Goal: Task Accomplishment & Management: Complete application form

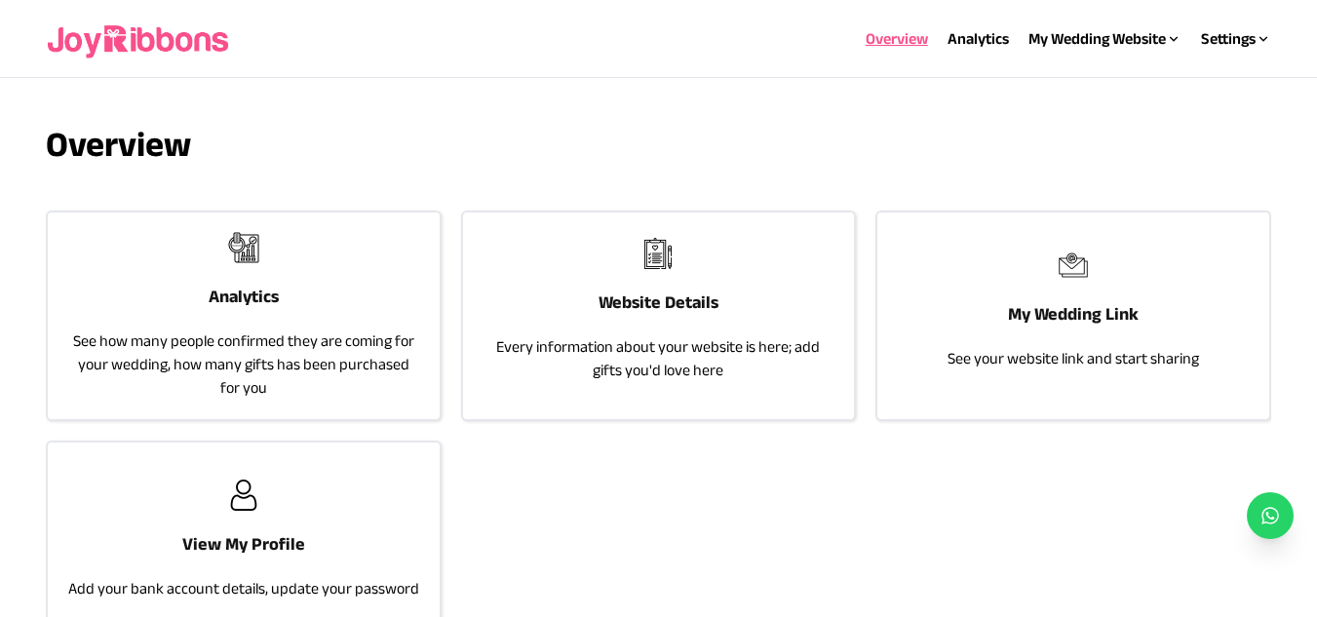
click at [655, 277] on div "Website Details Every information about your website is here; add gifts you'd l…" at bounding box center [658, 310] width 391 height 195
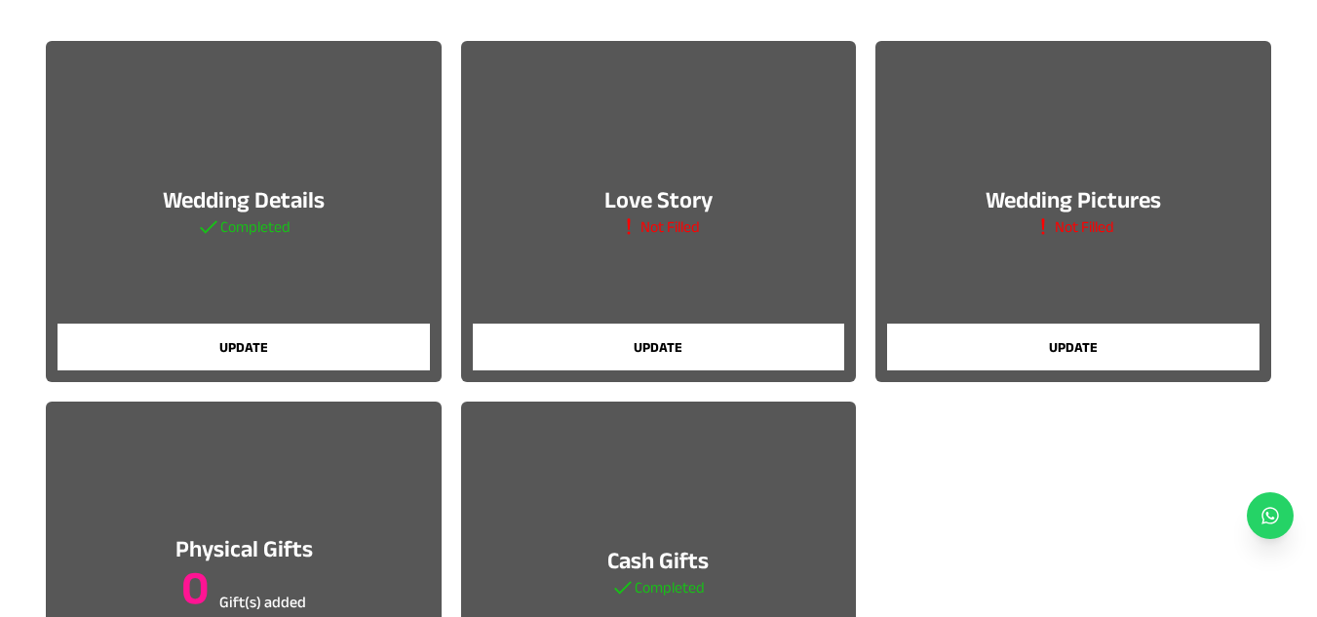
scroll to position [173, 0]
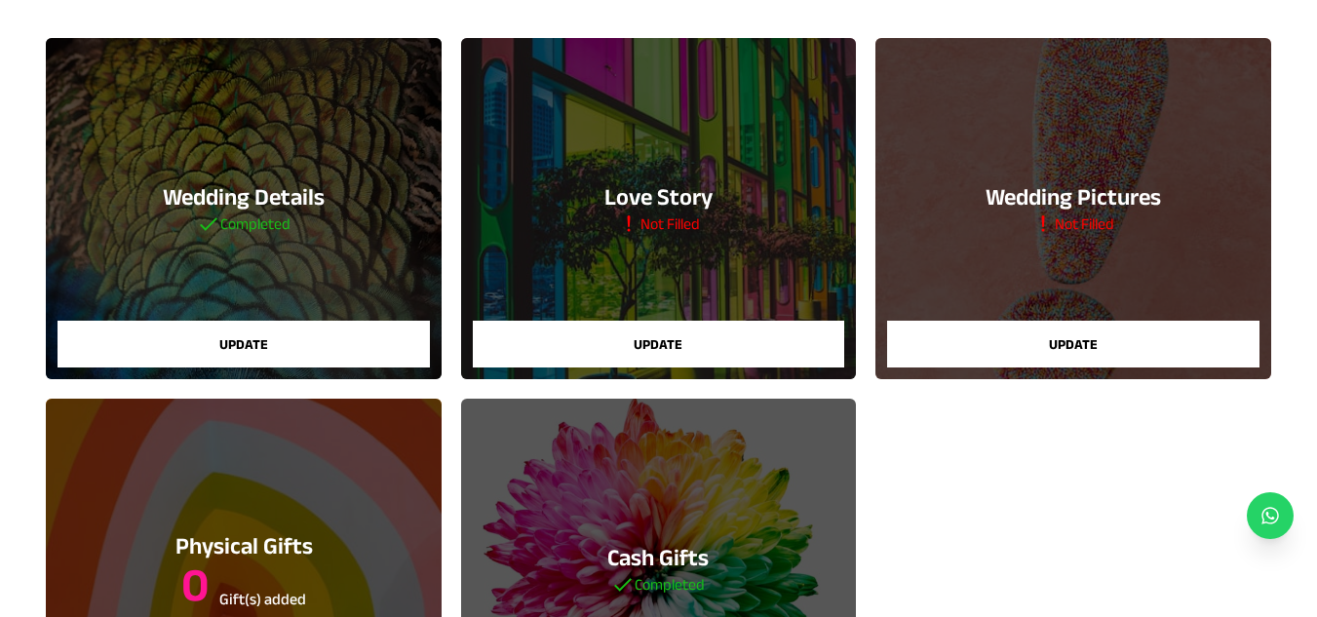
click at [229, 341] on button "Update" at bounding box center [244, 344] width 372 height 47
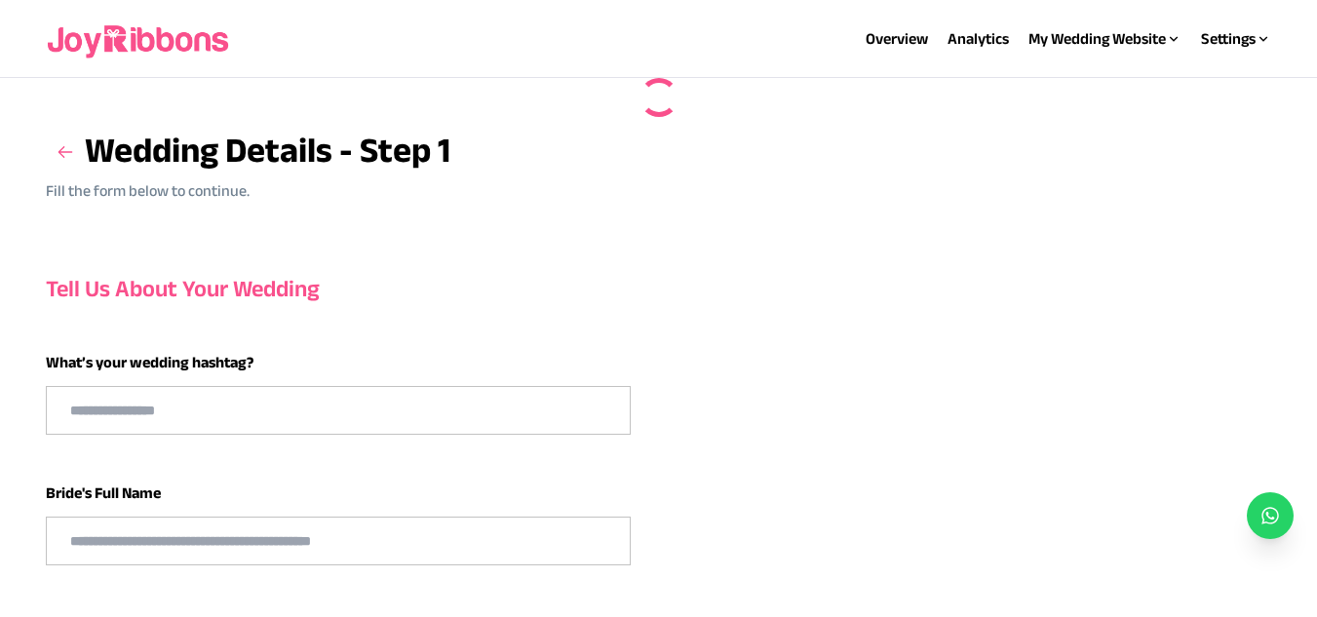
type input "******"
type input "**********"
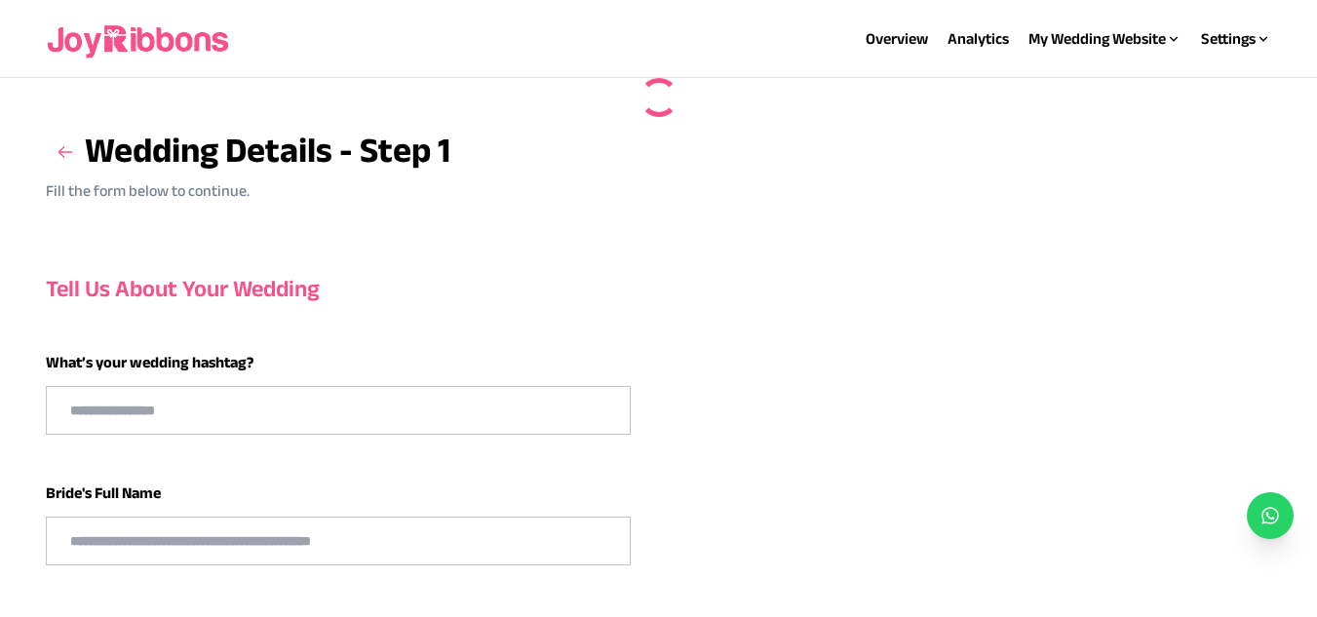
type input "**********"
select select "**"
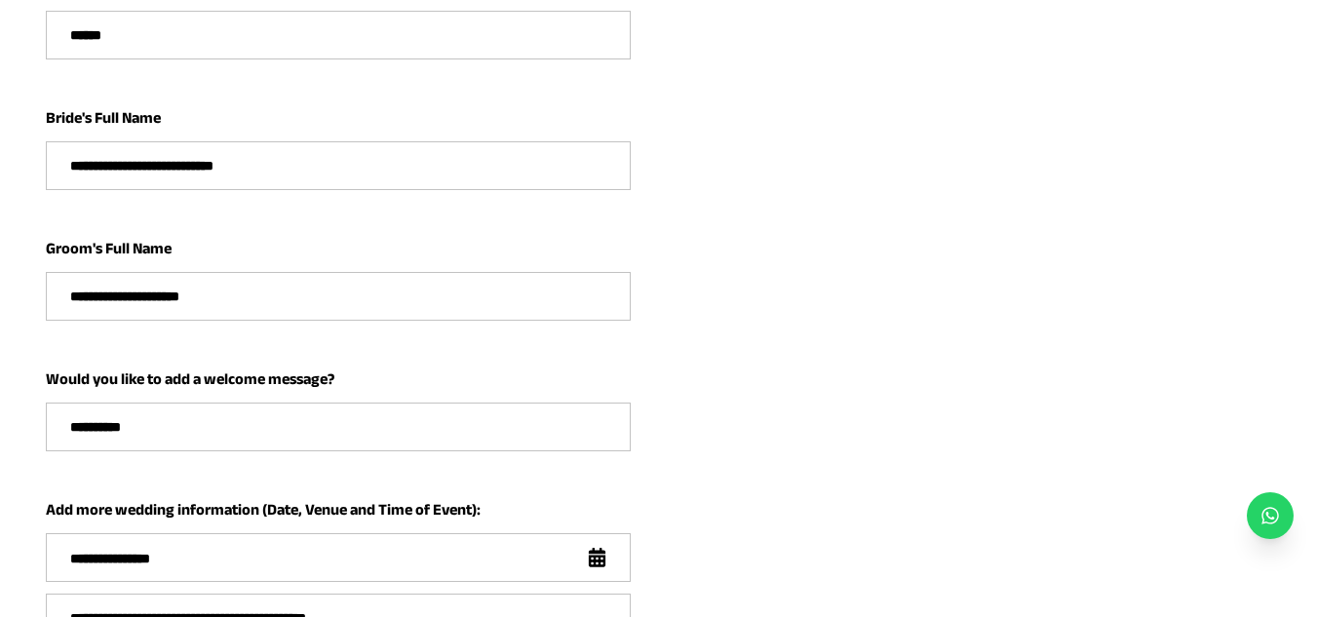
scroll to position [364, 0]
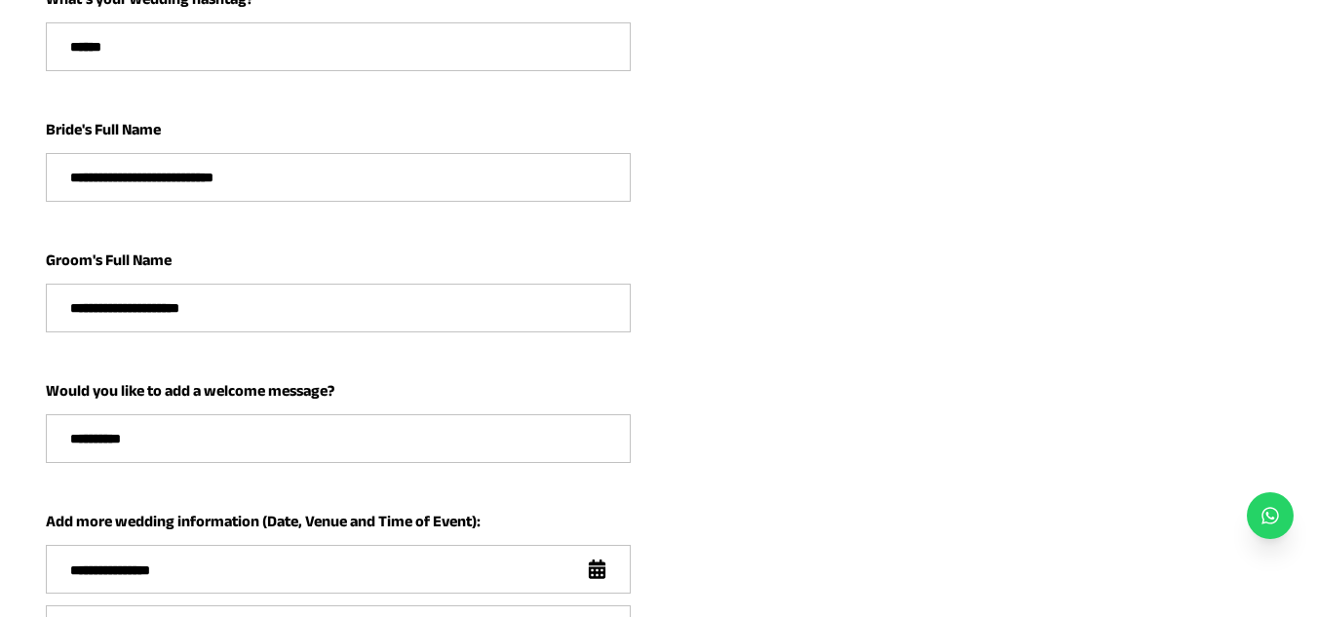
click at [236, 460] on input "**********" at bounding box center [338, 438] width 583 height 47
type input "*"
click at [331, 441] on input "text" at bounding box center [338, 438] width 583 height 47
paste input "**********"
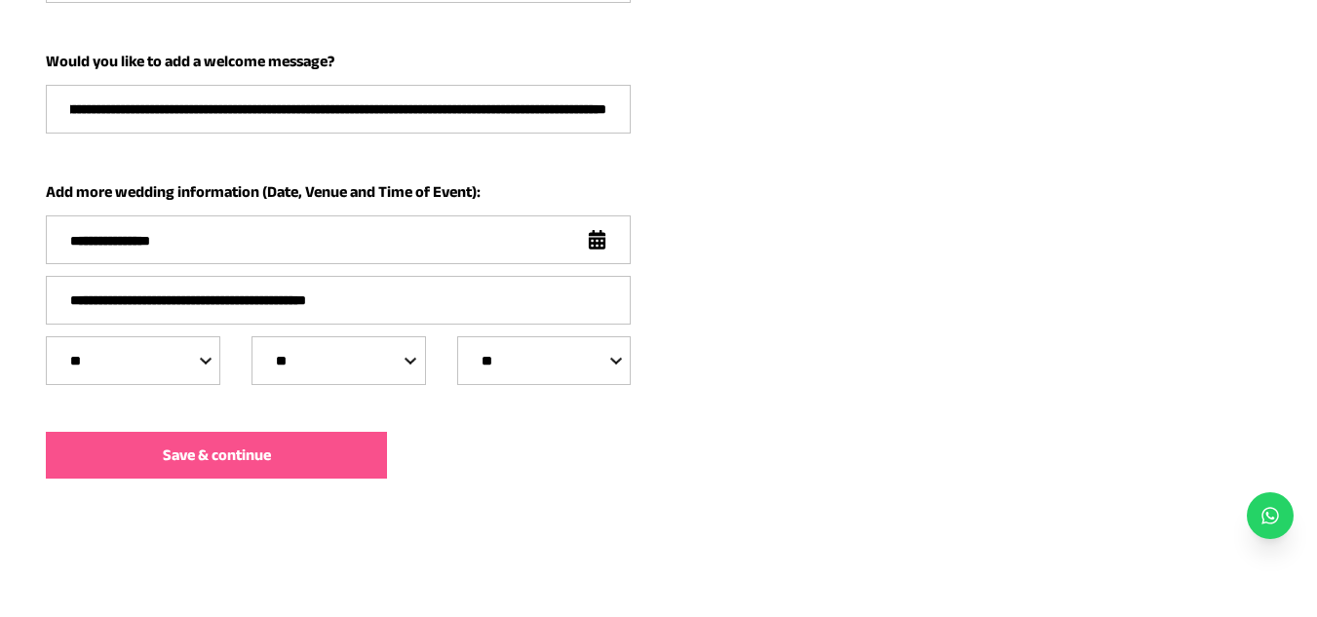
scroll to position [695, 0]
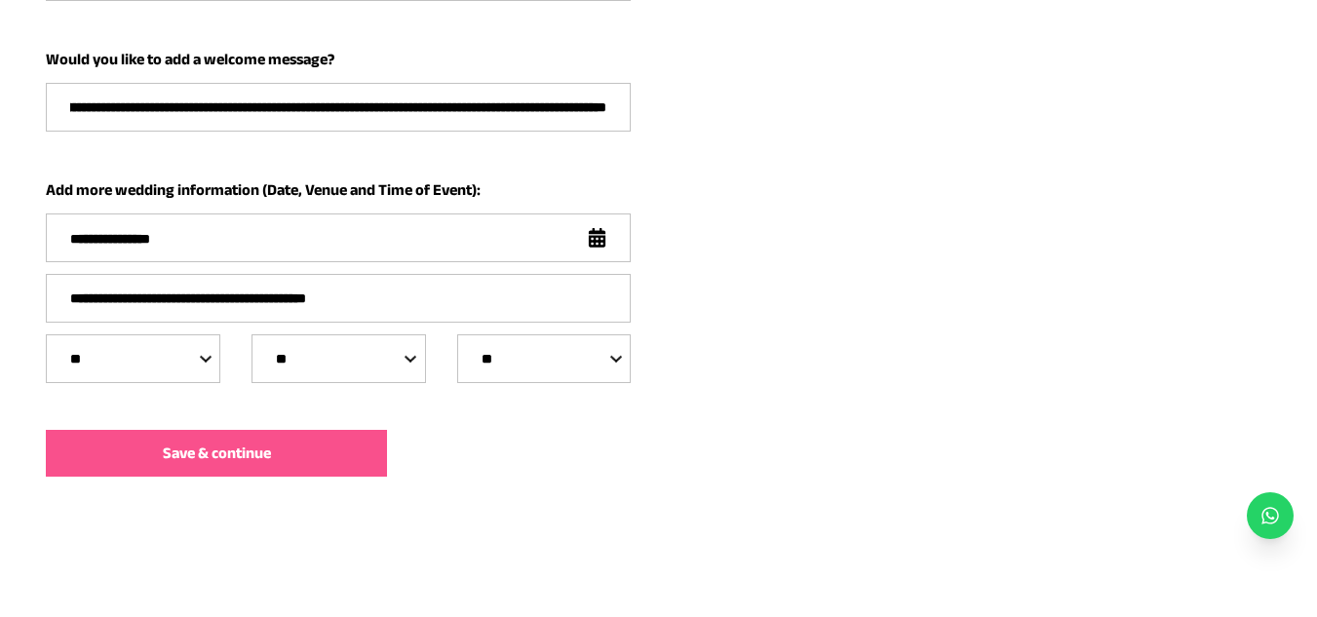
type input "**********"
click at [310, 429] on div "**********" at bounding box center [658, 27] width 1225 height 993
click at [330, 460] on button "Save & continue" at bounding box center [216, 453] width 341 height 47
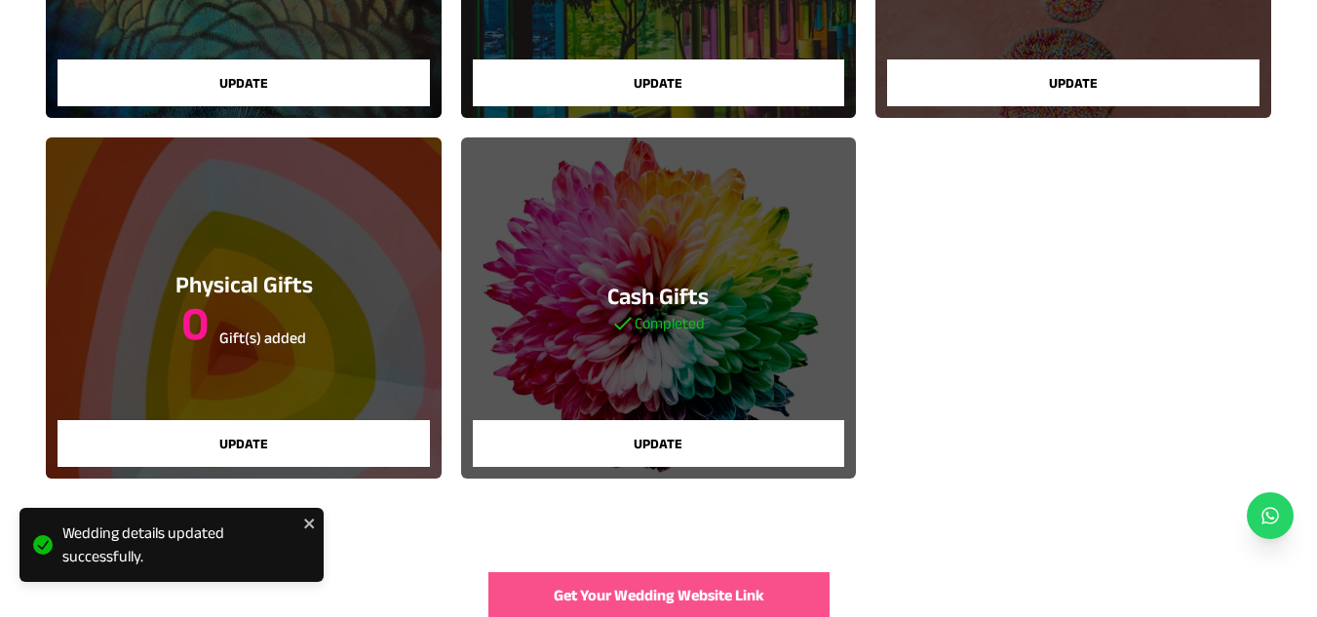
scroll to position [435, 0]
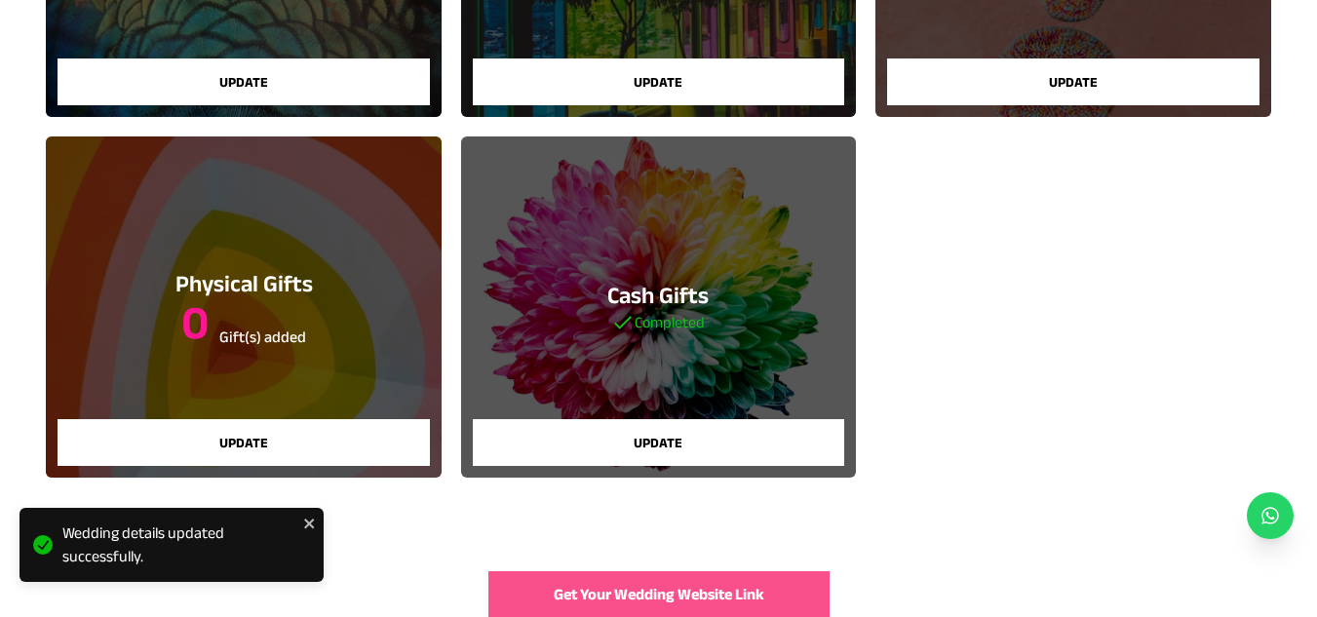
click at [331, 445] on button "Update" at bounding box center [244, 442] width 372 height 47
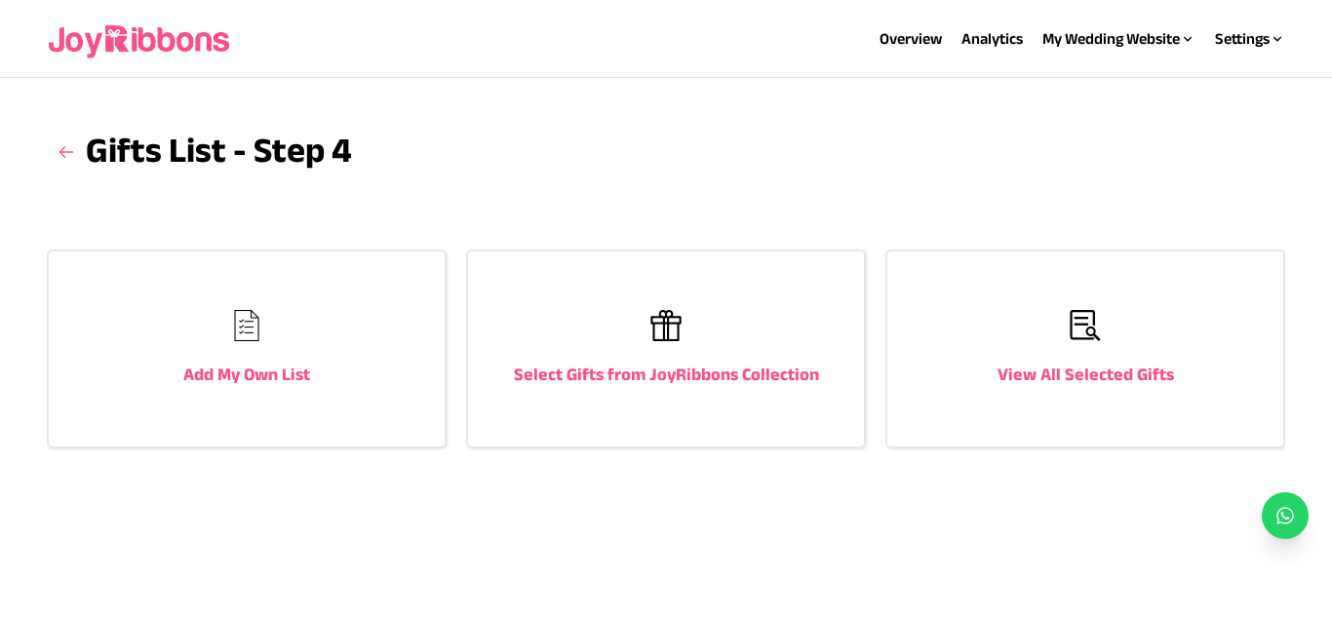
click at [618, 341] on div "Select Gifts from JoyRibbons Collection" at bounding box center [666, 349] width 396 height 195
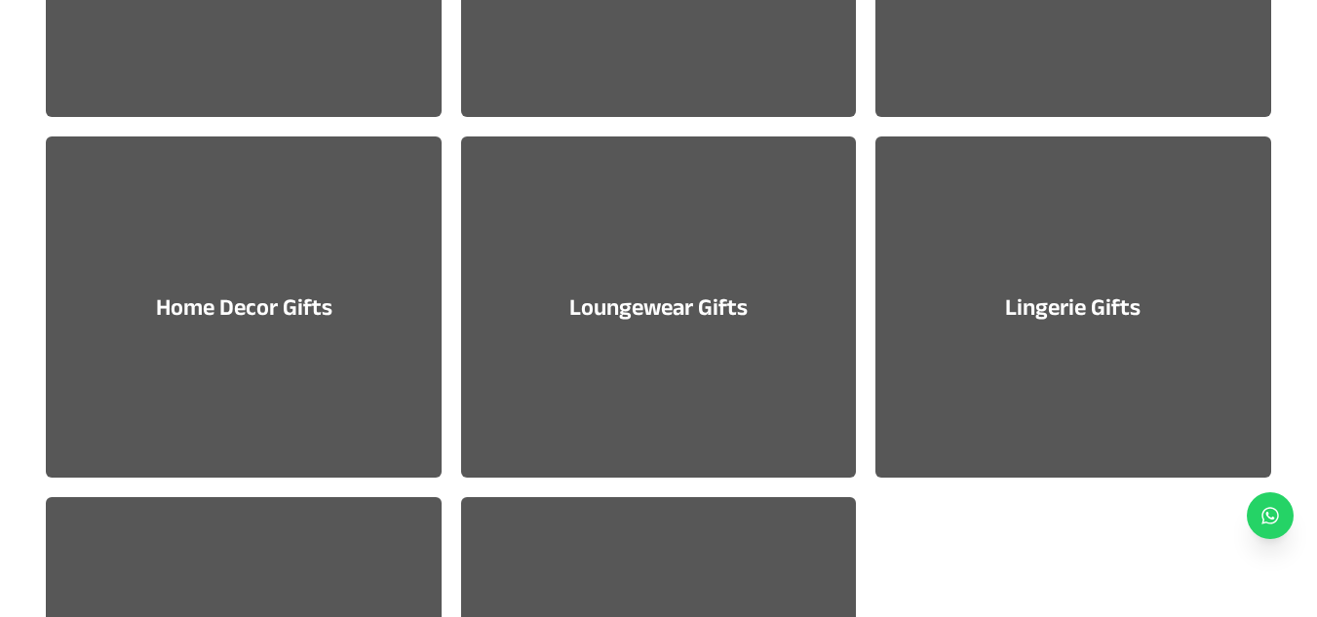
scroll to position [1942, 0]
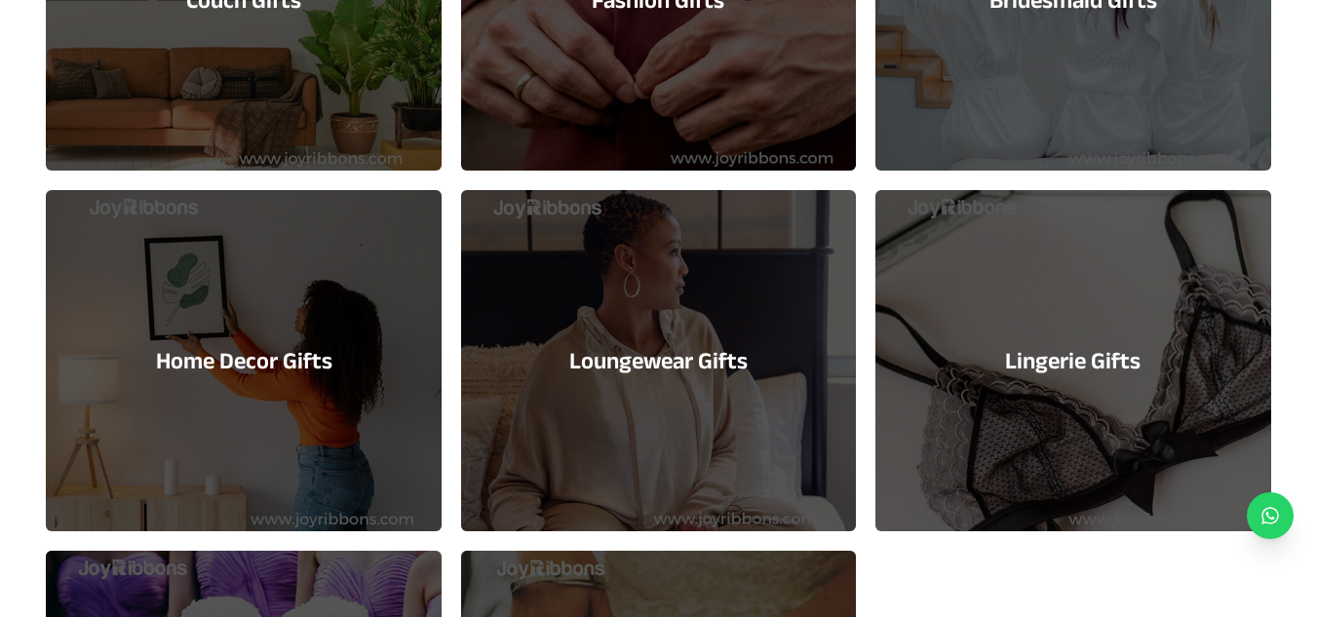
click at [330, 306] on div "Home Decor Gifts" at bounding box center [243, 360] width 395 height 341
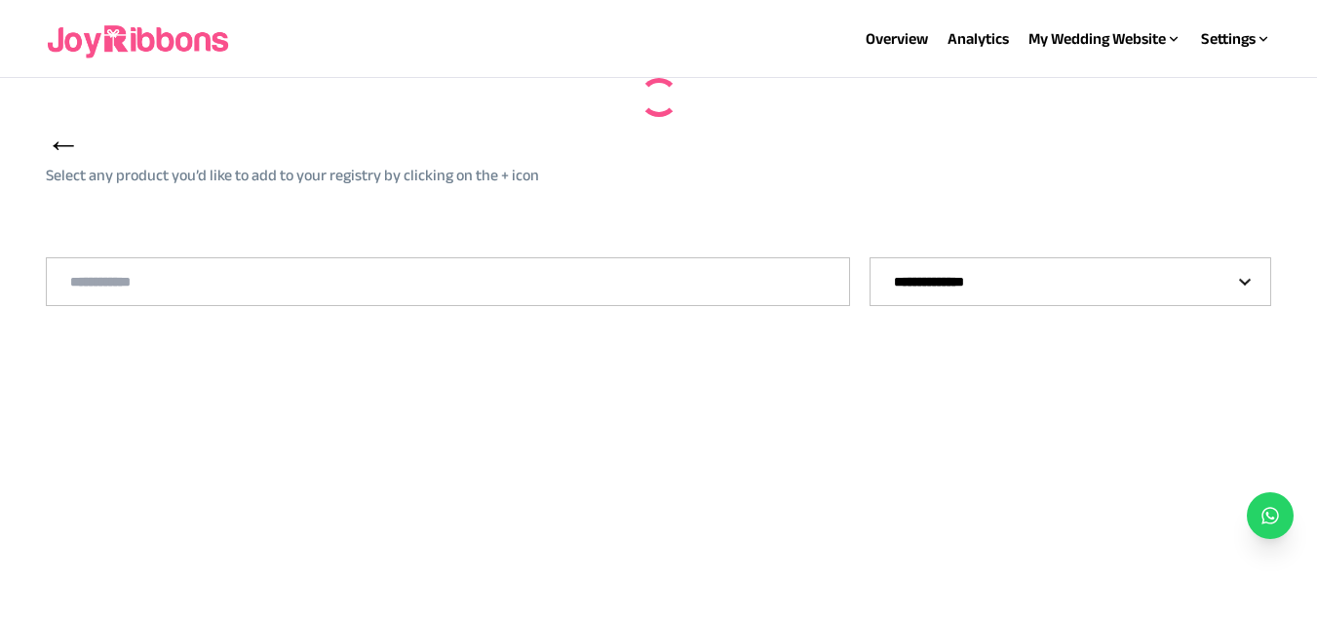
select select "*"
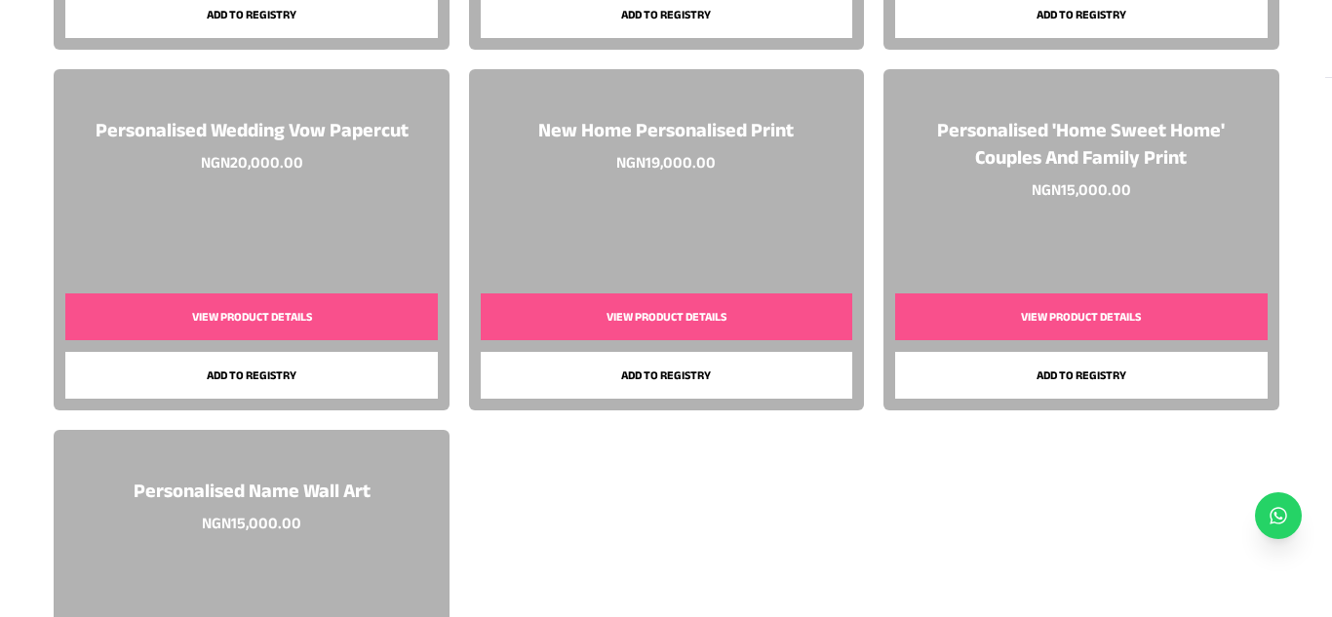
scroll to position [686, 0]
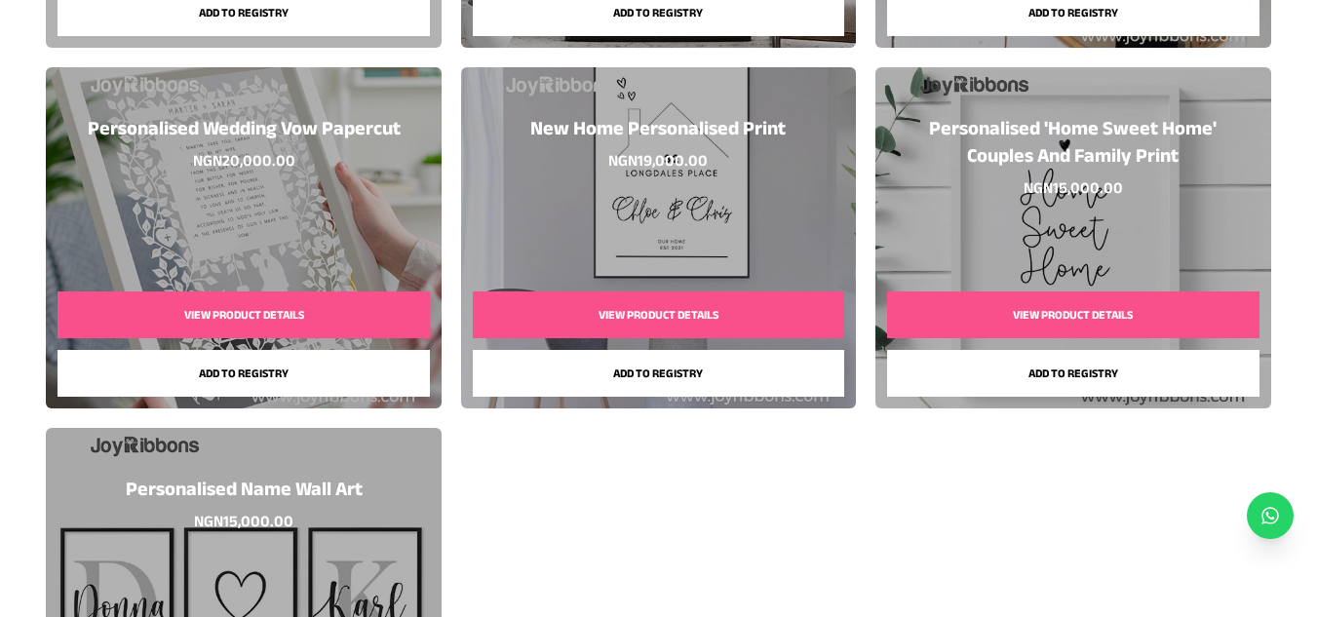
click at [1080, 320] on button "View Product Details" at bounding box center [1073, 315] width 372 height 47
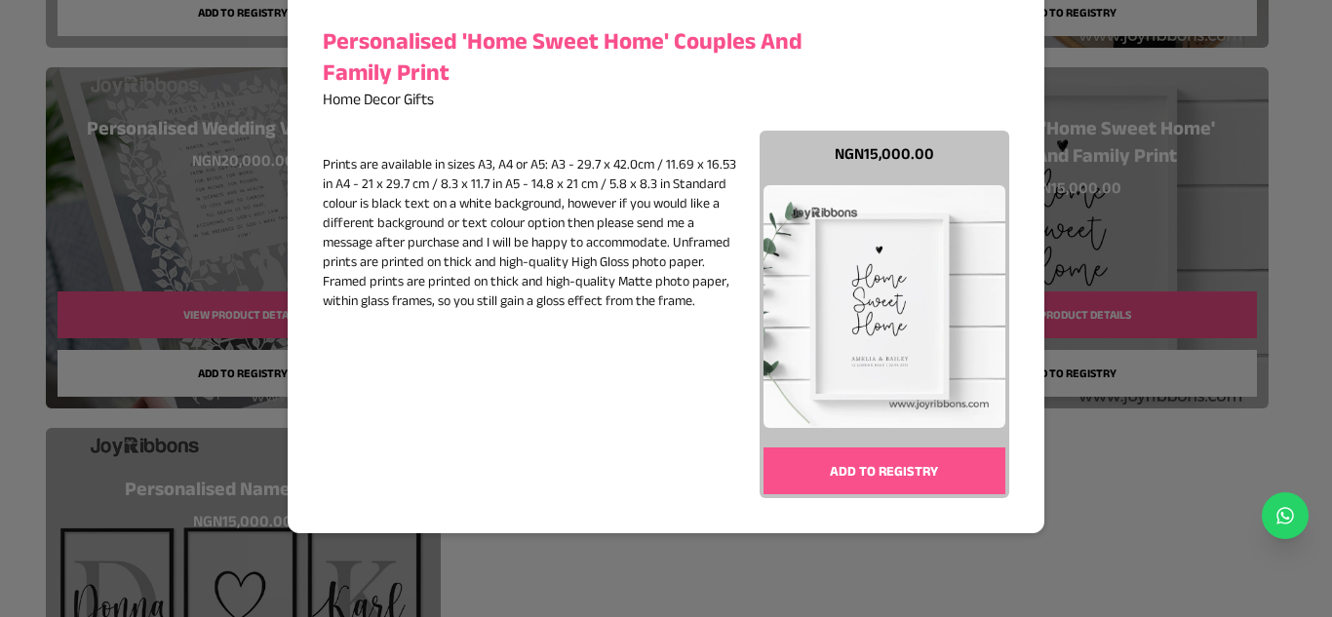
scroll to position [156, 0]
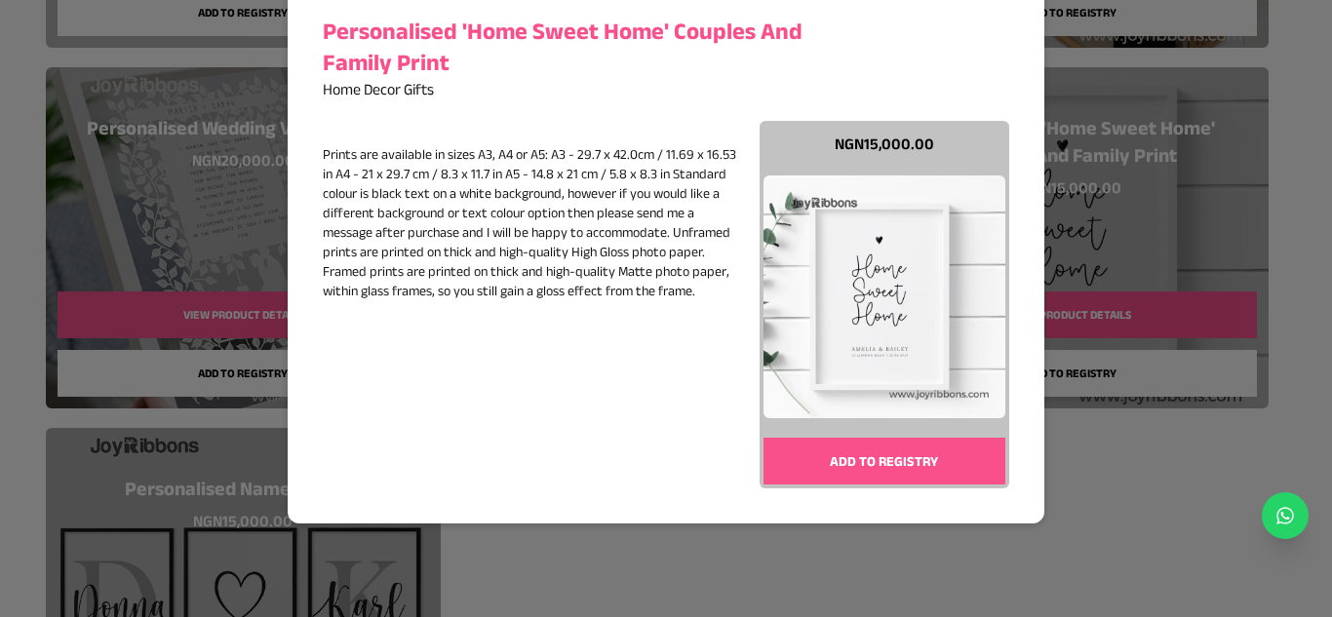
click at [878, 457] on button "Add to registry" at bounding box center [885, 461] width 243 height 47
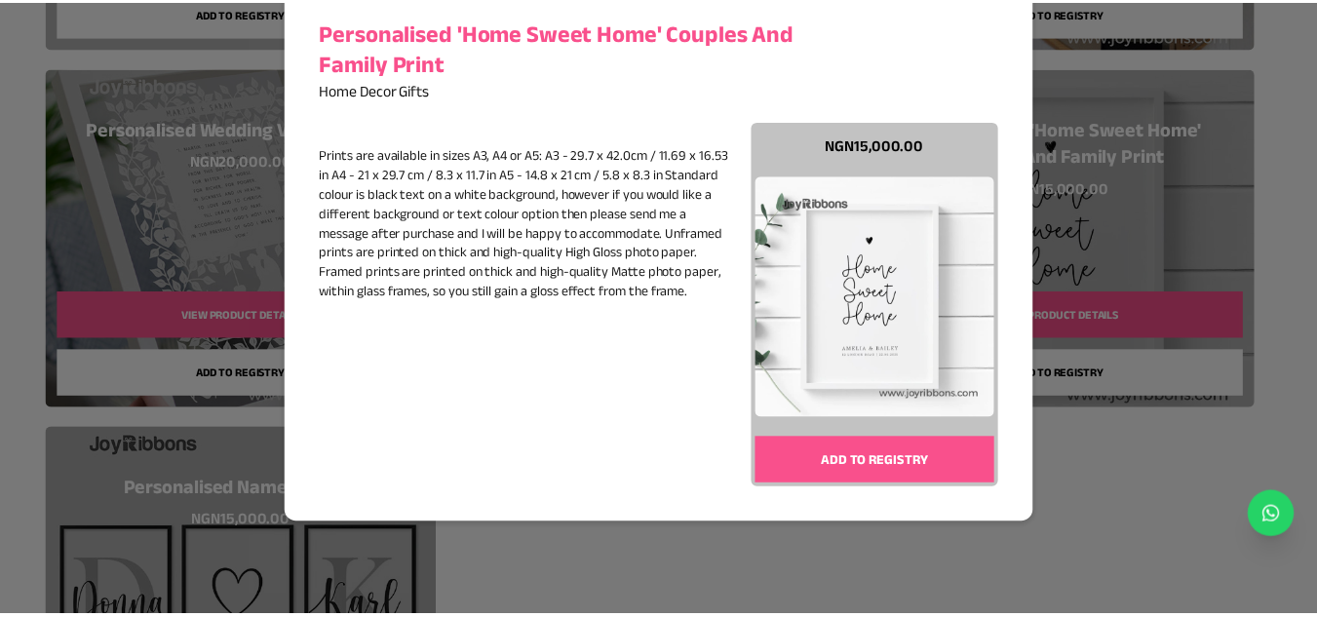
scroll to position [594, 0]
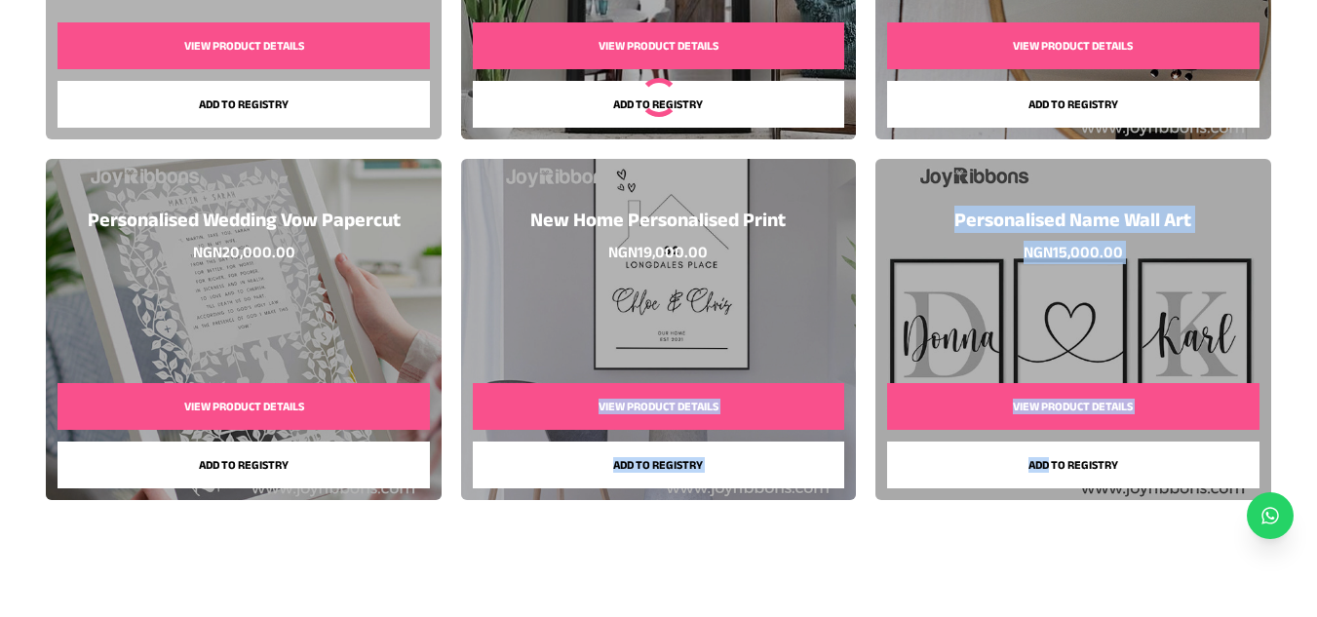
drag, startPoint x: 878, startPoint y: 457, endPoint x: 759, endPoint y: 532, distance: 140.7
click at [759, 532] on div "**********" at bounding box center [658, 74] width 1225 height 1086
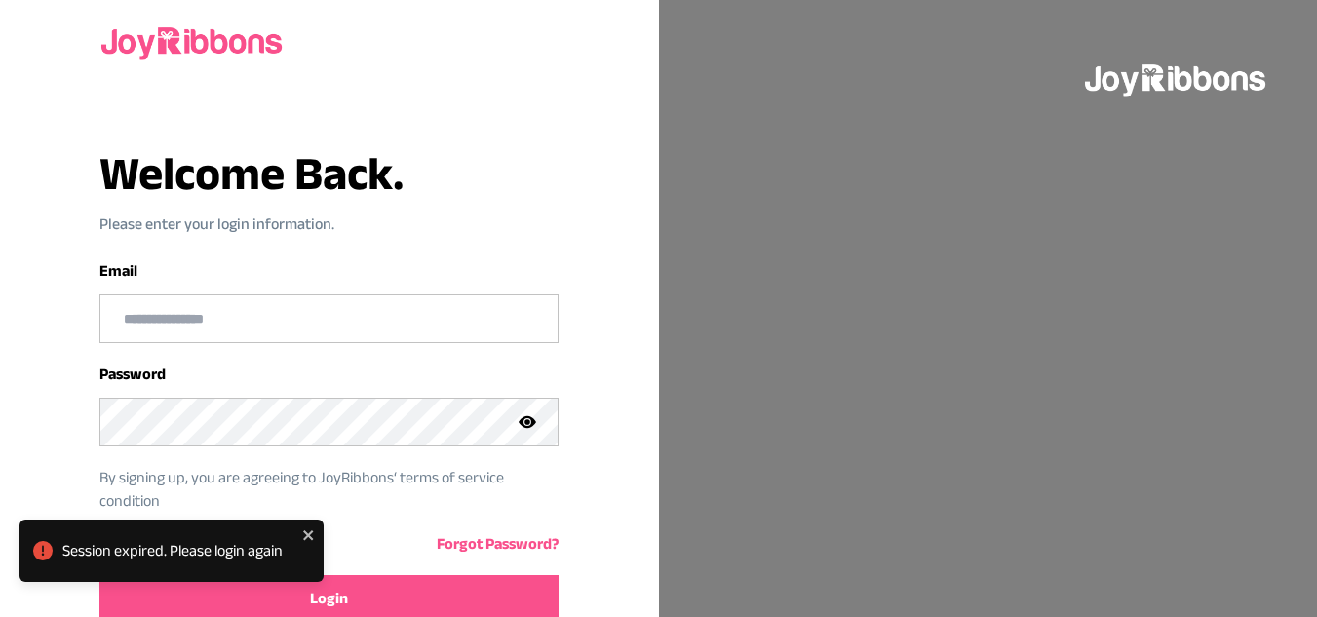
scroll to position [132, 0]
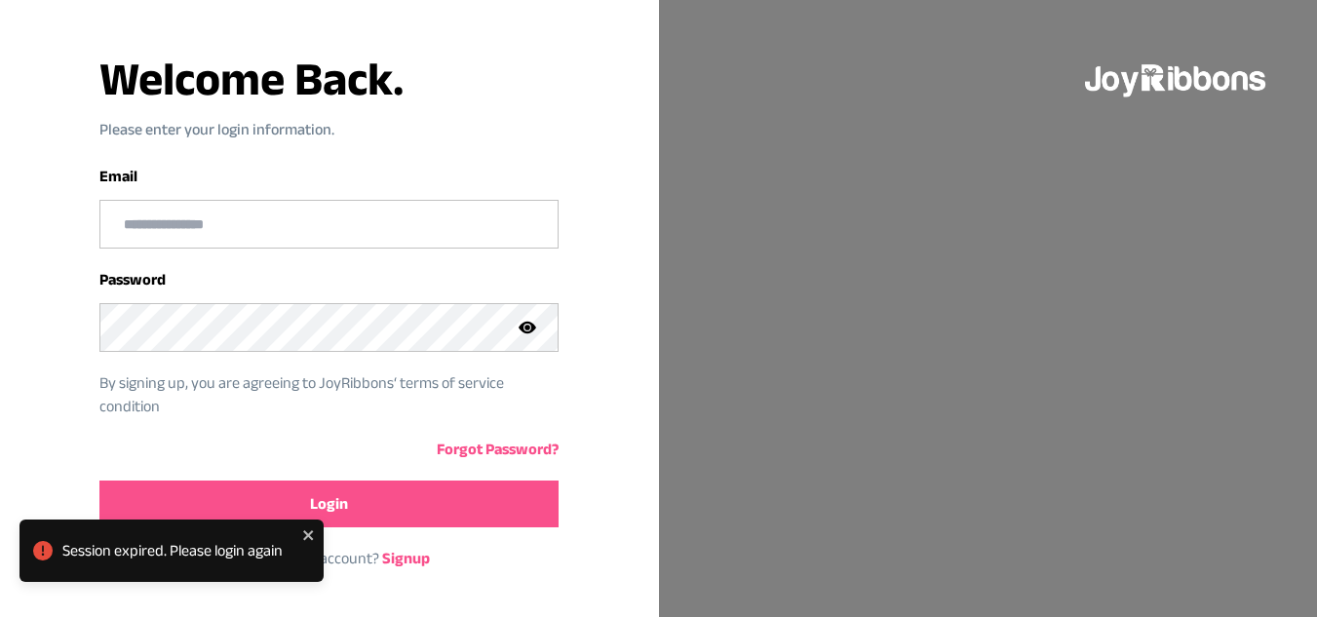
type input "**********"
click at [460, 493] on button "Login" at bounding box center [328, 504] width 459 height 47
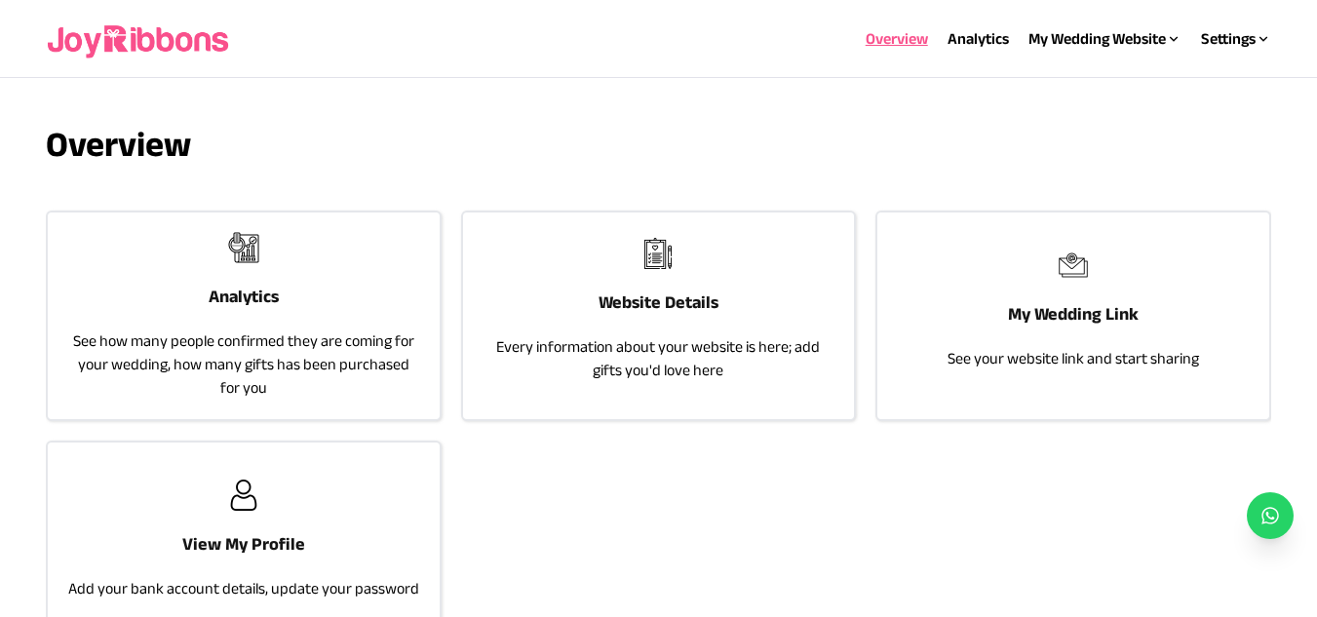
click at [583, 340] on p "Every information about your website is here; add gifts you'd love here" at bounding box center [659, 358] width 352 height 47
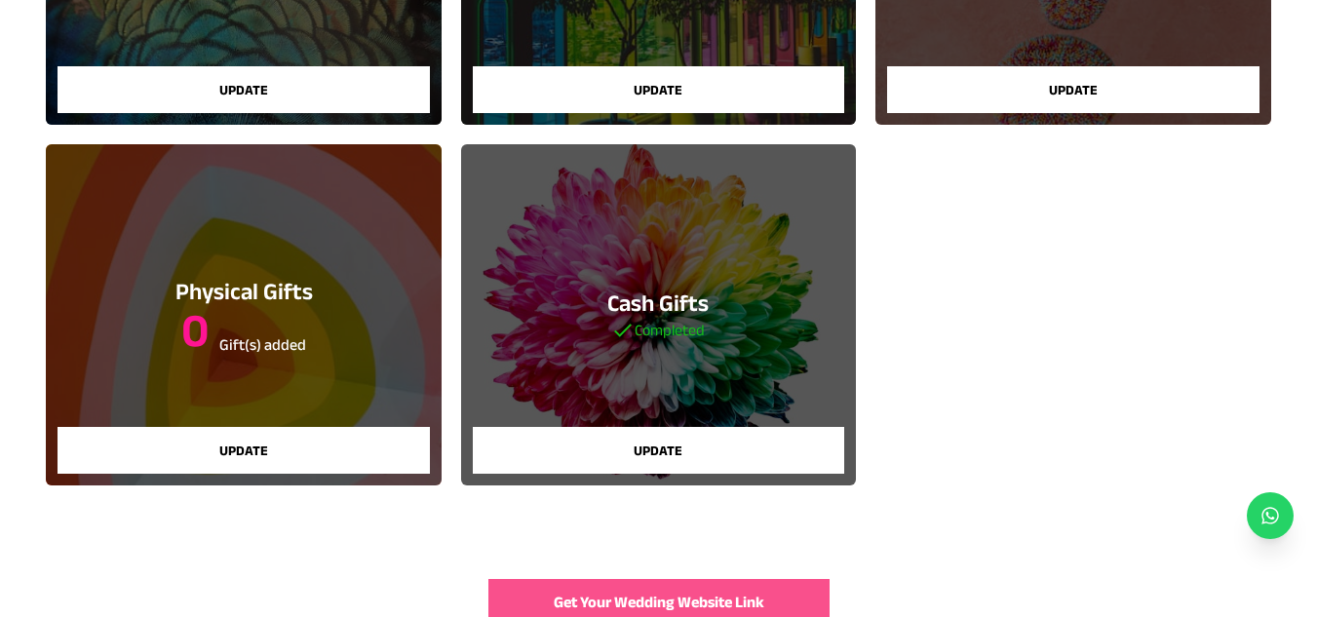
scroll to position [428, 0]
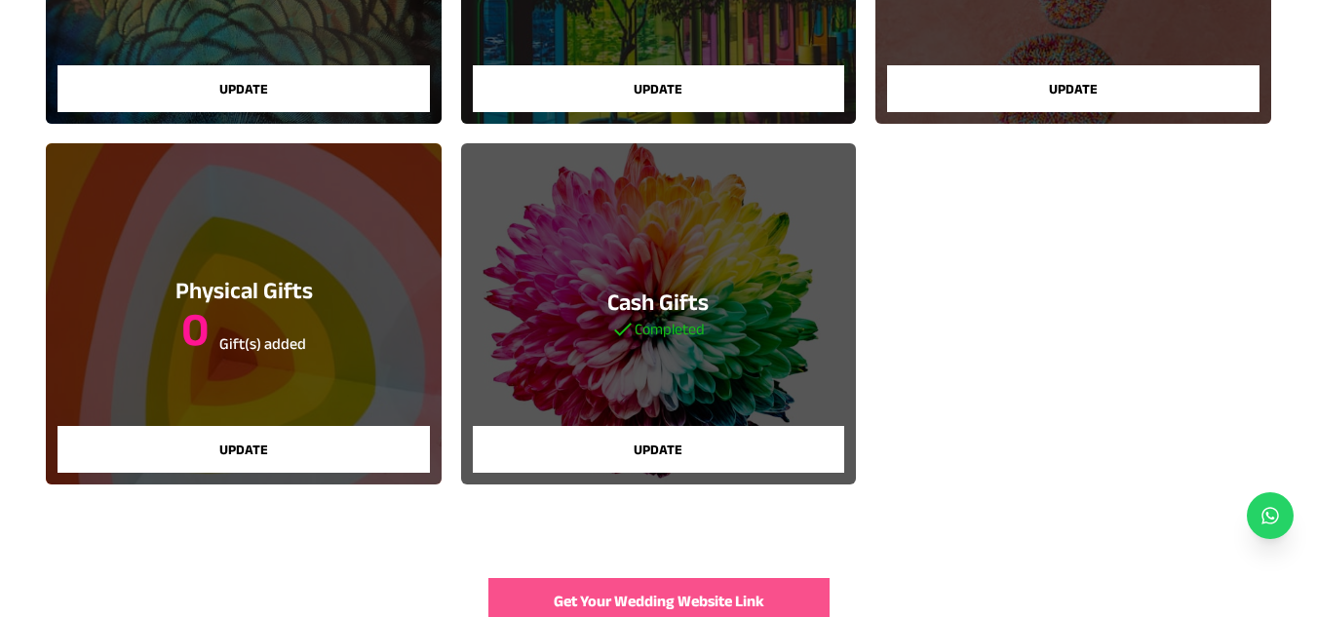
click at [325, 451] on button "Update" at bounding box center [244, 449] width 372 height 47
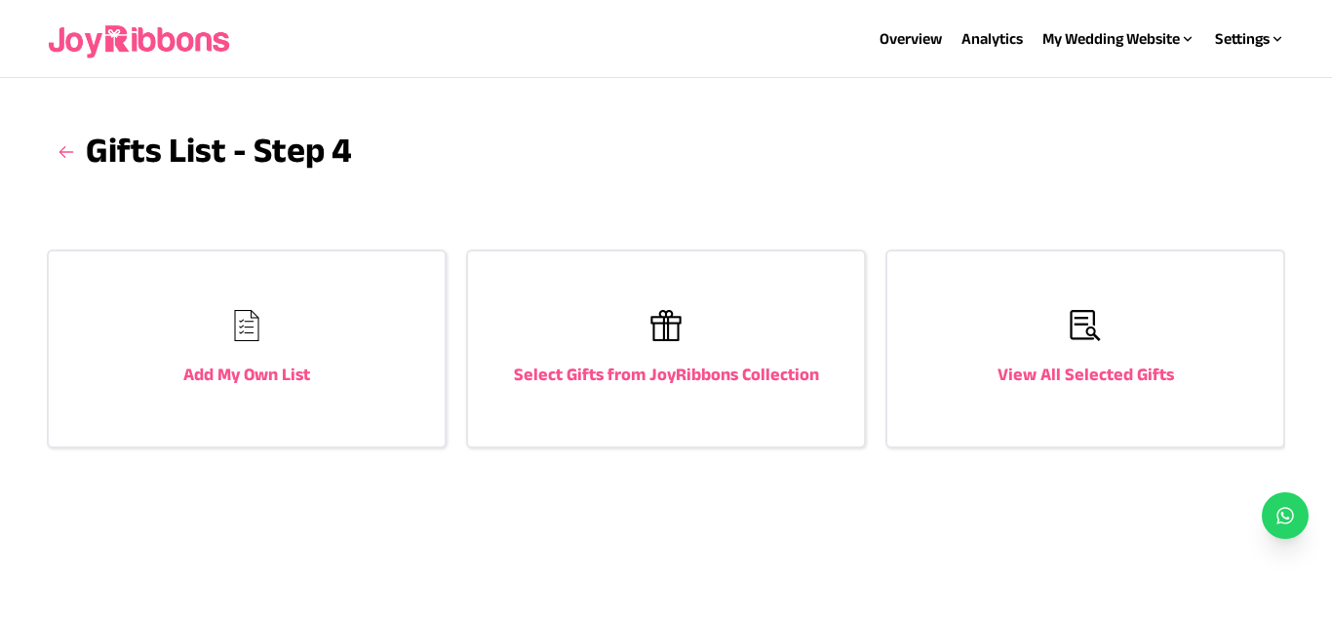
click at [327, 370] on div "Add My Own List" at bounding box center [247, 349] width 396 height 195
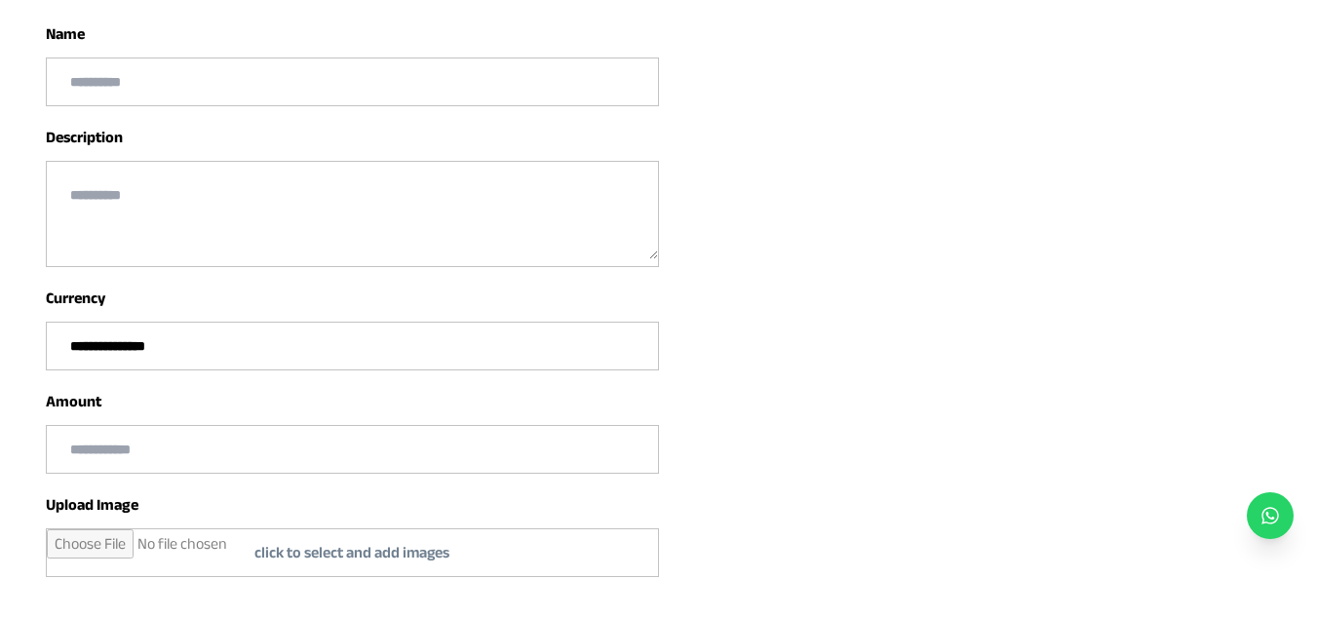
scroll to position [231, 0]
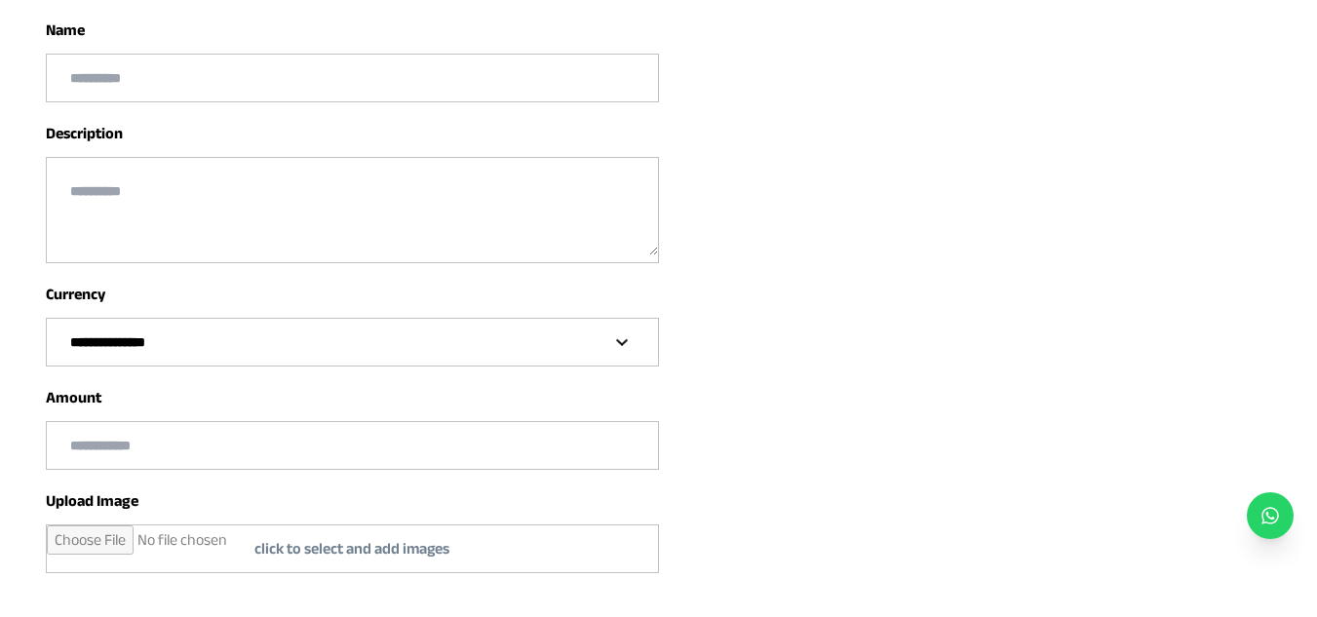
click at [390, 325] on select "**********" at bounding box center [352, 342] width 610 height 47
select select "***"
click at [47, 319] on select "**********" at bounding box center [352, 342] width 610 height 47
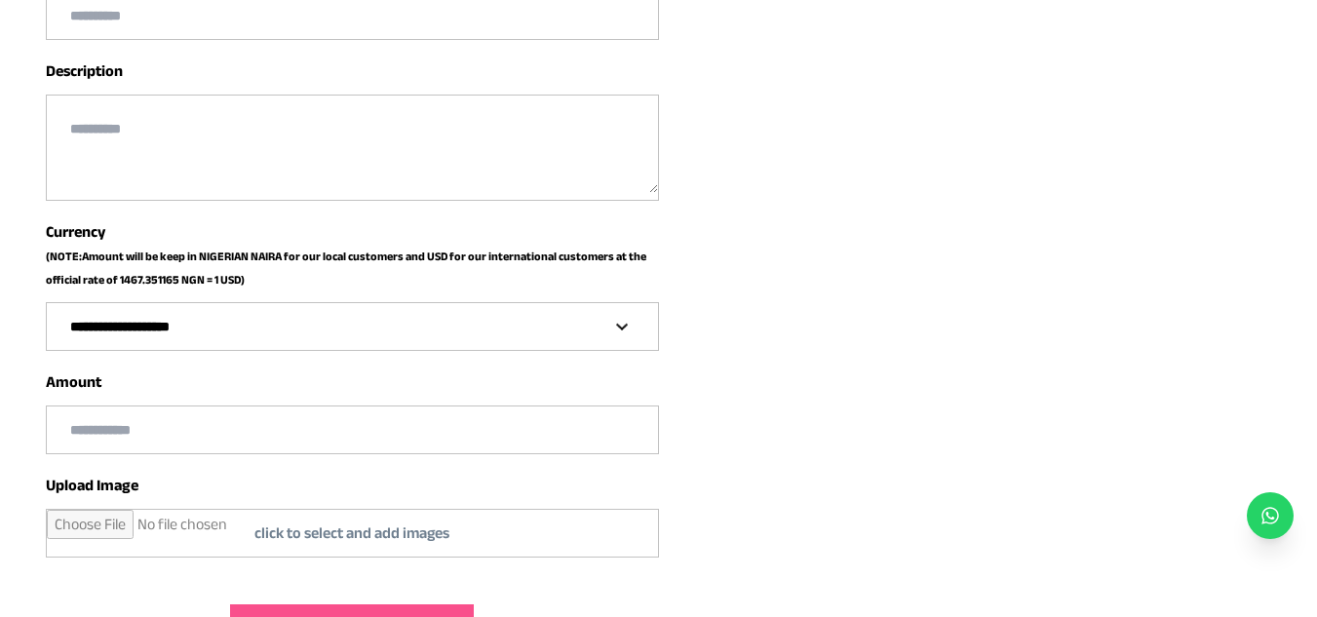
scroll to position [309, 0]
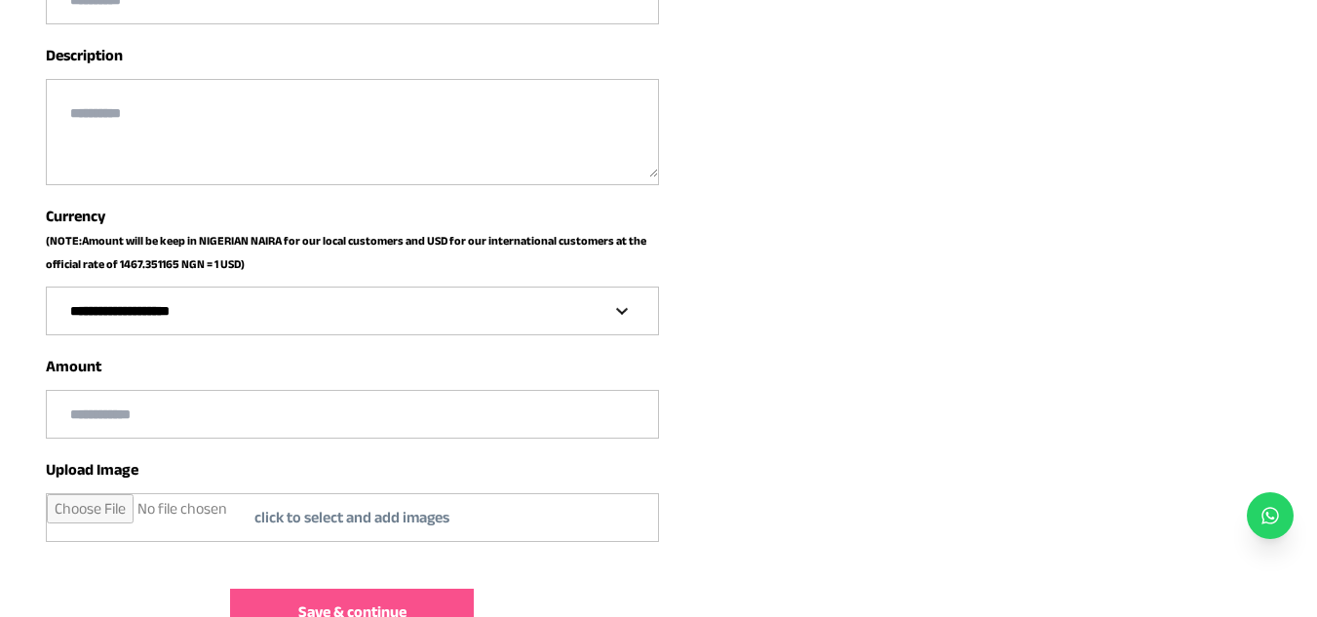
click at [278, 405] on input "text" at bounding box center [352, 414] width 610 height 47
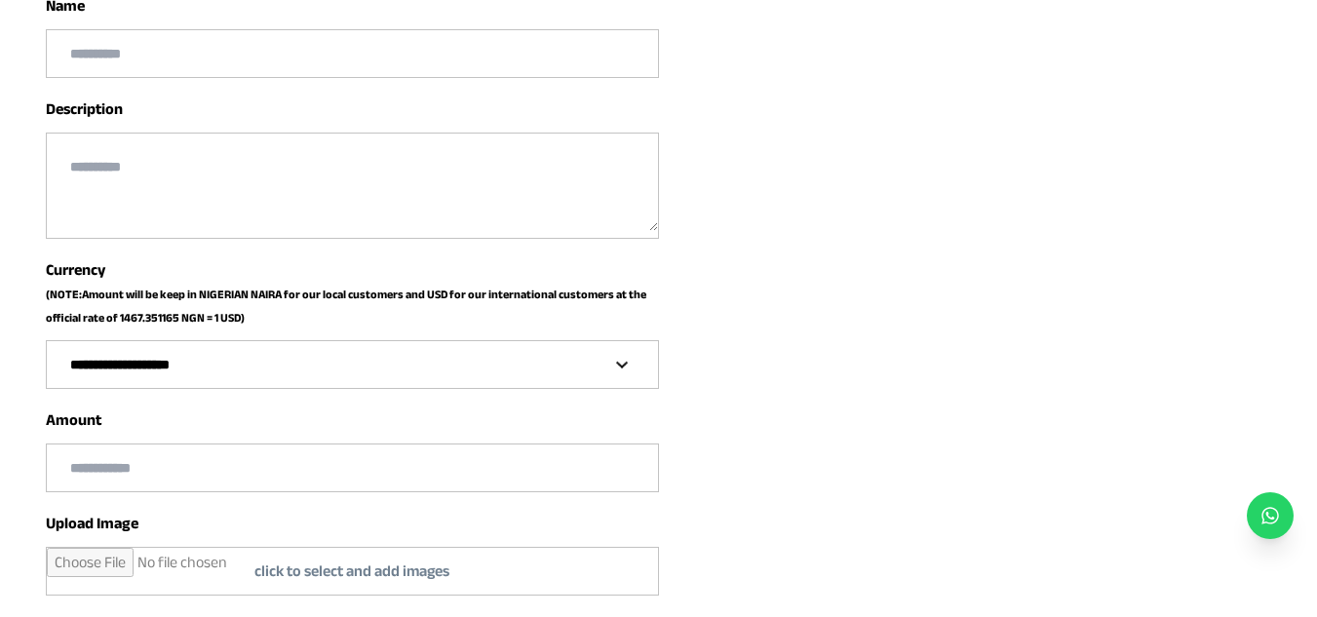
scroll to position [0, 0]
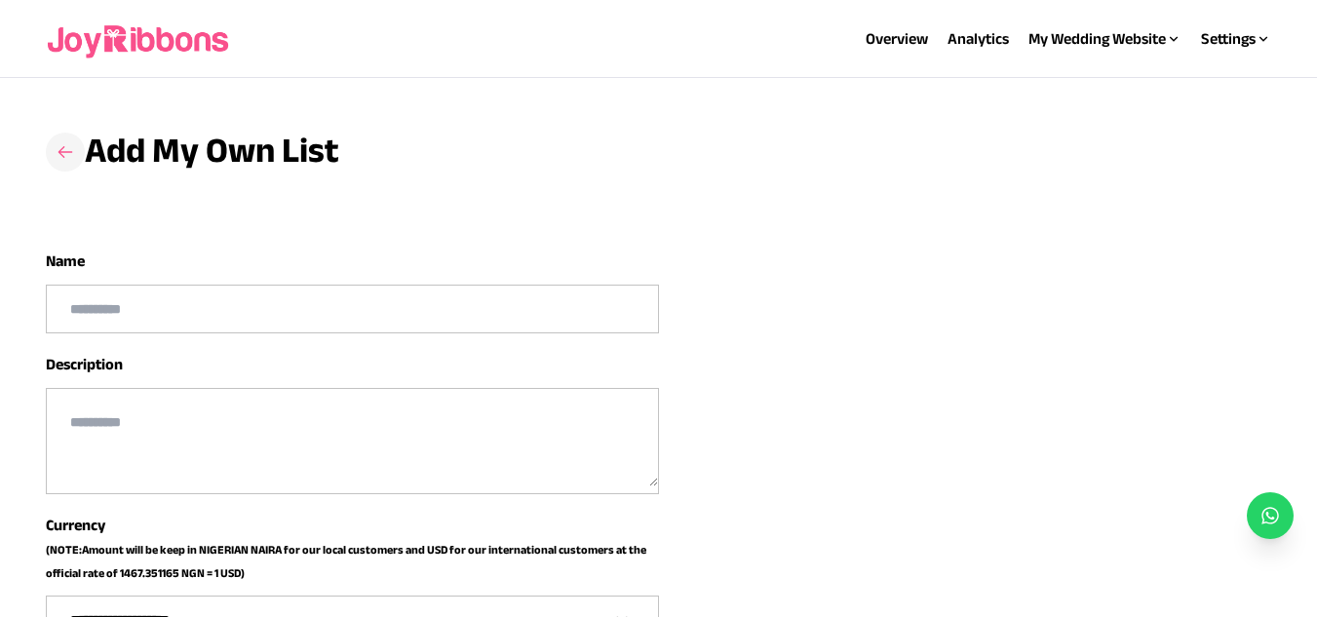
click at [67, 142] on icon at bounding box center [66, 152] width 20 height 20
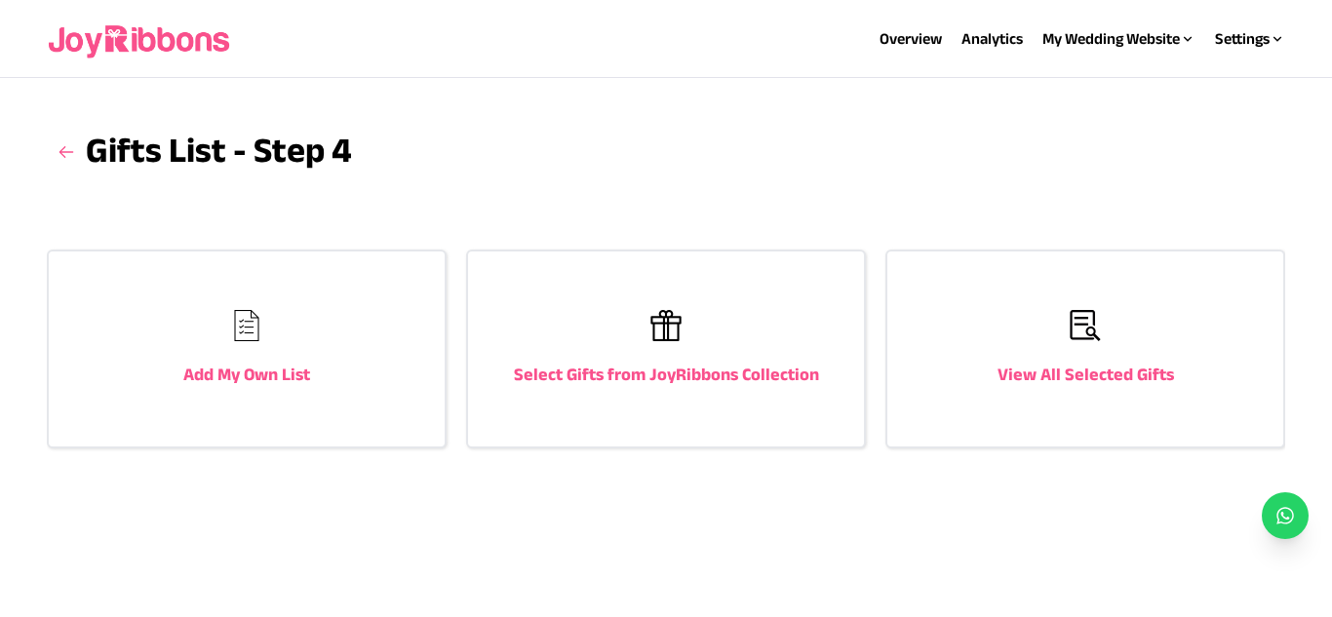
click at [720, 388] on div "Select Gifts from JoyRibbons Collection" at bounding box center [666, 349] width 396 height 195
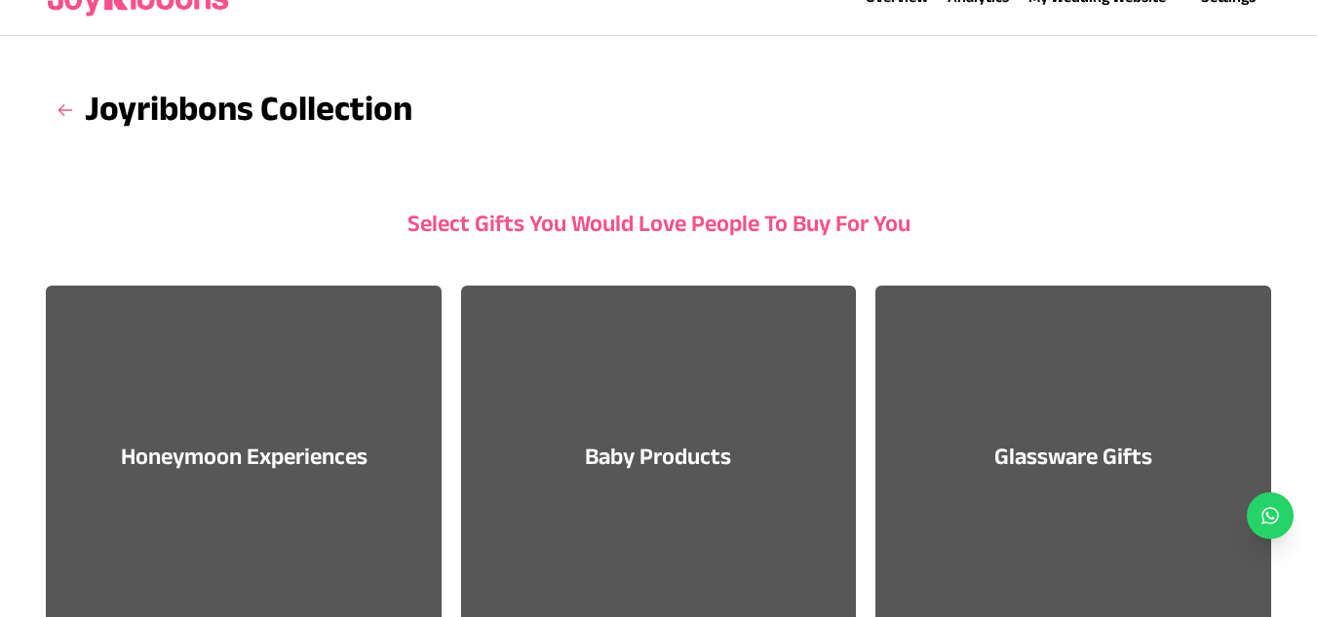
scroll to position [58, 0]
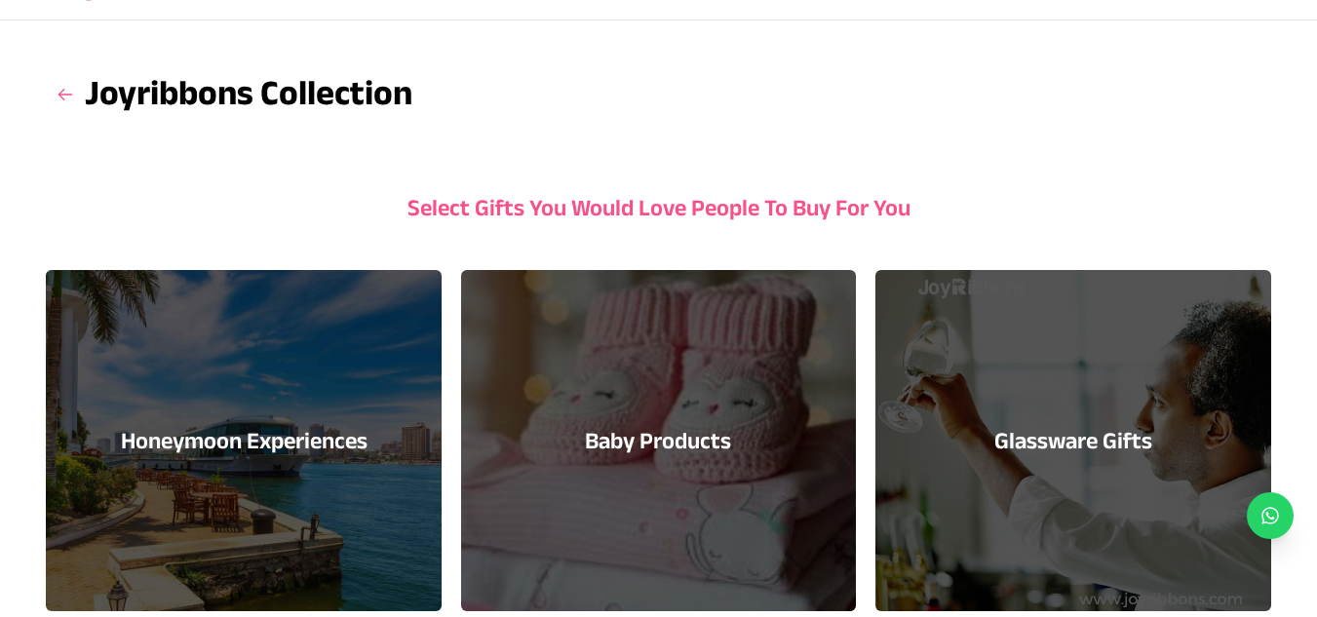
click at [230, 418] on div "Honeymoon Experiences" at bounding box center [243, 440] width 395 height 341
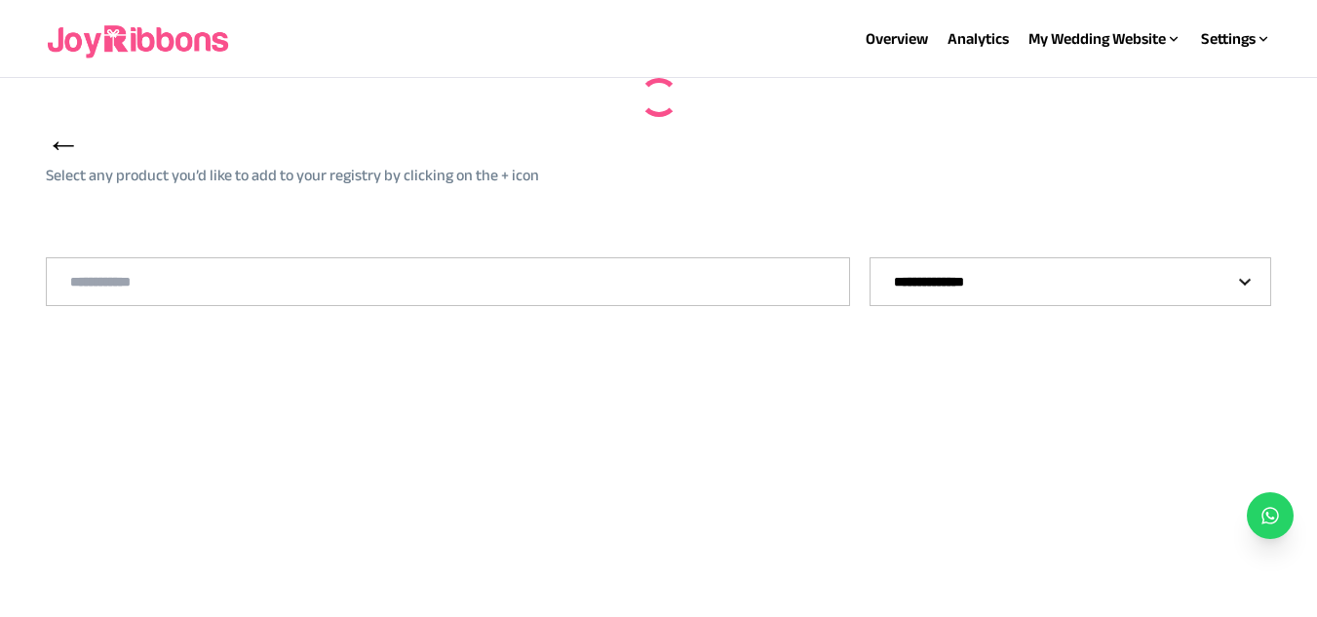
select select "**"
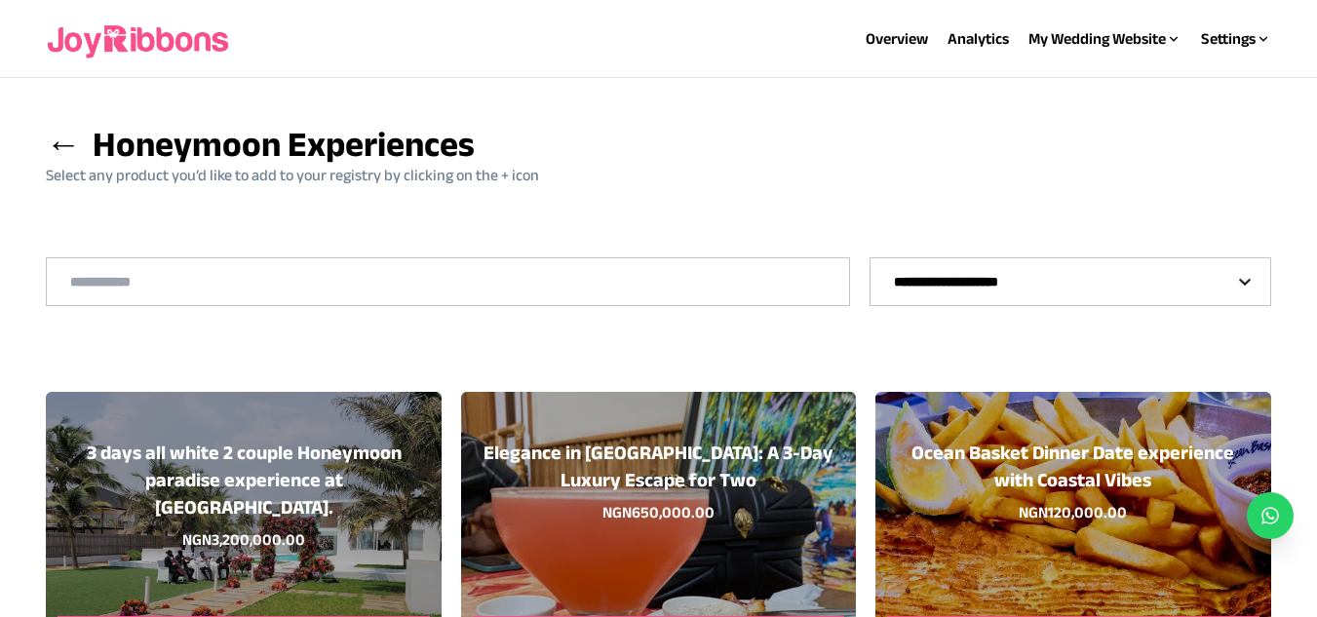
click at [51, 153] on span "←" at bounding box center [63, 144] width 35 height 38
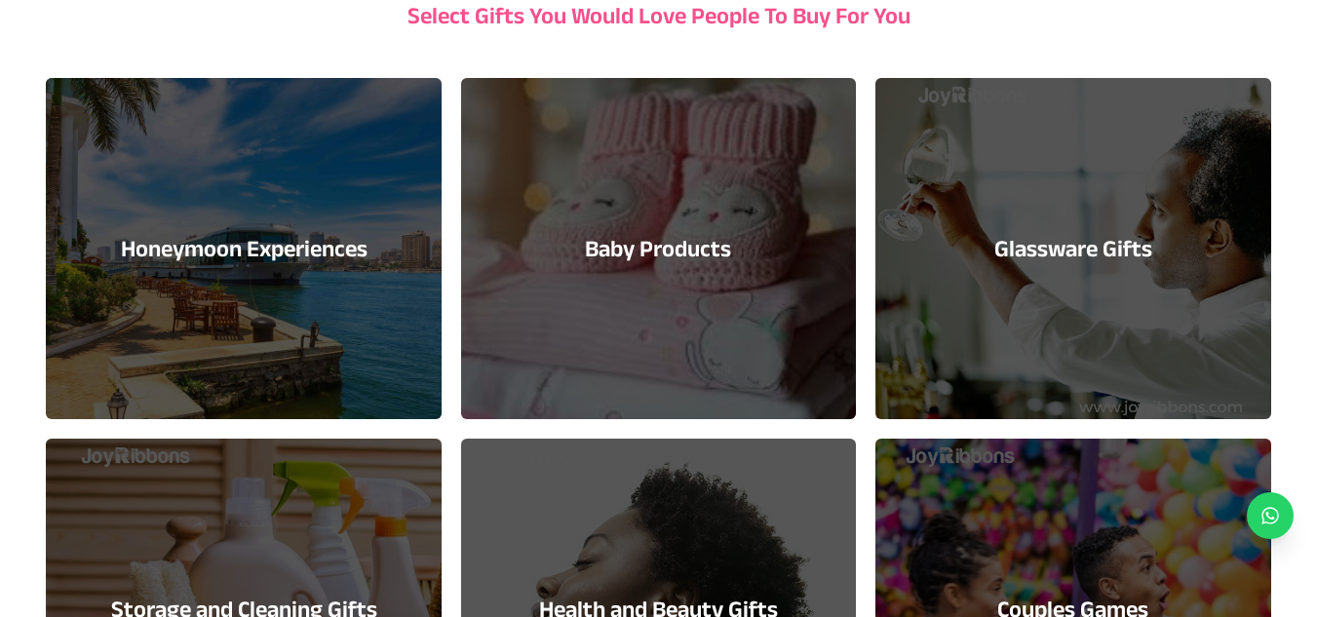
scroll to position [253, 0]
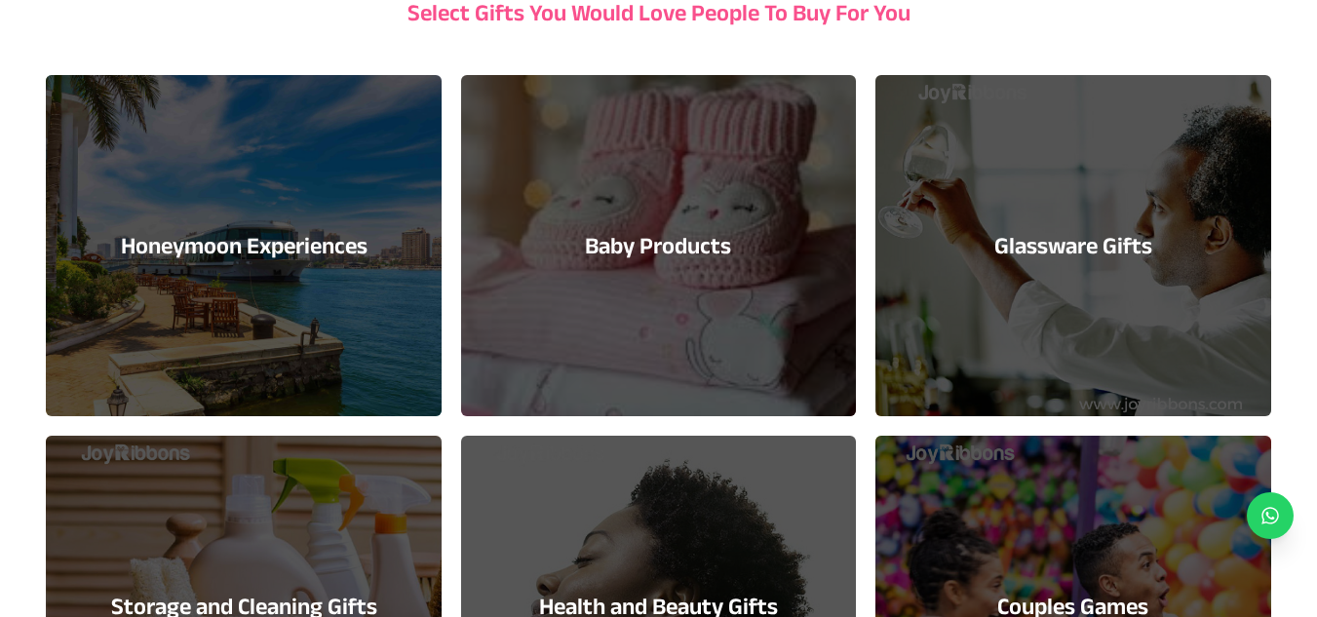
click at [1099, 286] on div "Glassware Gifts" at bounding box center [1073, 245] width 395 height 341
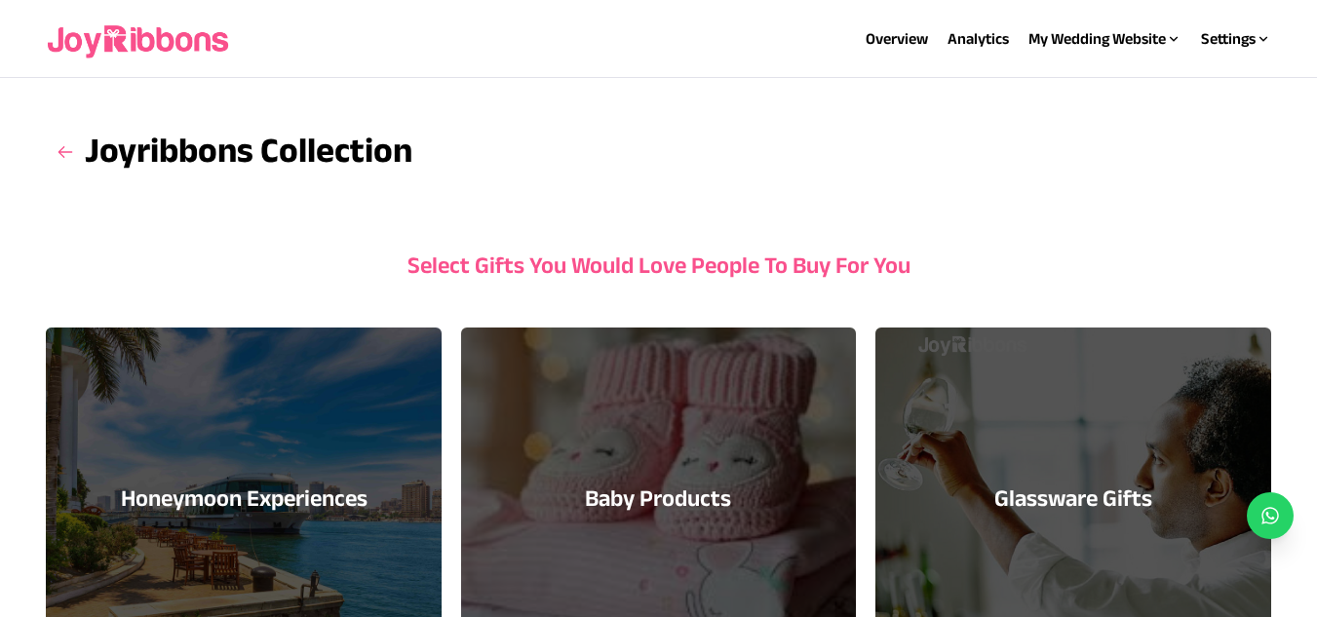
select select "**"
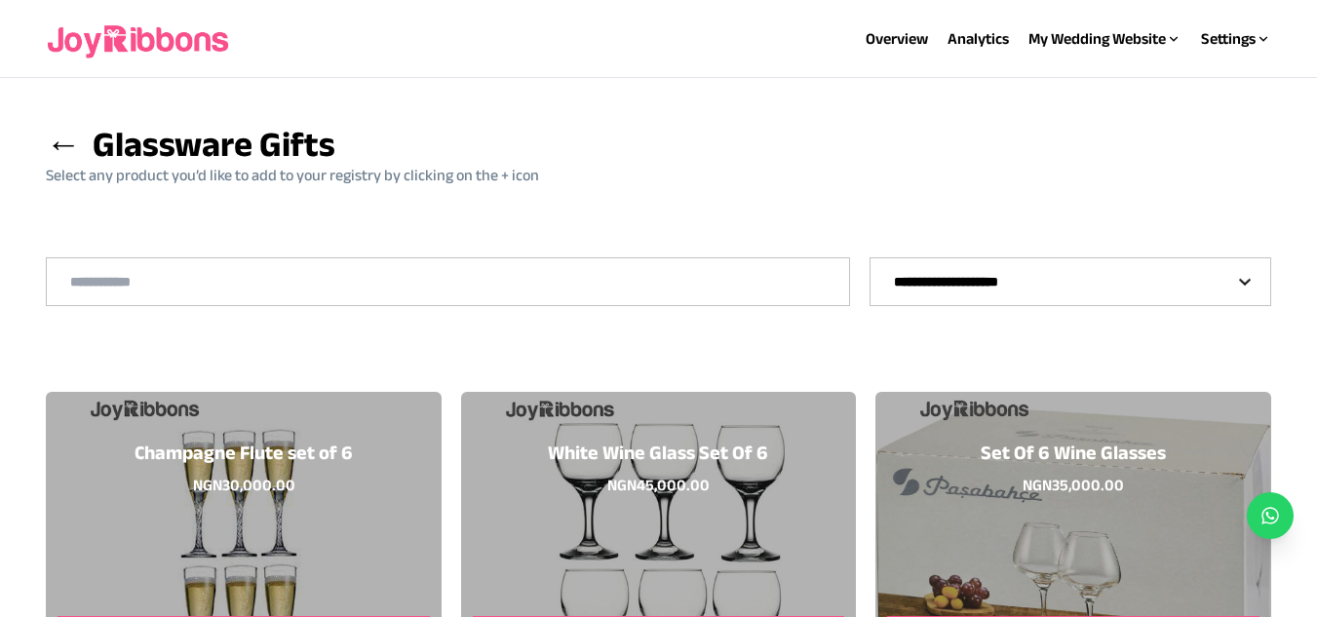
click at [51, 147] on span "←" at bounding box center [63, 144] width 35 height 38
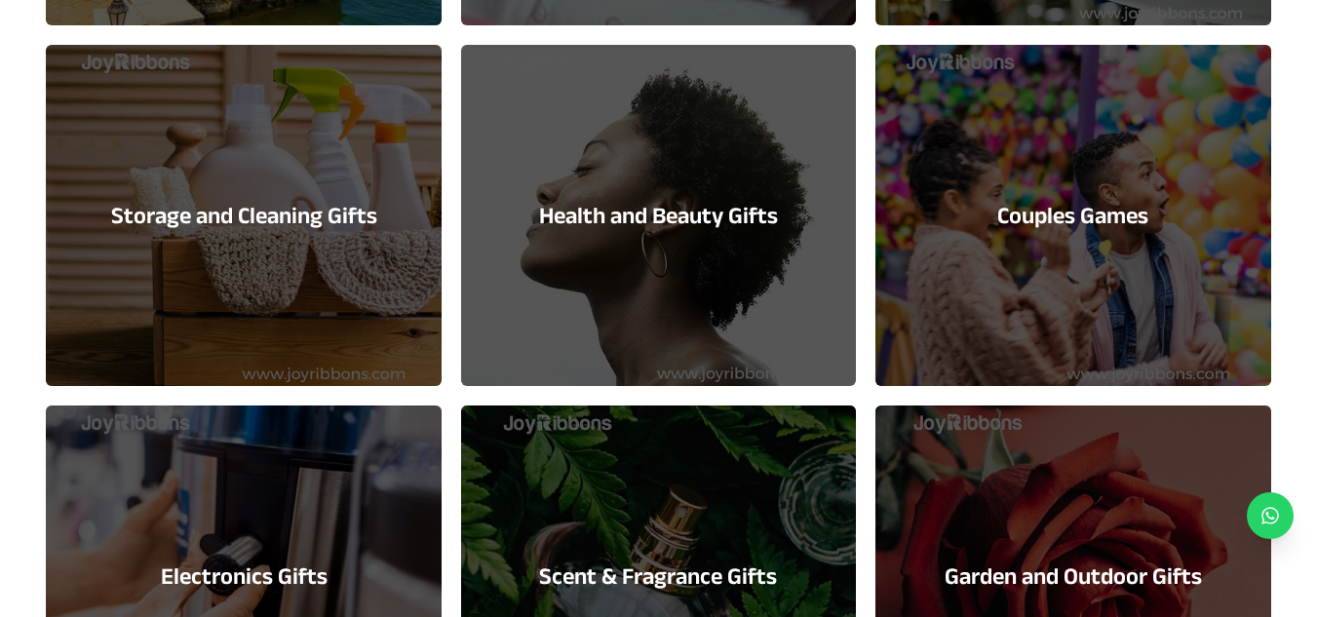
scroll to position [630, 0]
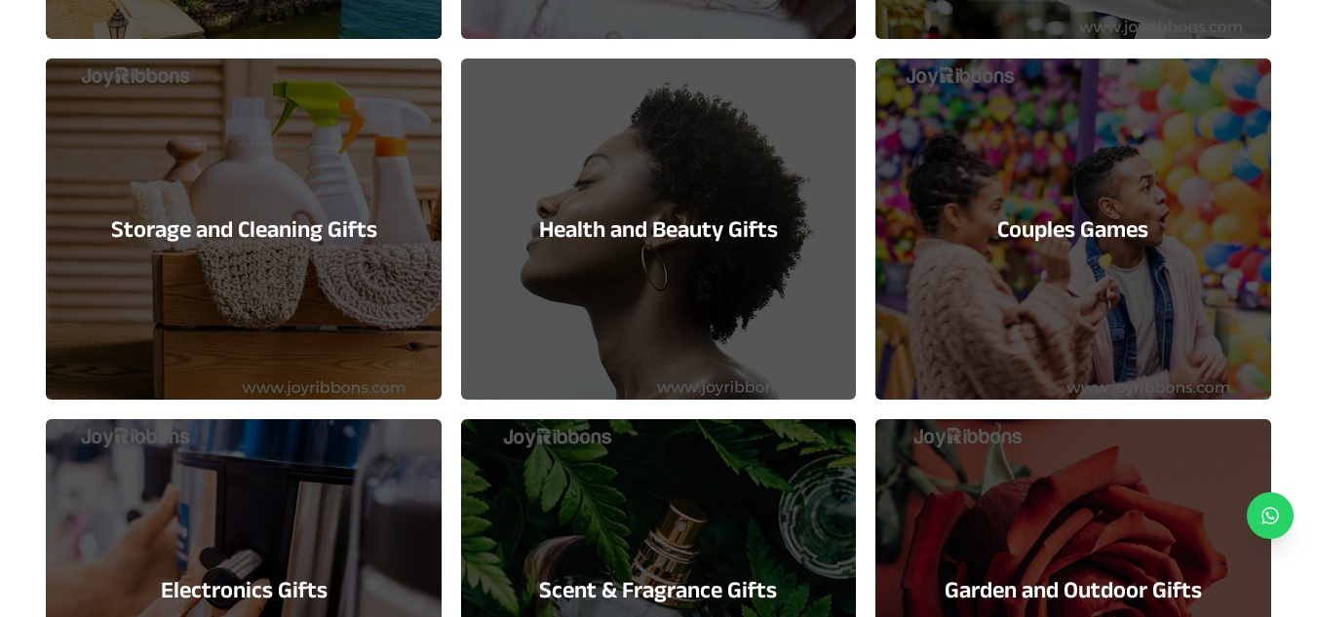
click at [1076, 297] on div "Couples Games" at bounding box center [1073, 229] width 395 height 341
select select "**"
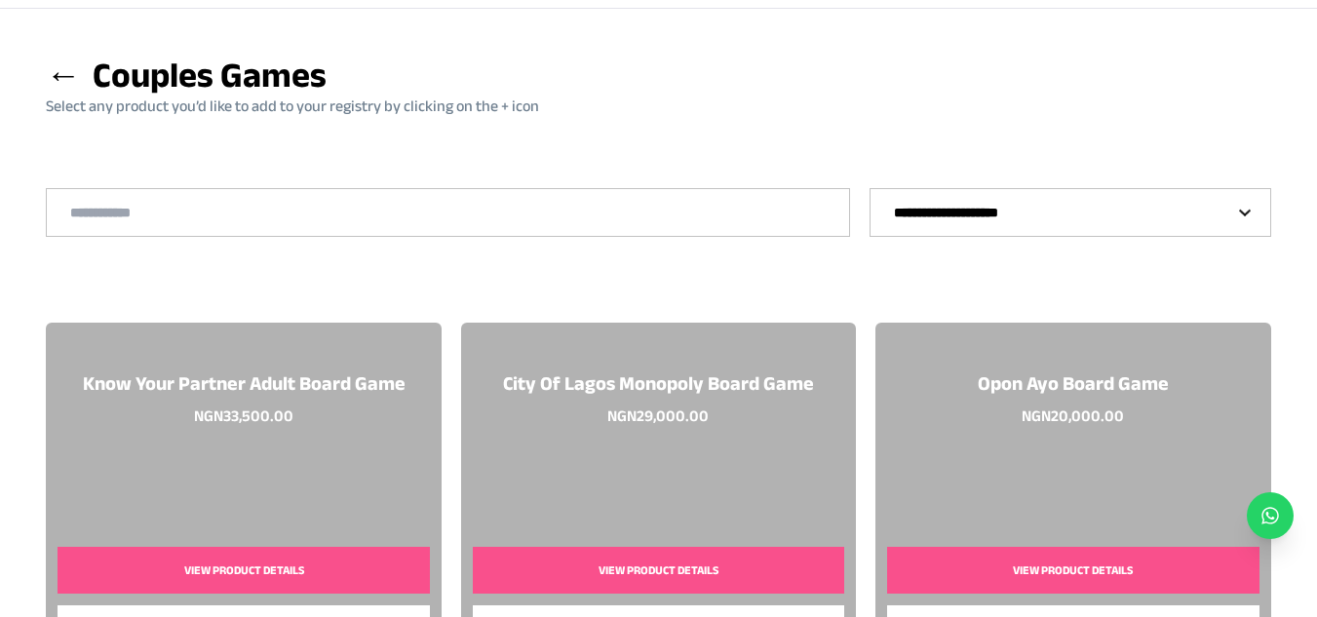
scroll to position [233, 0]
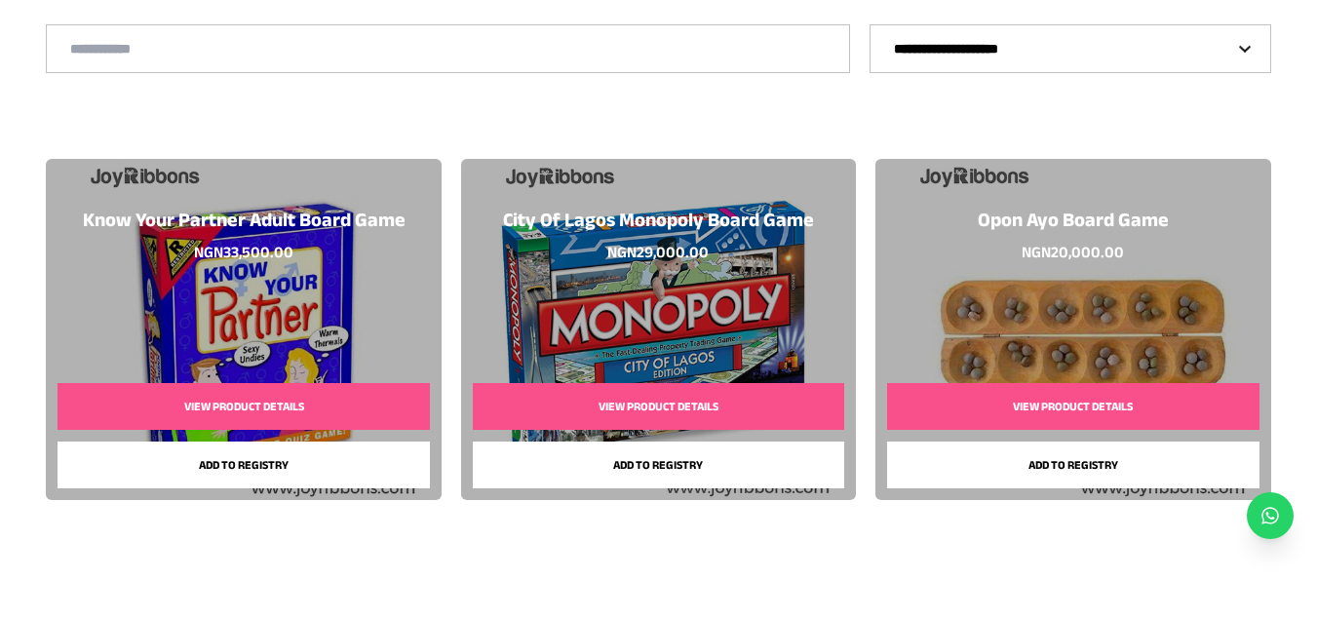
click at [641, 460] on button "Add to registry" at bounding box center [659, 465] width 372 height 47
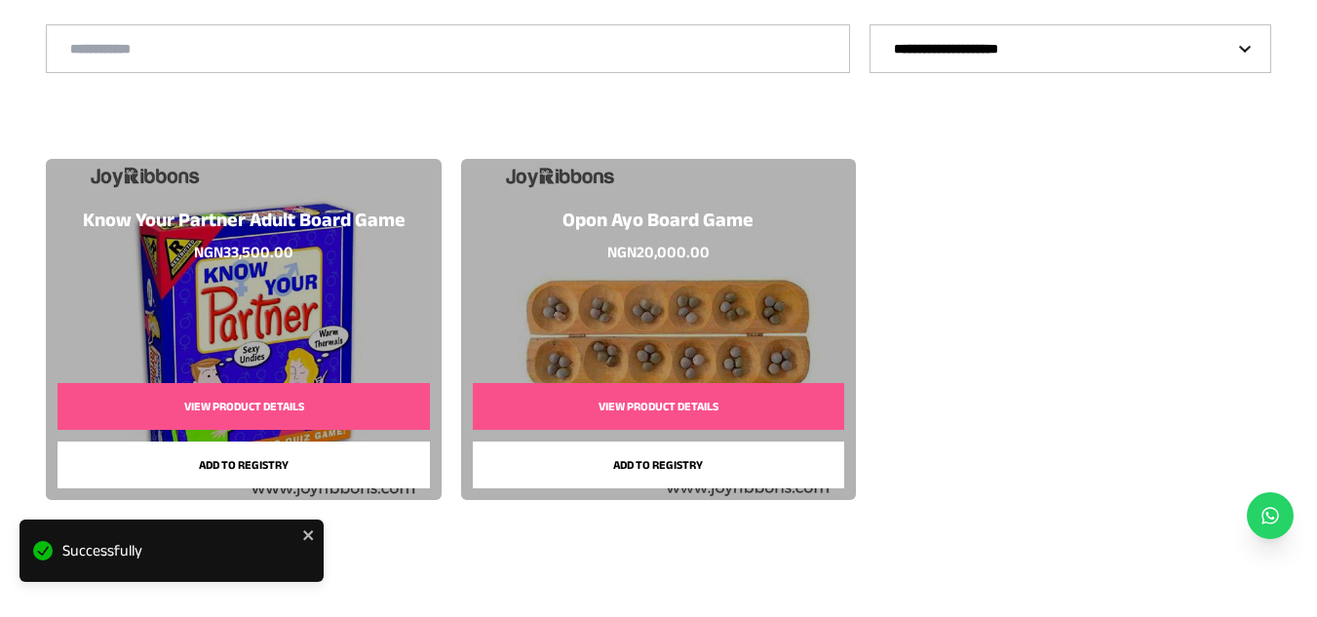
scroll to position [0, 0]
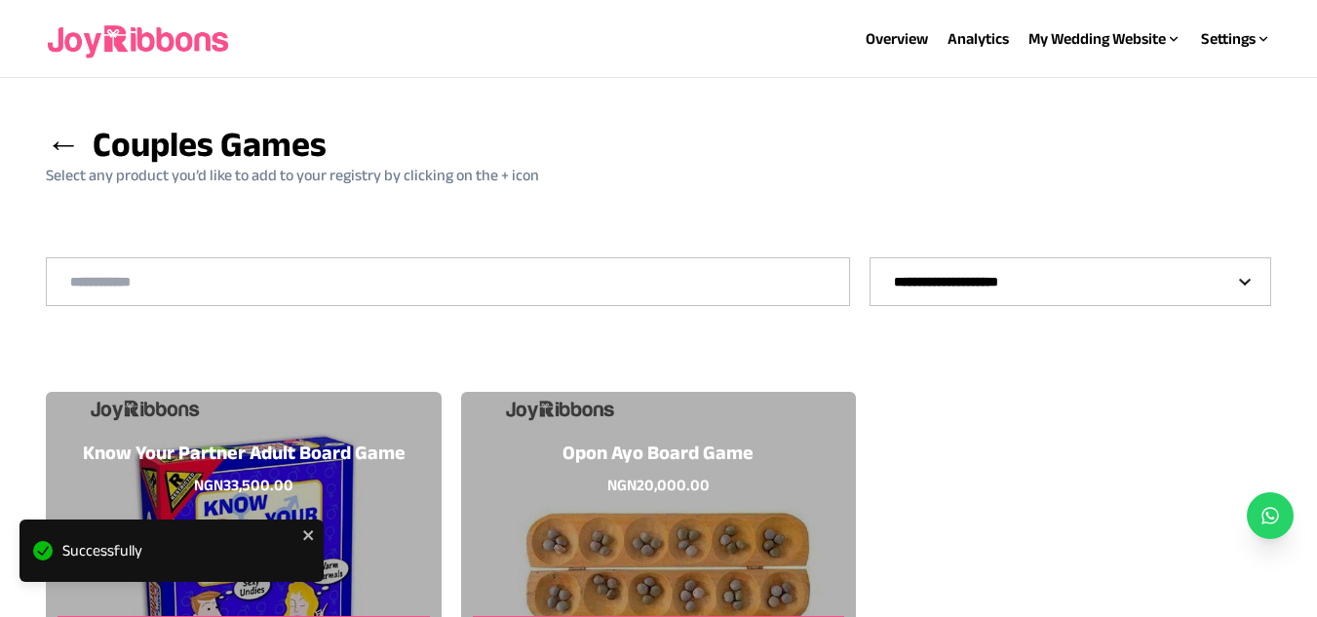
click at [65, 151] on span "←" at bounding box center [63, 144] width 35 height 38
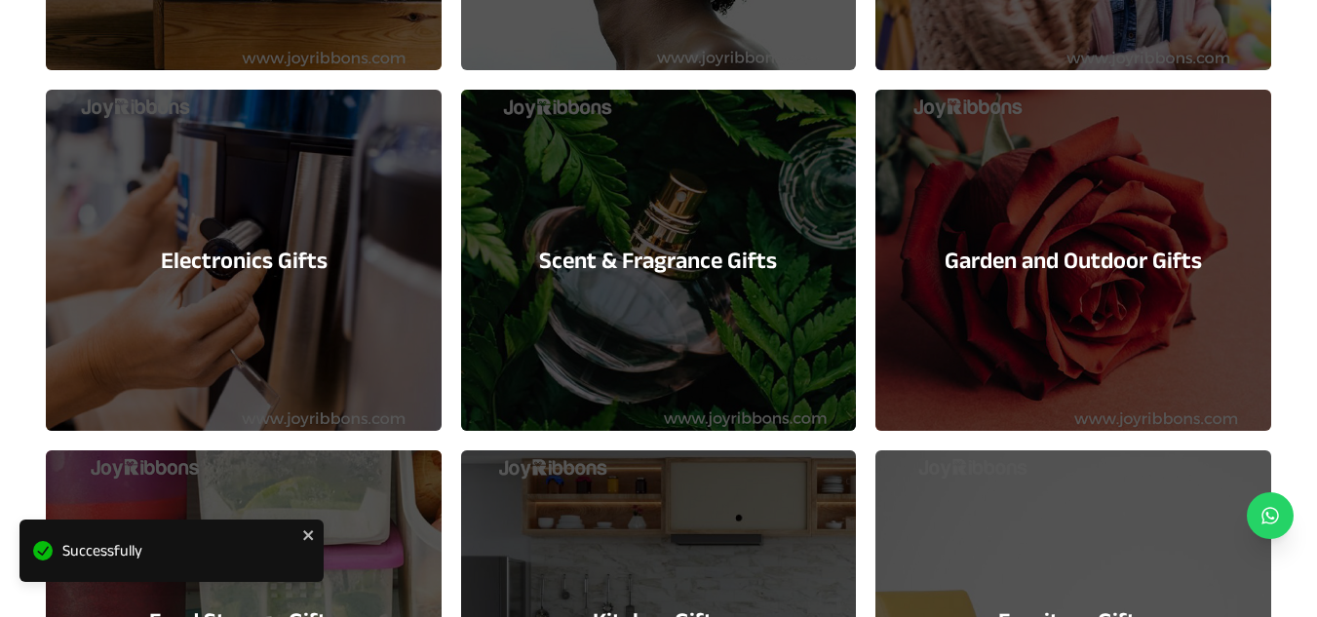
scroll to position [961, 0]
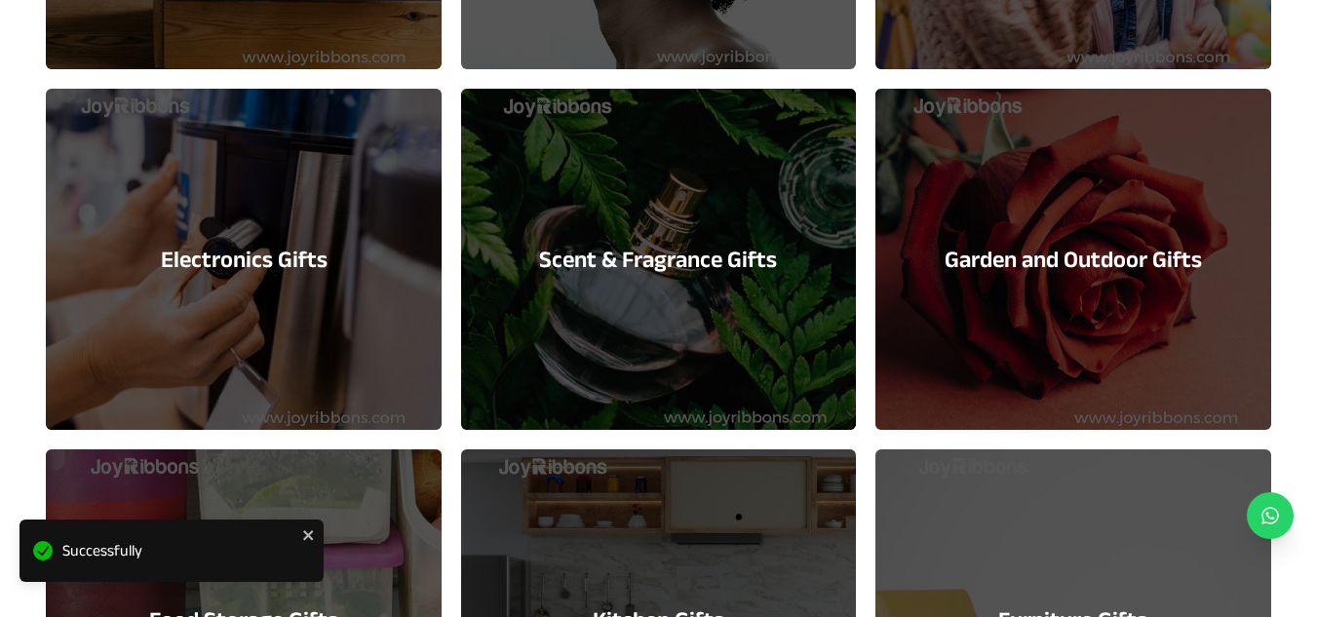
click at [298, 303] on div "Electronics Gifts" at bounding box center [243, 259] width 395 height 341
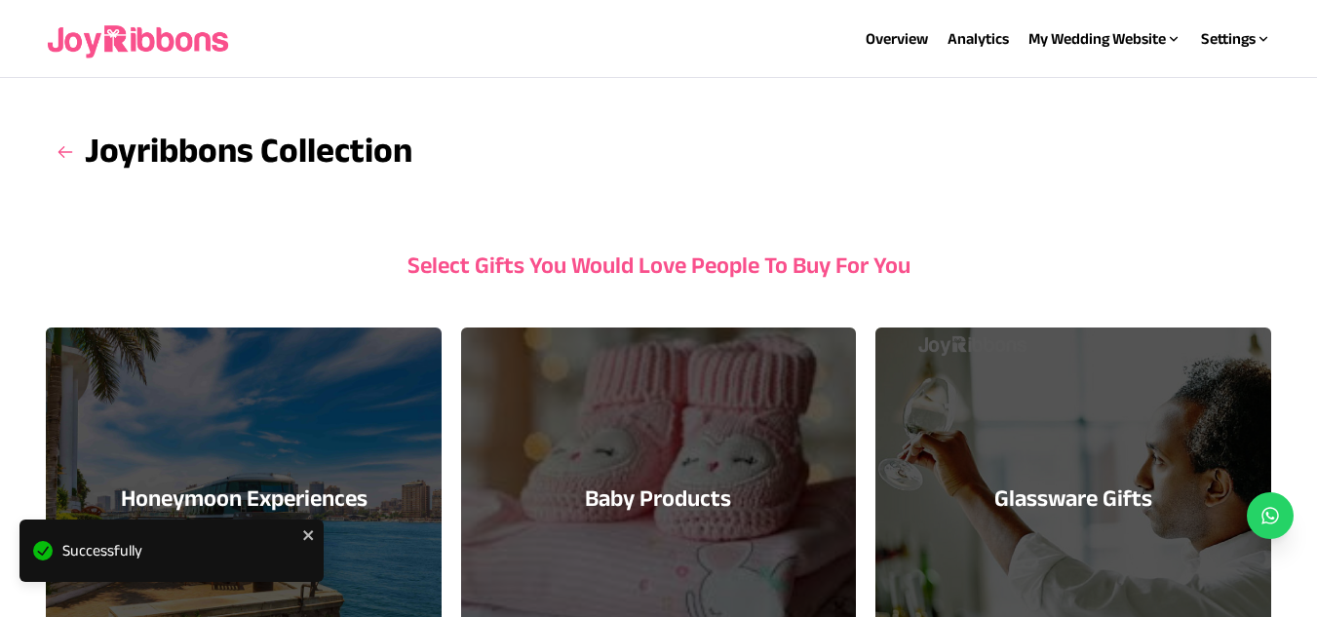
select select "**"
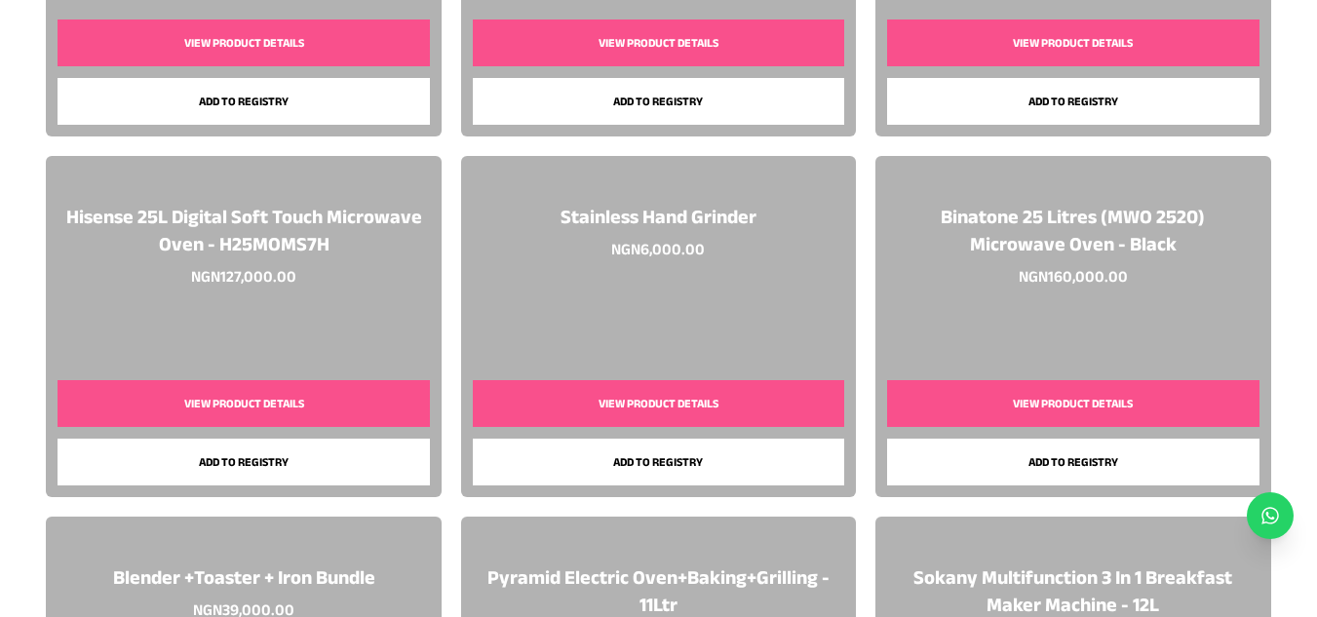
scroll to position [4204, 0]
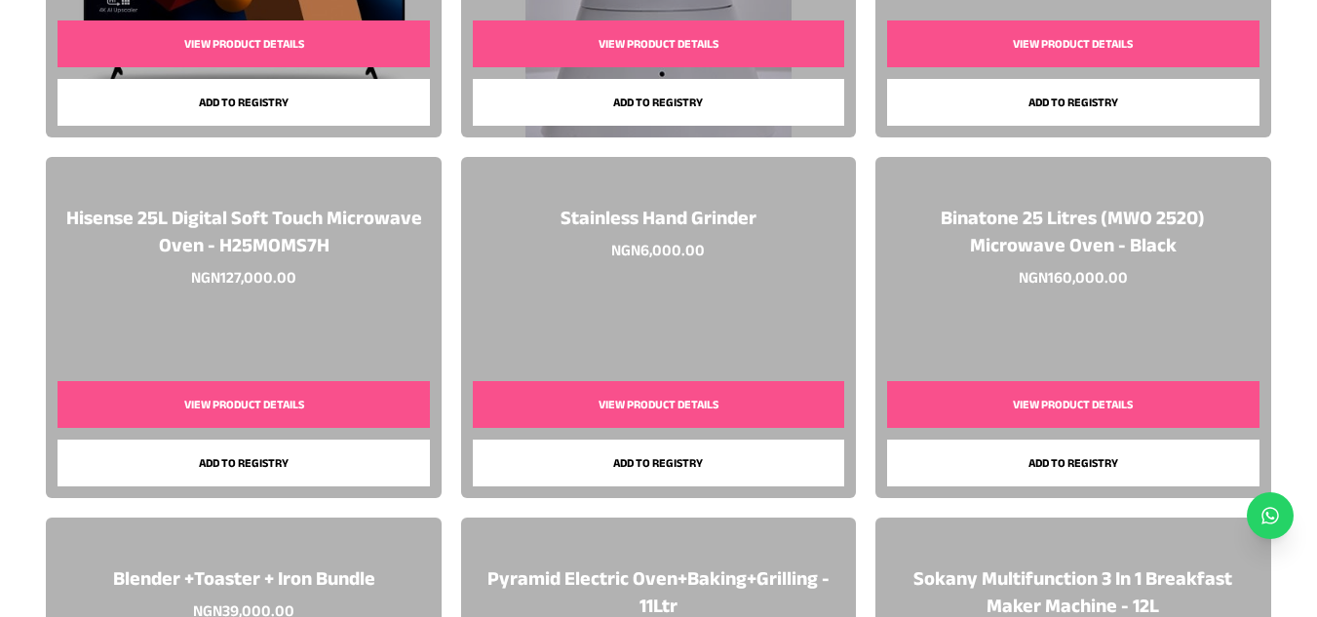
click at [691, 201] on div "Stainless Hand Grinder NGN 6,000.00 View Product Details Add to registry" at bounding box center [658, 327] width 395 height 341
click at [696, 418] on button "View Product Details" at bounding box center [659, 404] width 372 height 47
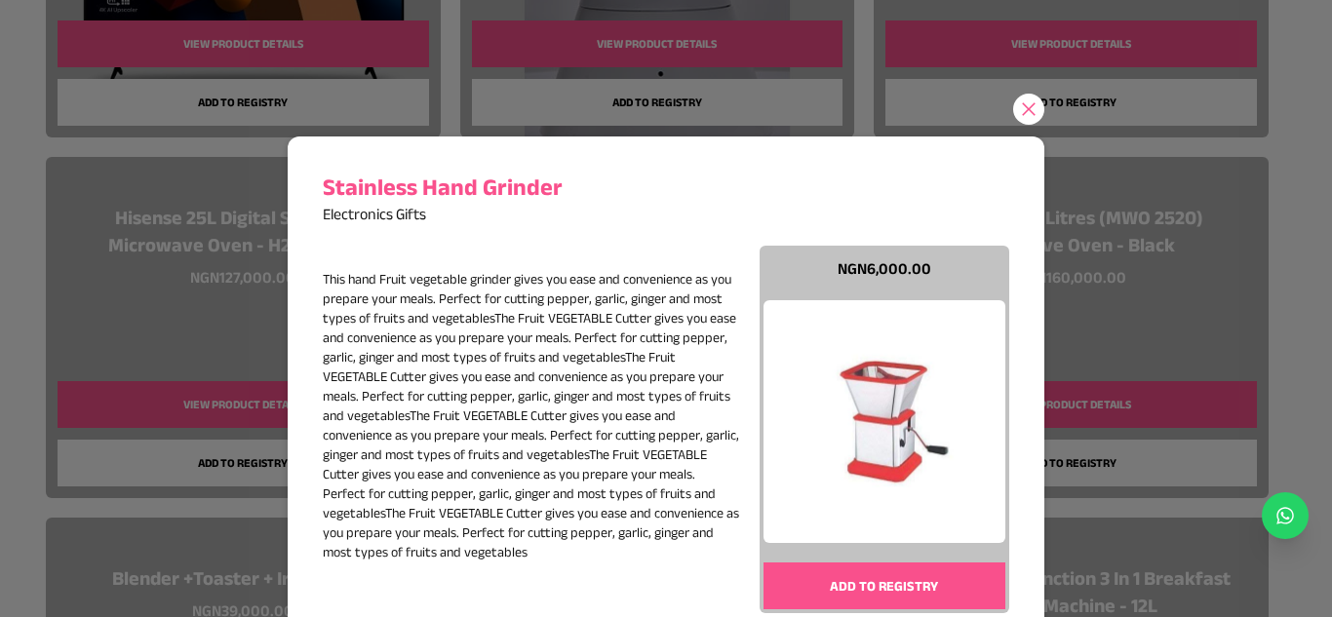
click at [1023, 105] on icon at bounding box center [1029, 109] width 20 height 20
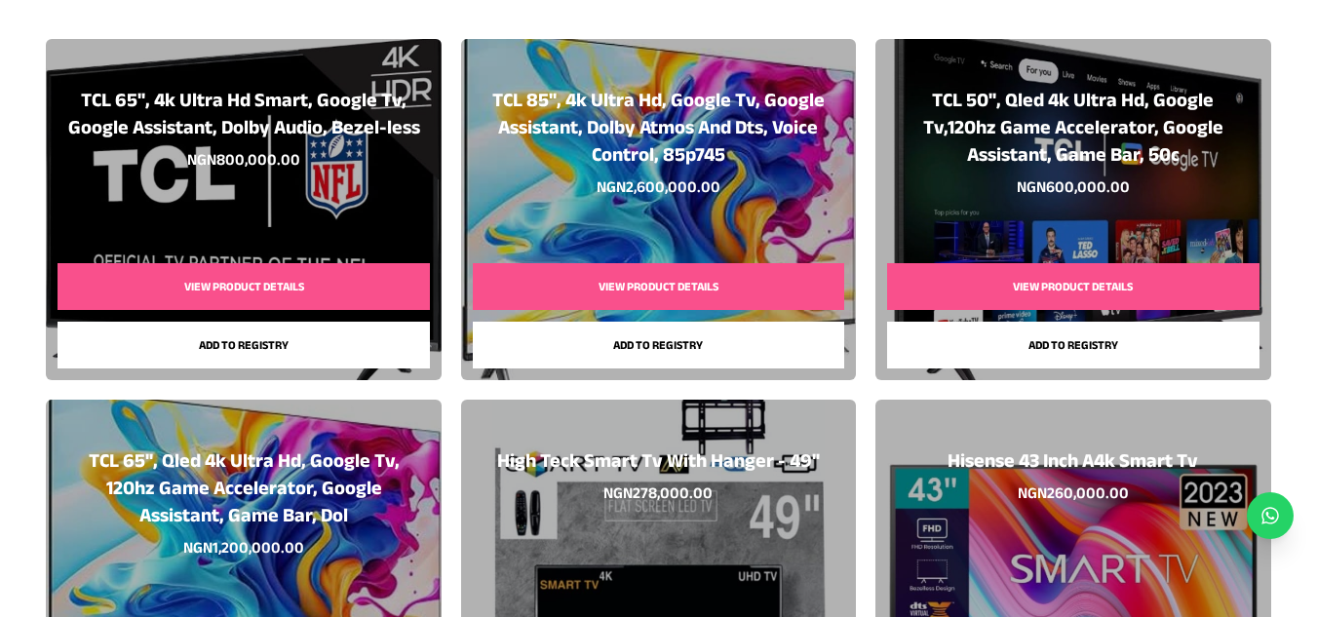
scroll to position [0, 0]
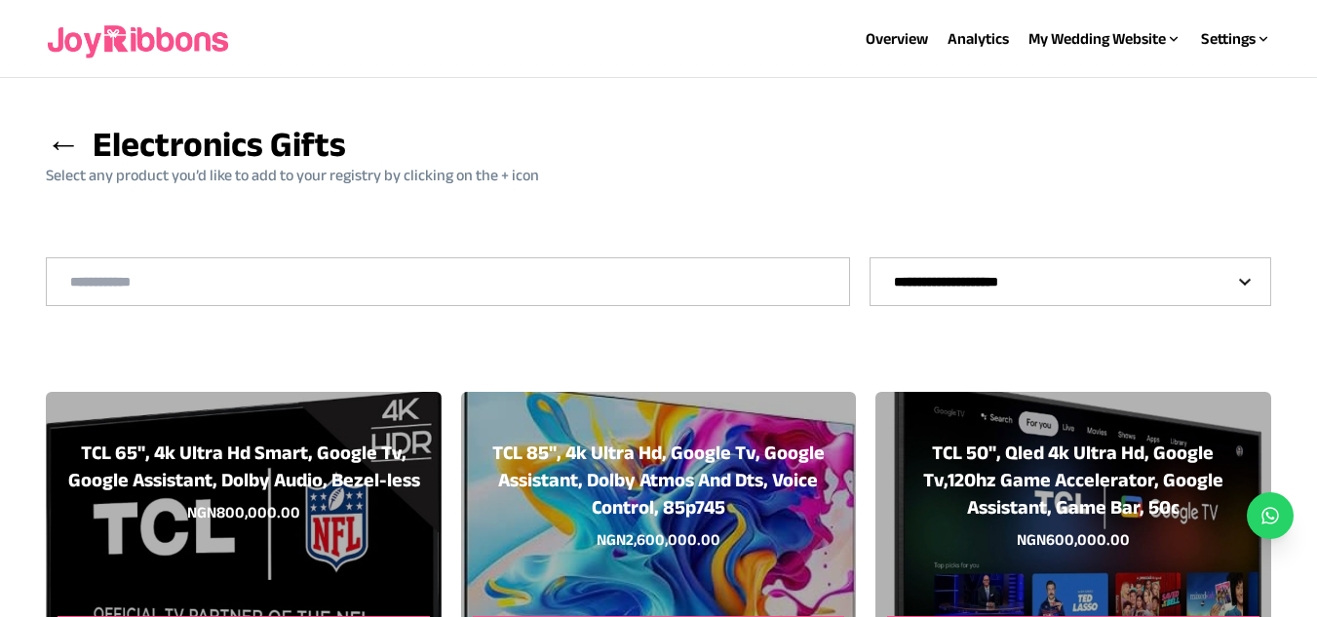
click at [56, 147] on span "←" at bounding box center [63, 144] width 35 height 38
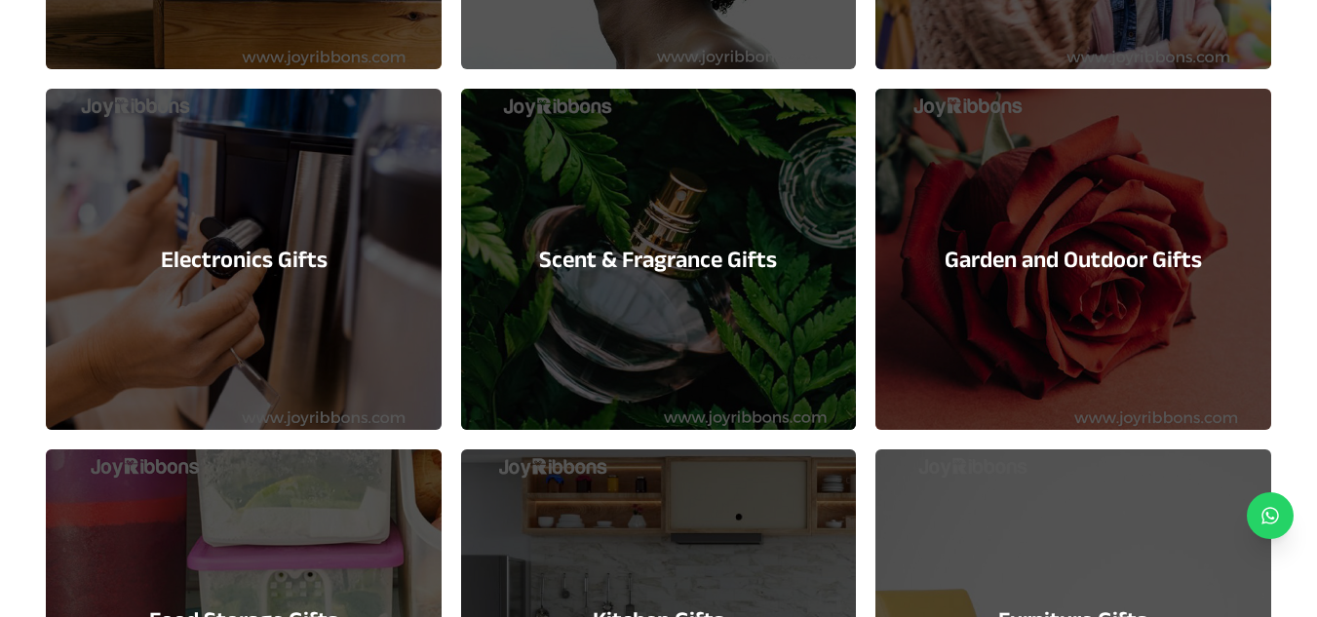
click at [743, 311] on div "Scent & Fragrance Gifts" at bounding box center [658, 259] width 395 height 341
select select "**"
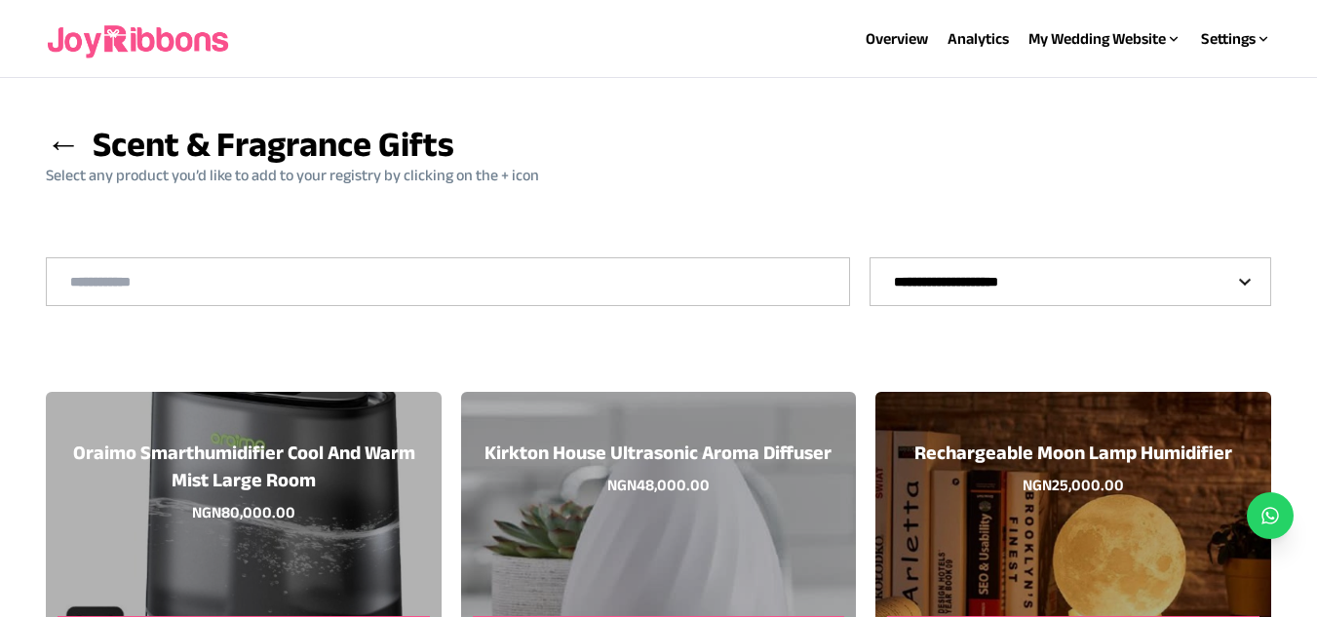
click at [55, 144] on span "←" at bounding box center [63, 144] width 35 height 38
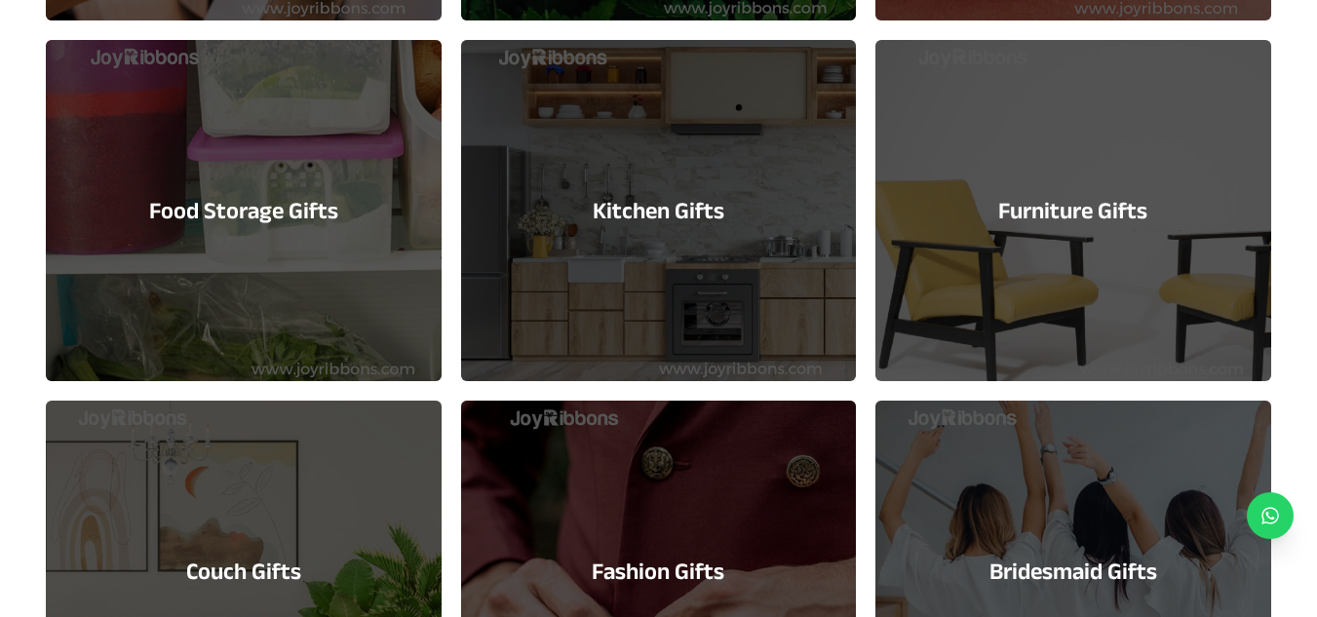
scroll to position [1371, 0]
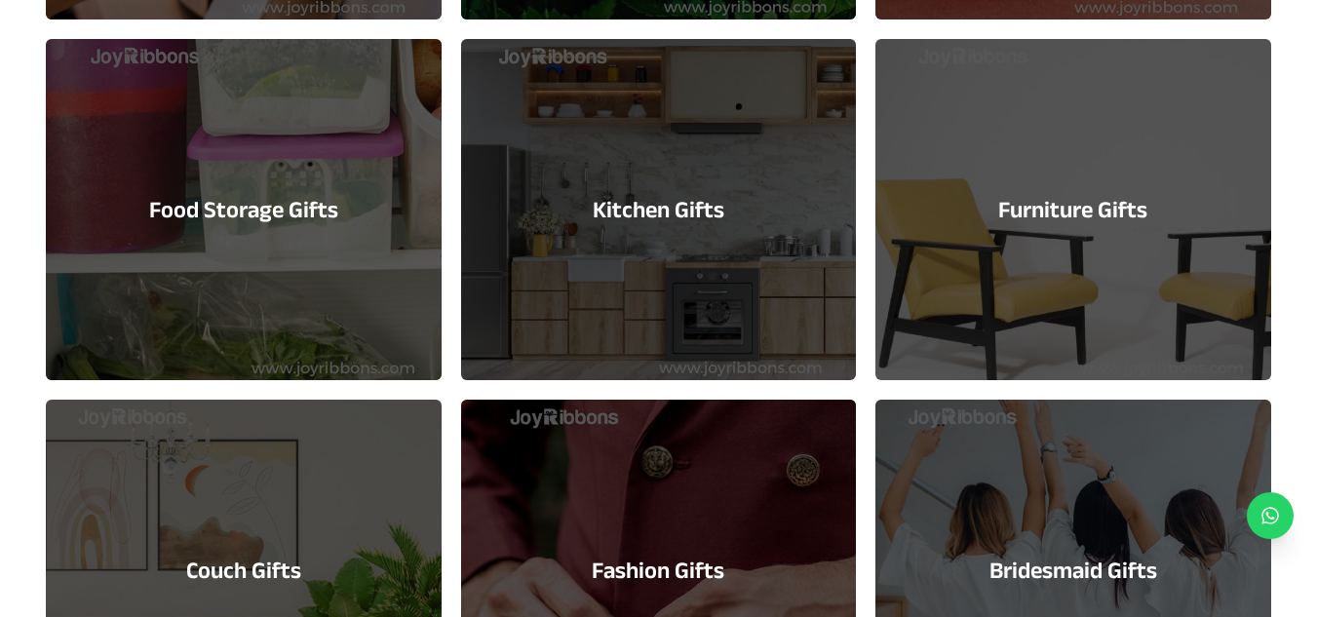
click at [640, 274] on div "Kitchen Gifts" at bounding box center [658, 209] width 395 height 341
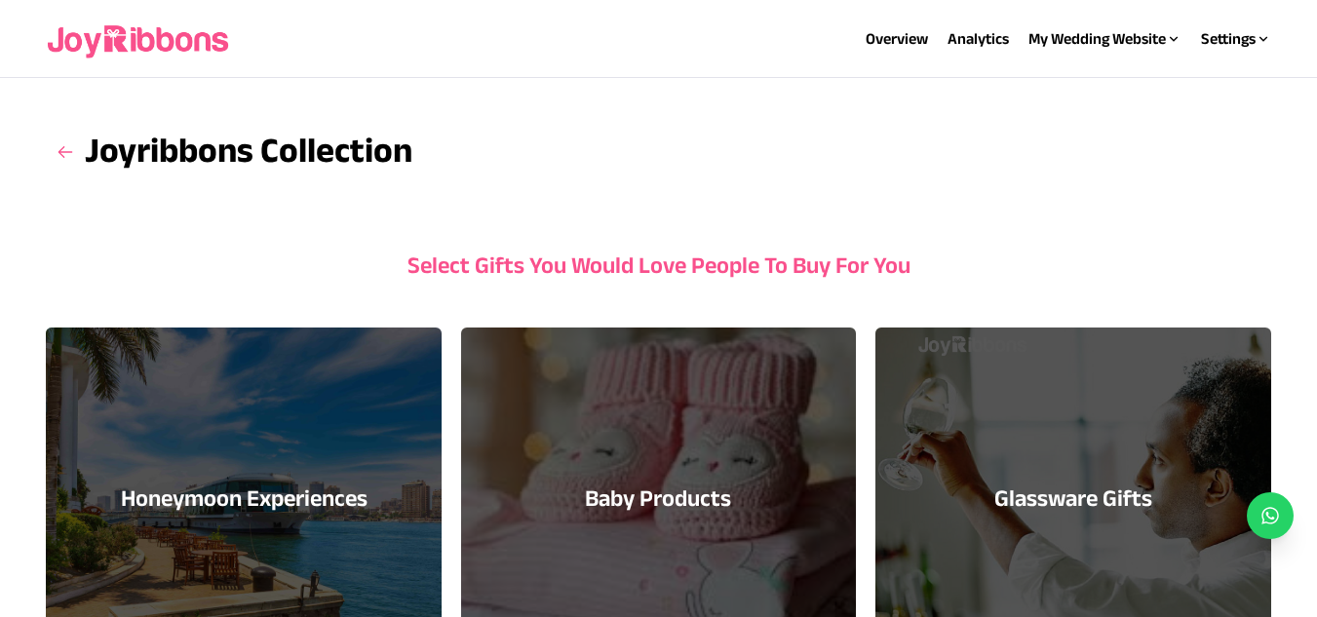
select select "**"
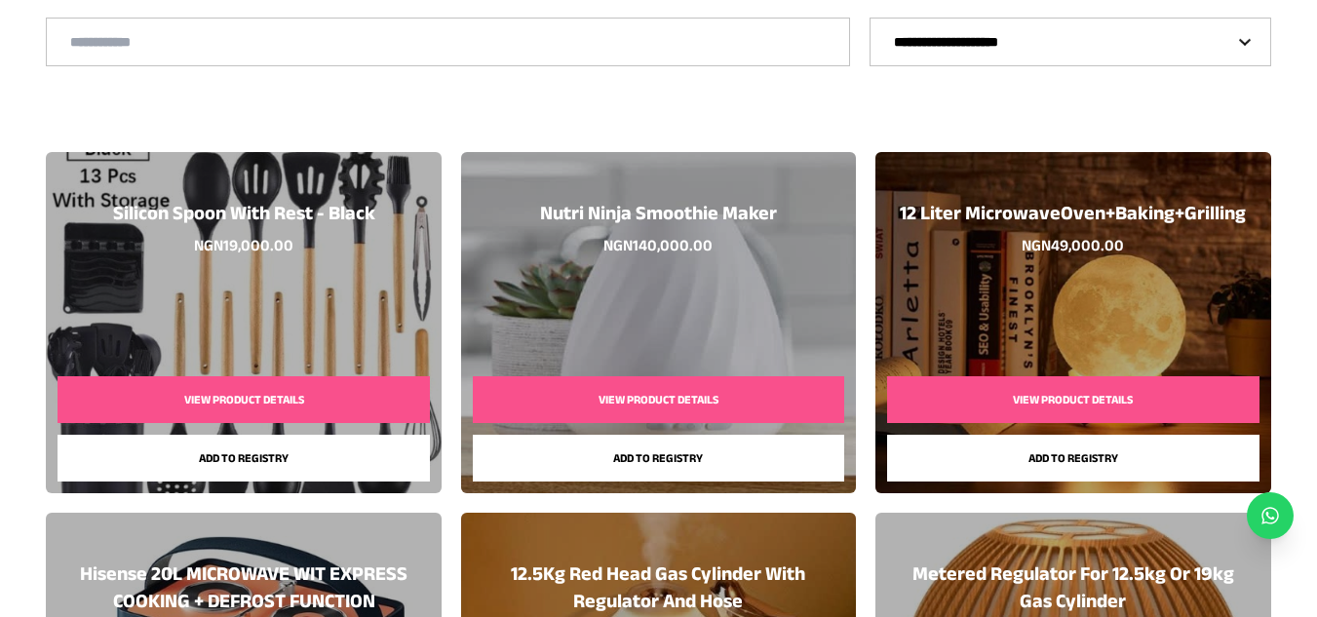
scroll to position [211, 0]
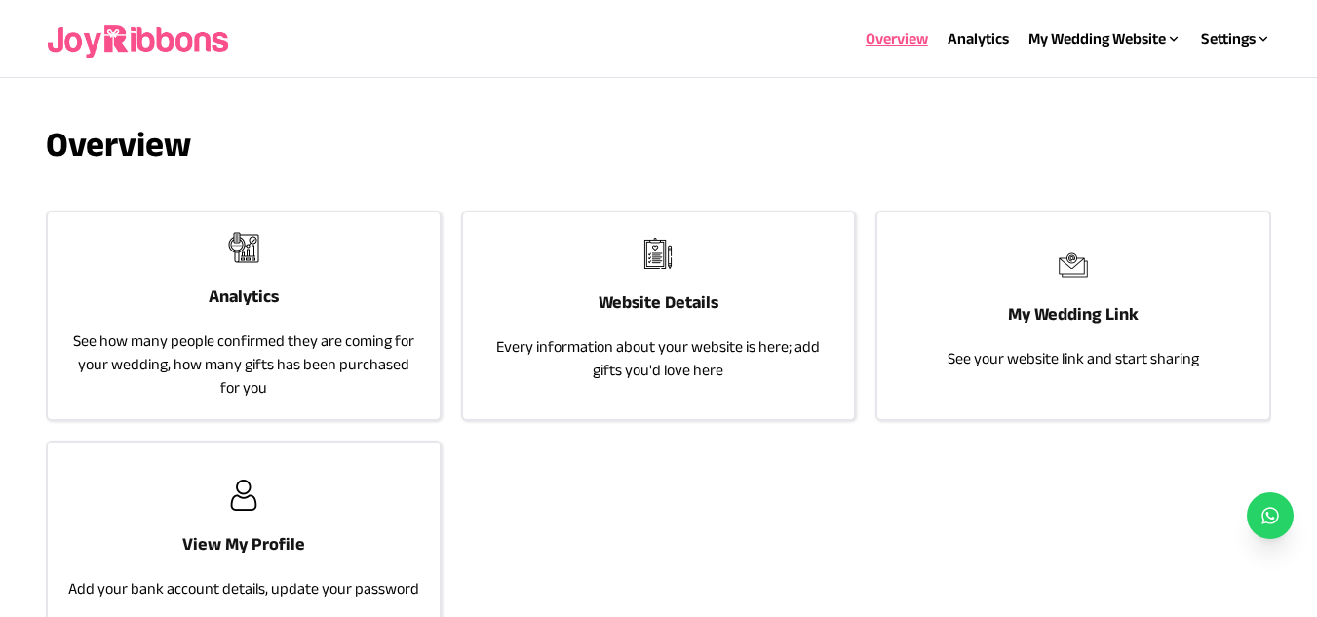
click at [587, 386] on div "Website Details Every information about your website is here; add gifts you'd l…" at bounding box center [658, 310] width 391 height 195
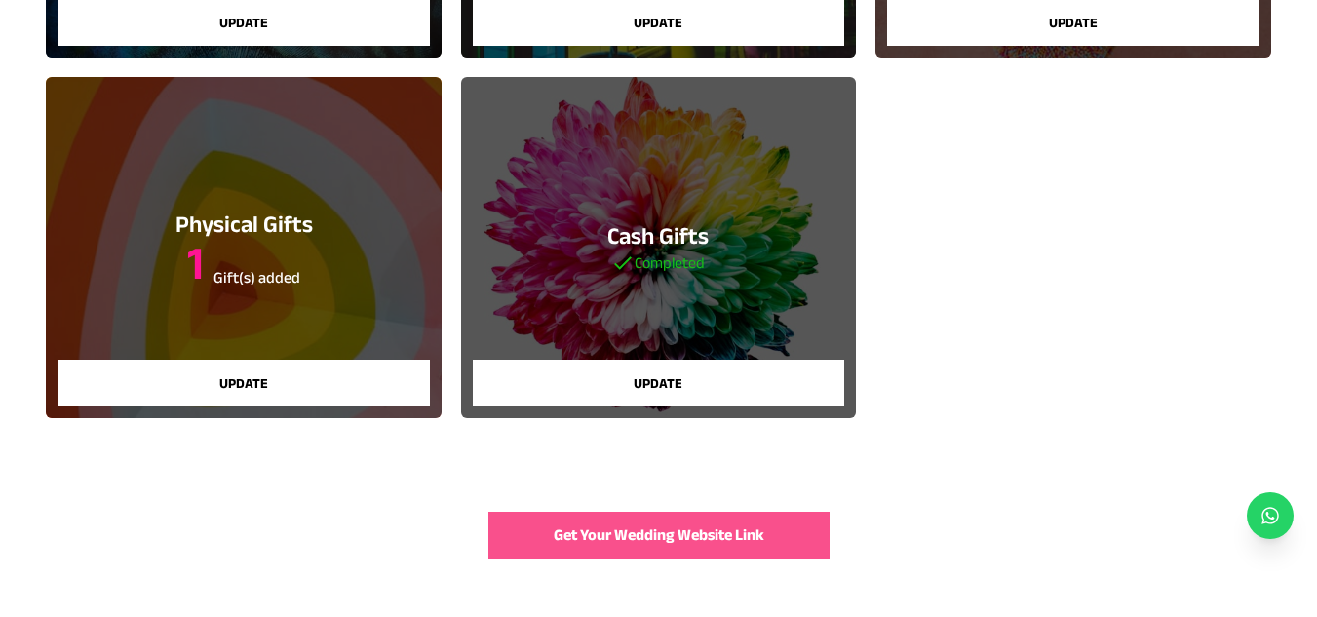
scroll to position [497, 0]
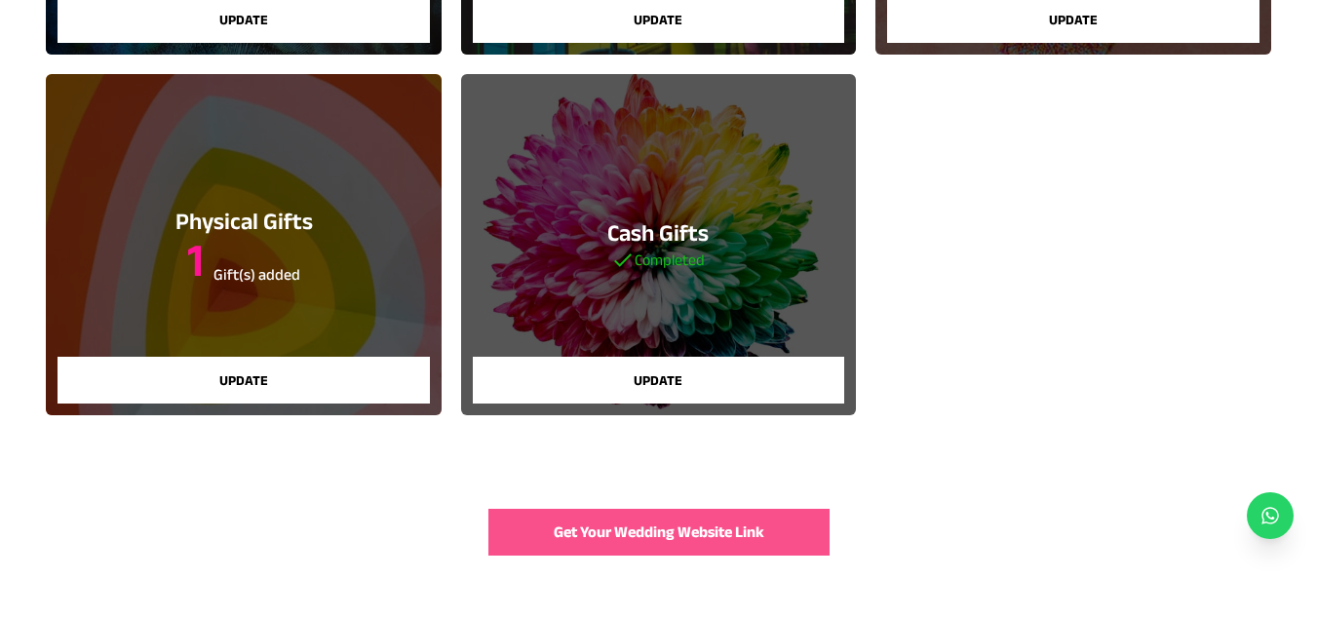
click at [279, 391] on button "Update" at bounding box center [244, 380] width 372 height 47
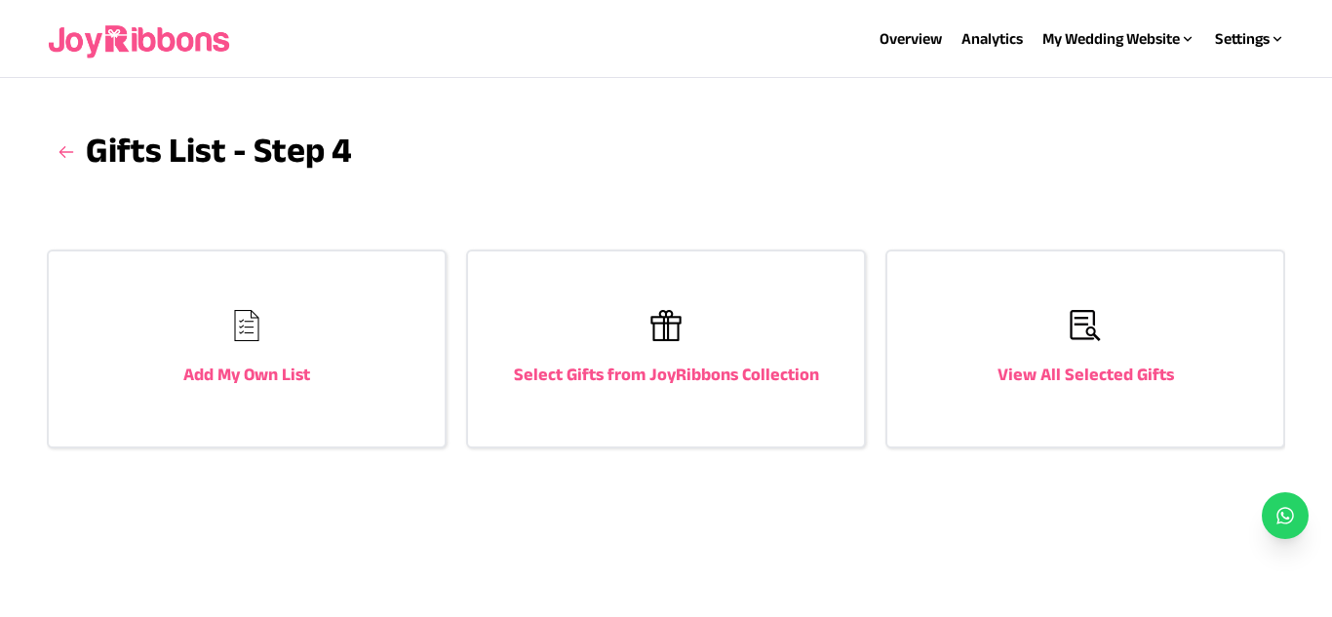
click at [741, 357] on div "Select Gifts from JoyRibbons Collection" at bounding box center [666, 349] width 396 height 195
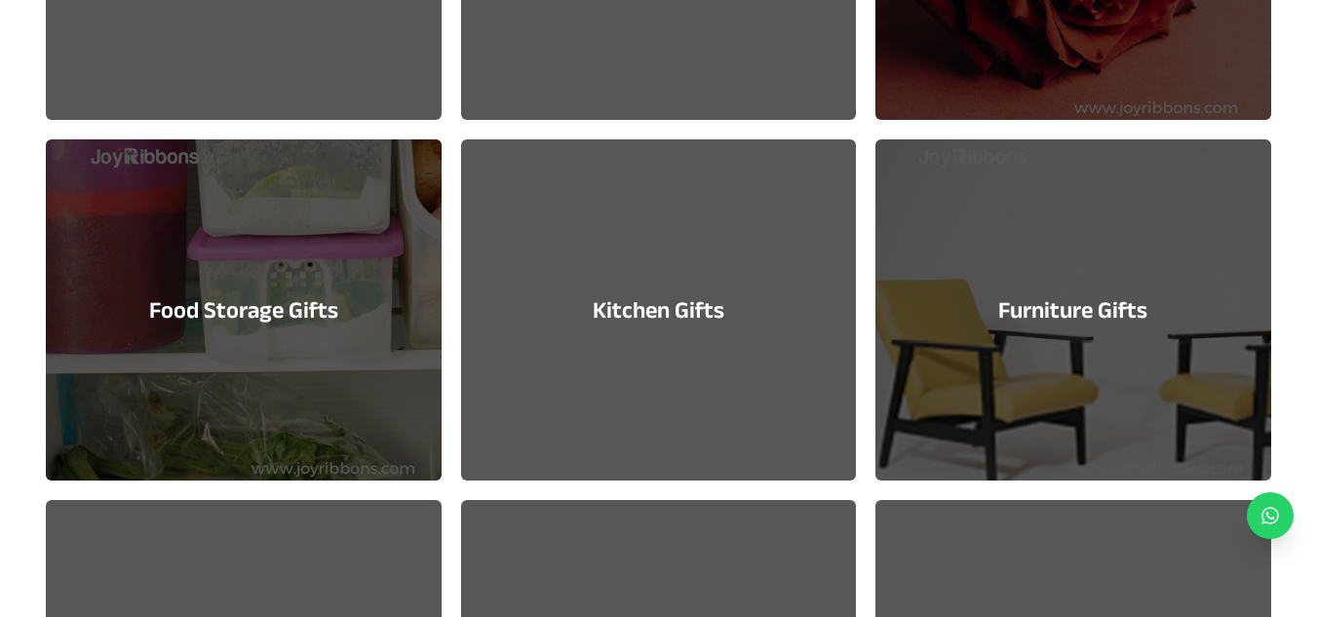
scroll to position [1271, 0]
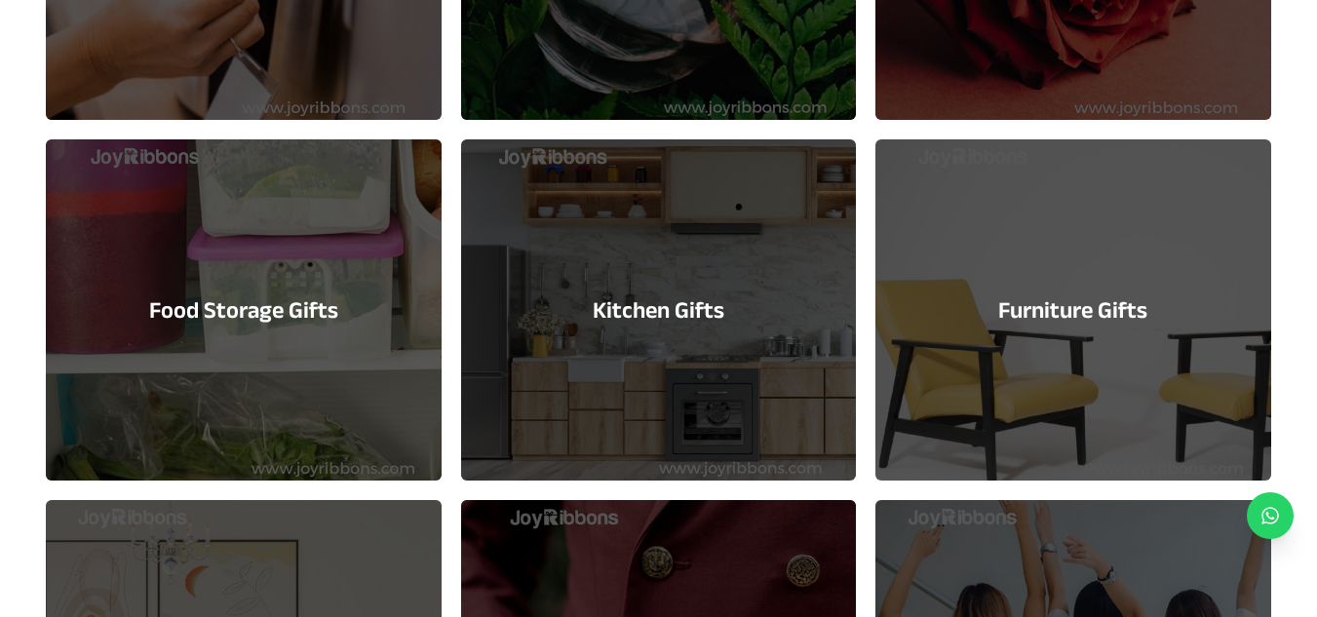
click at [740, 357] on div "Kitchen Gifts" at bounding box center [658, 309] width 395 height 341
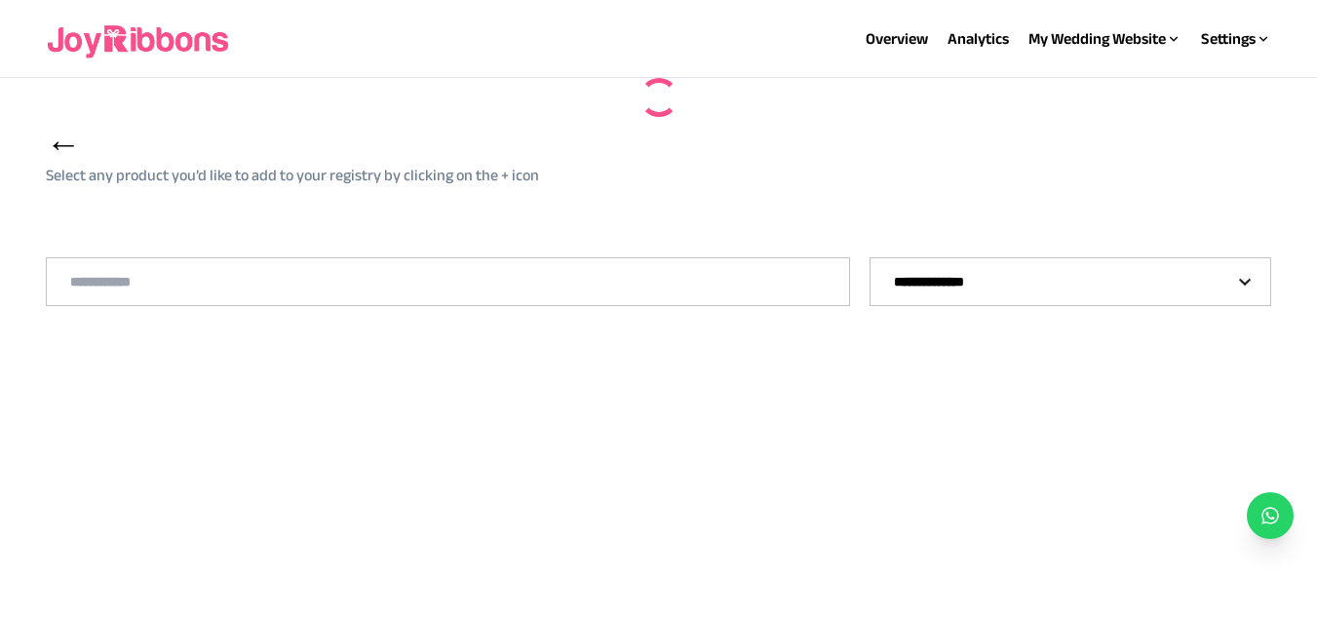
select select "**"
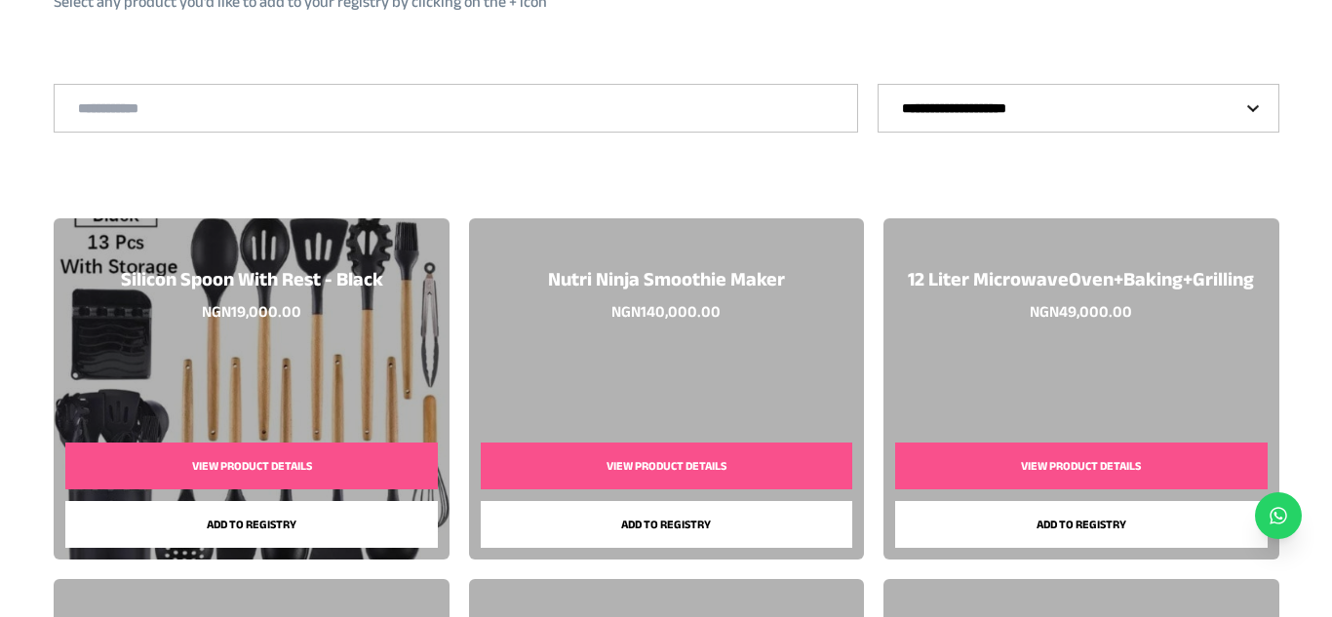
scroll to position [175, 0]
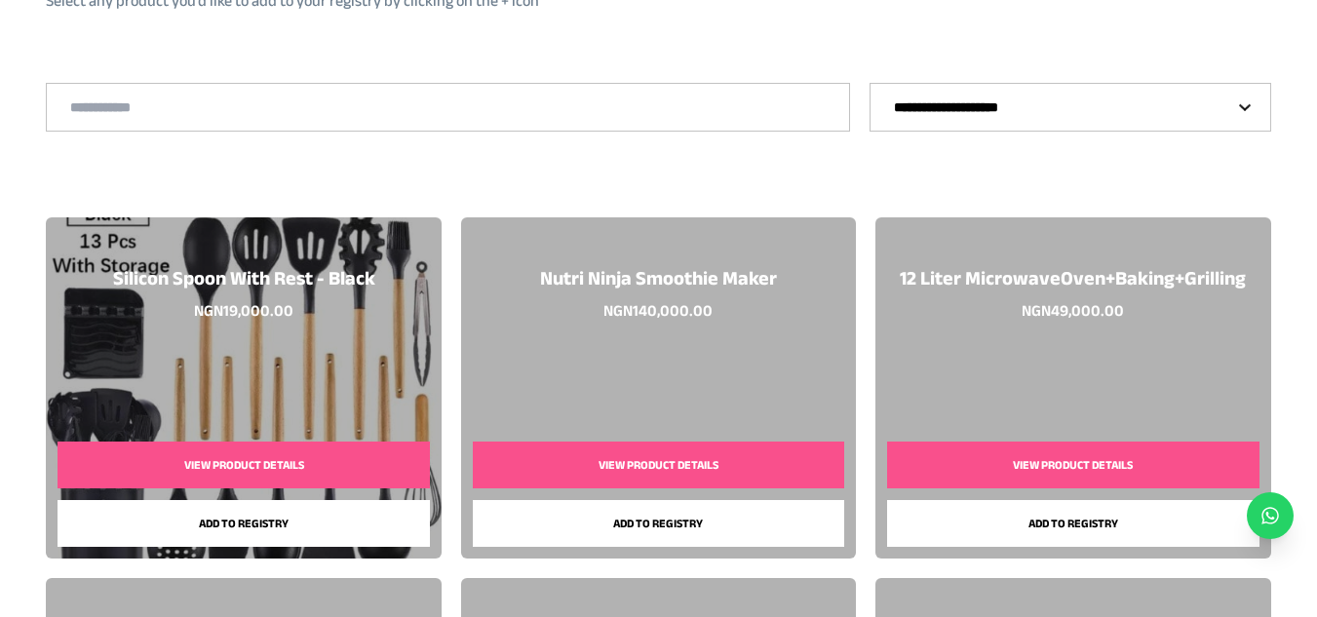
click at [729, 471] on button "View Product Details" at bounding box center [659, 465] width 372 height 47
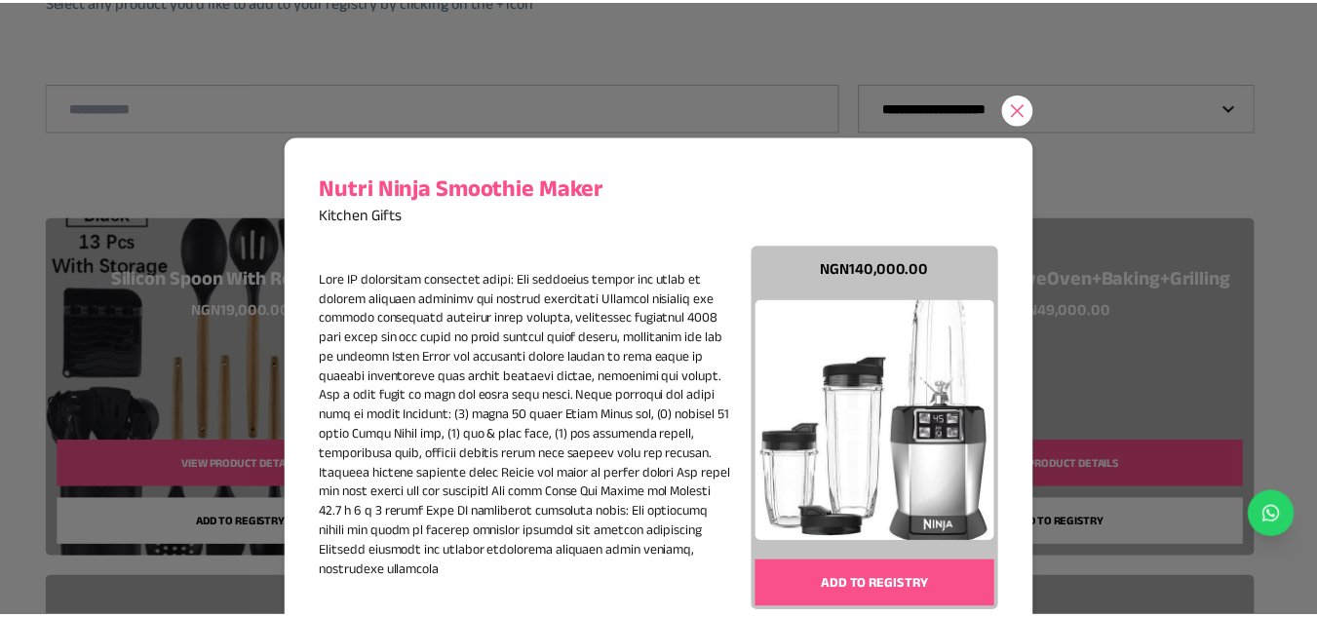
scroll to position [125, 0]
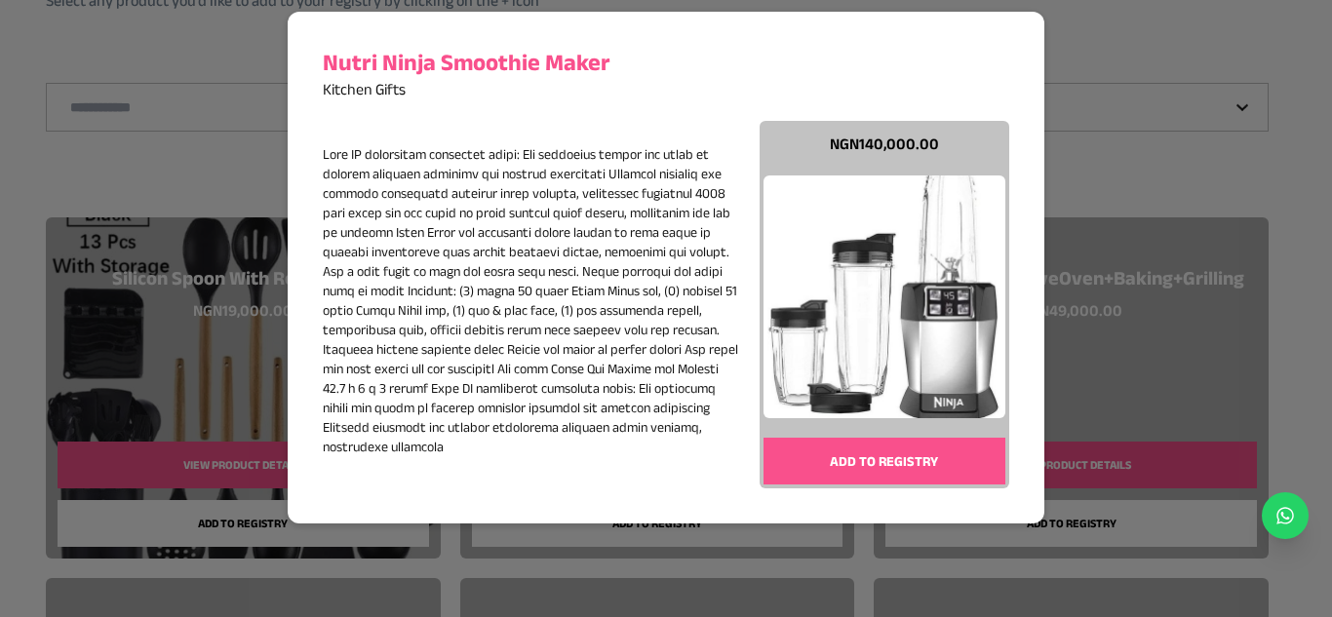
click at [850, 461] on button "Add to registry" at bounding box center [885, 461] width 243 height 47
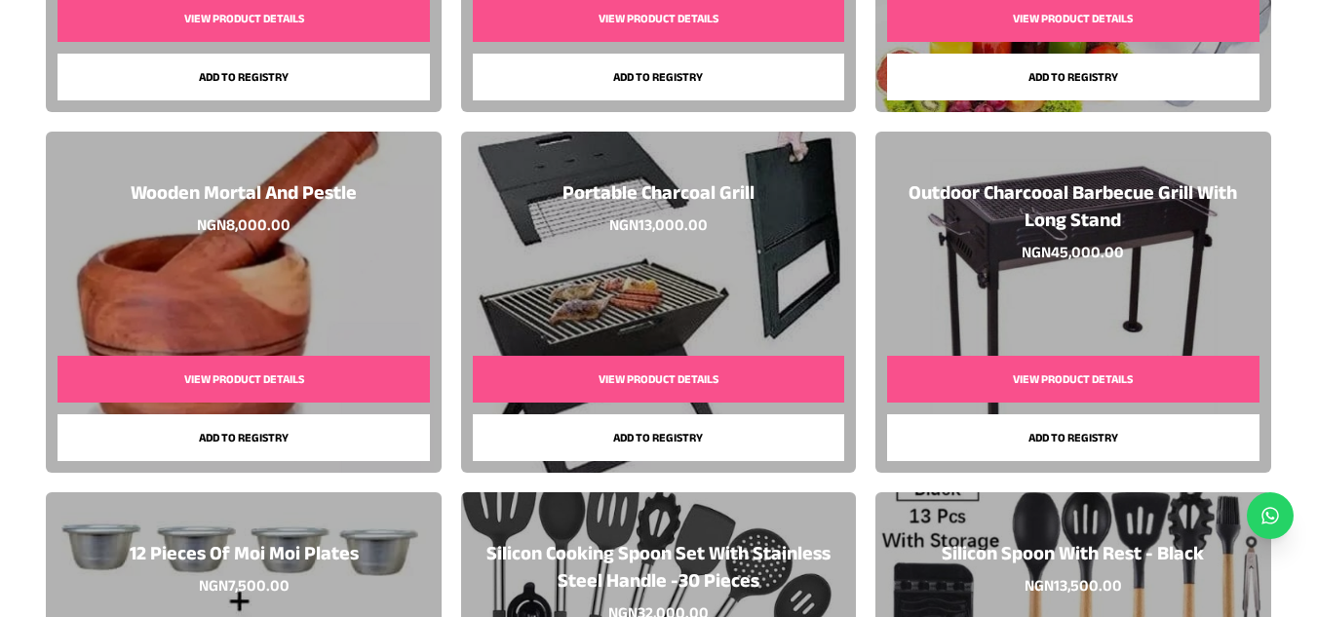
scroll to position [3149, 0]
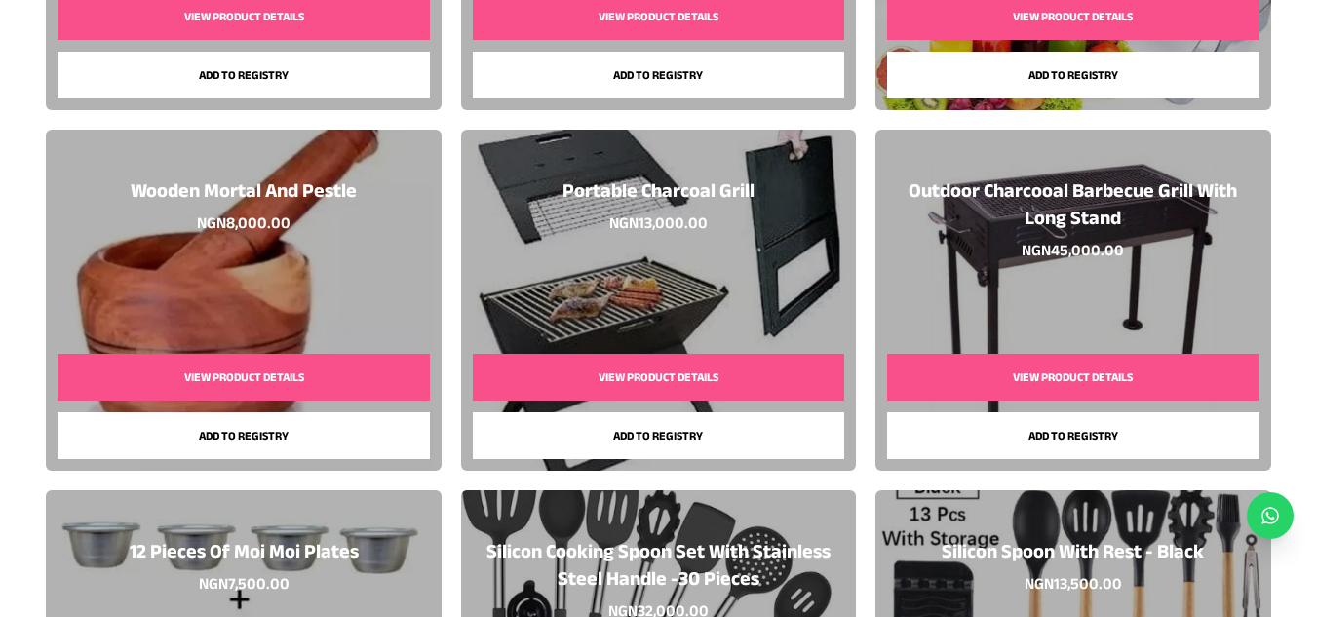
click at [683, 419] on button "Add to registry" at bounding box center [659, 435] width 372 height 47
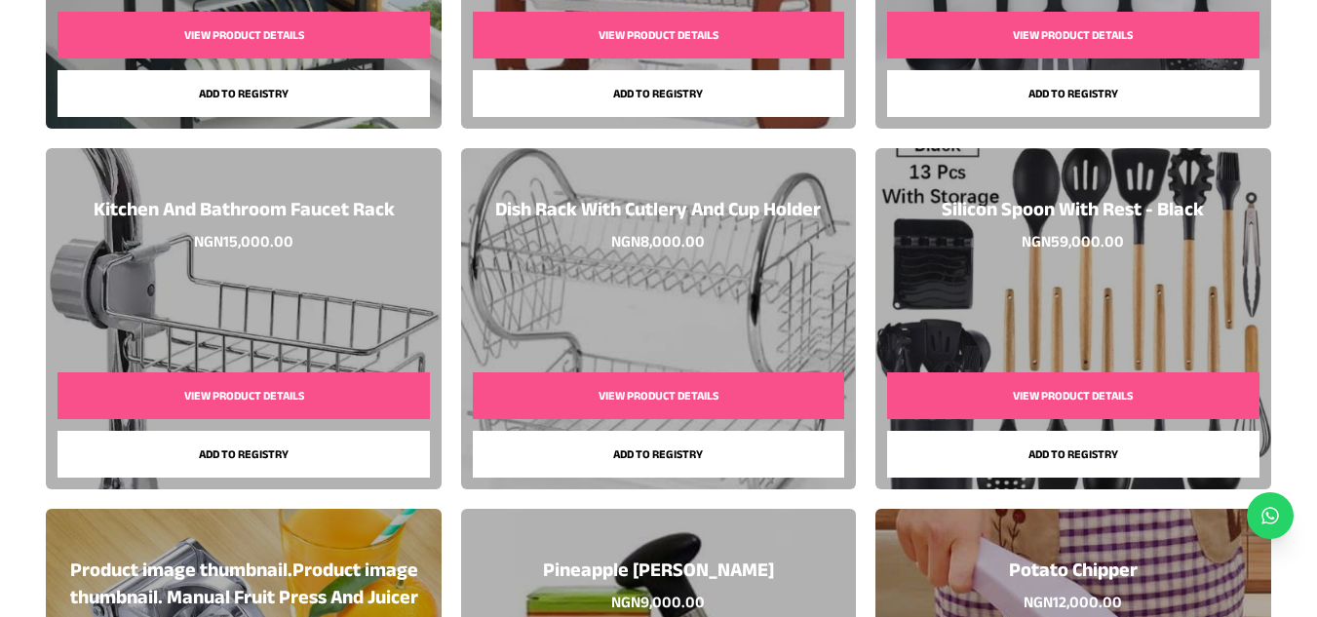
scroll to position [4216, 0]
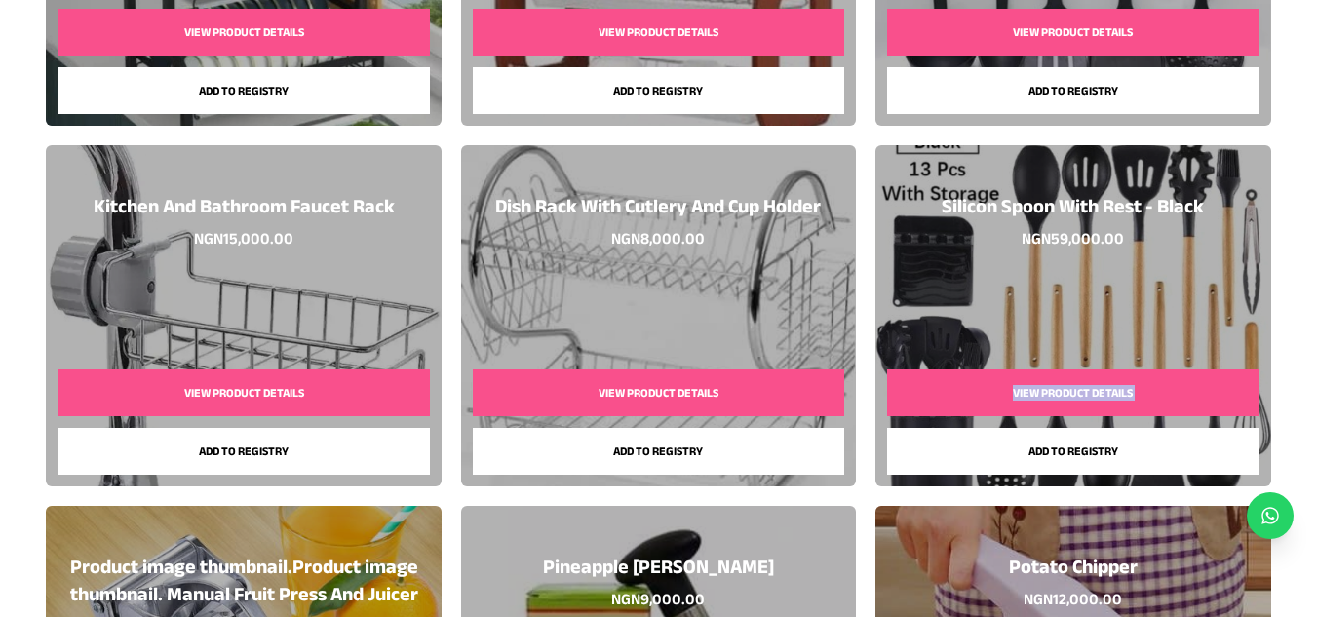
drag, startPoint x: 938, startPoint y: 365, endPoint x: 943, endPoint y: 465, distance: 100.6
click at [943, 465] on div "View Product Details Add to registry" at bounding box center [1073, 416] width 395 height 117
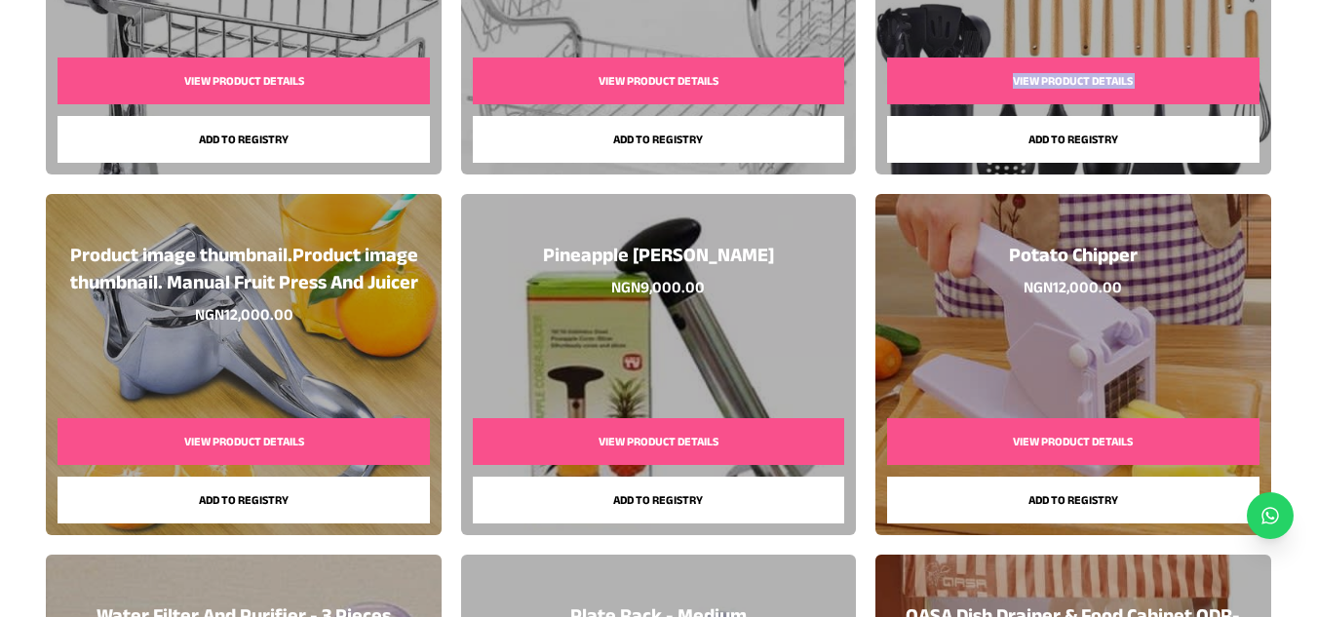
scroll to position [4529, 0]
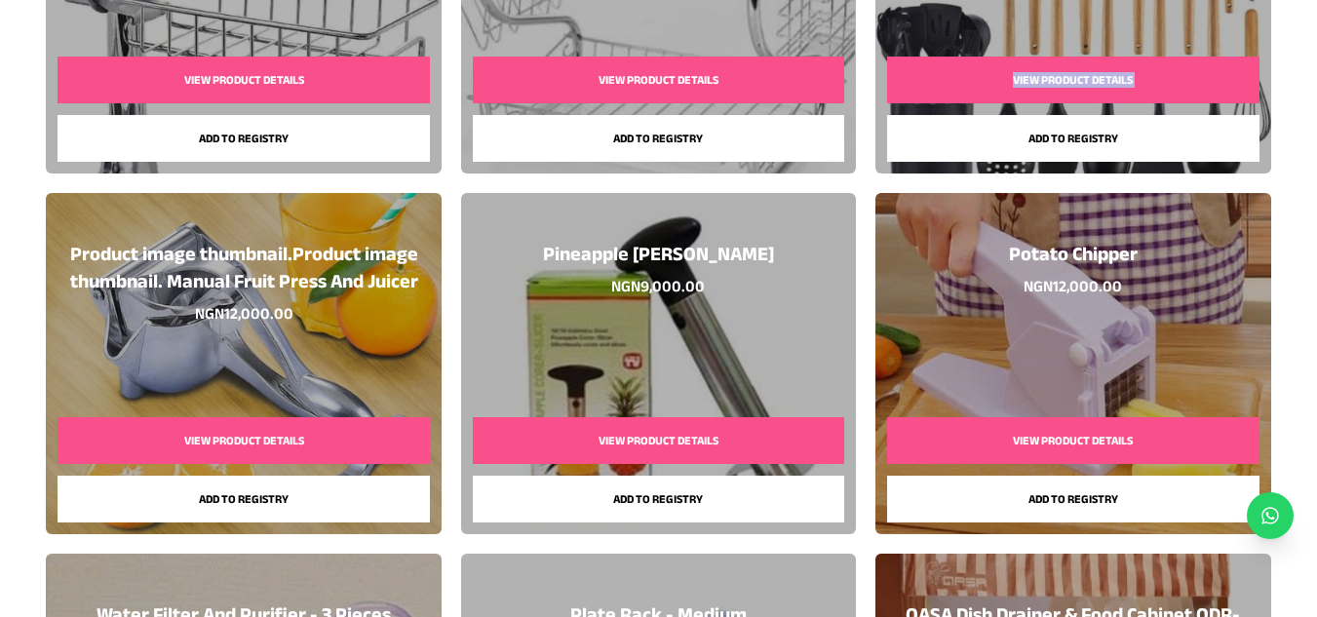
click at [1042, 504] on button "Add to registry" at bounding box center [1073, 499] width 372 height 47
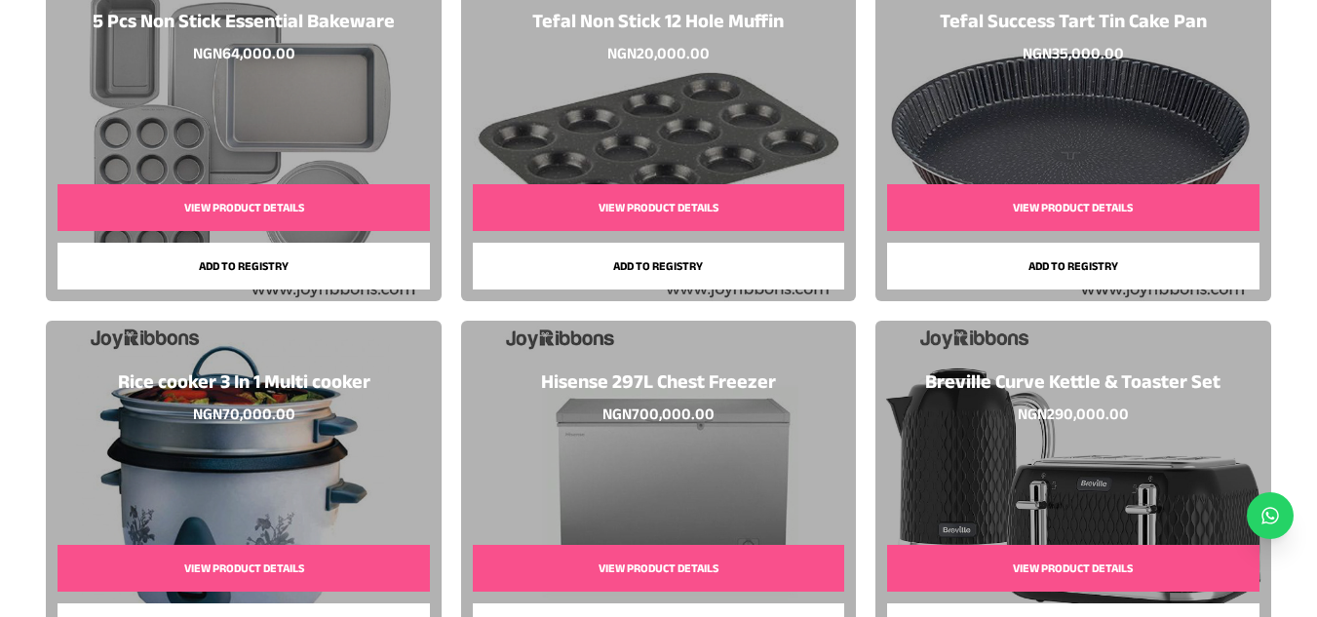
scroll to position [7650, 0]
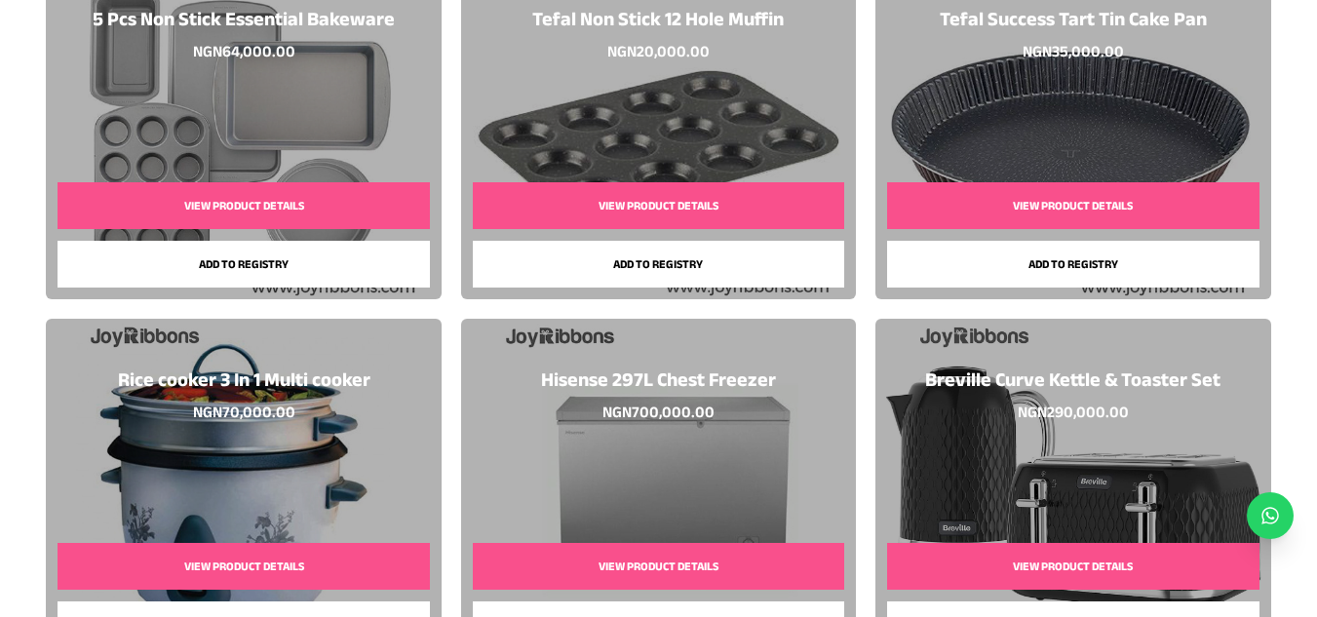
click at [264, 266] on button "Add to registry" at bounding box center [244, 264] width 372 height 47
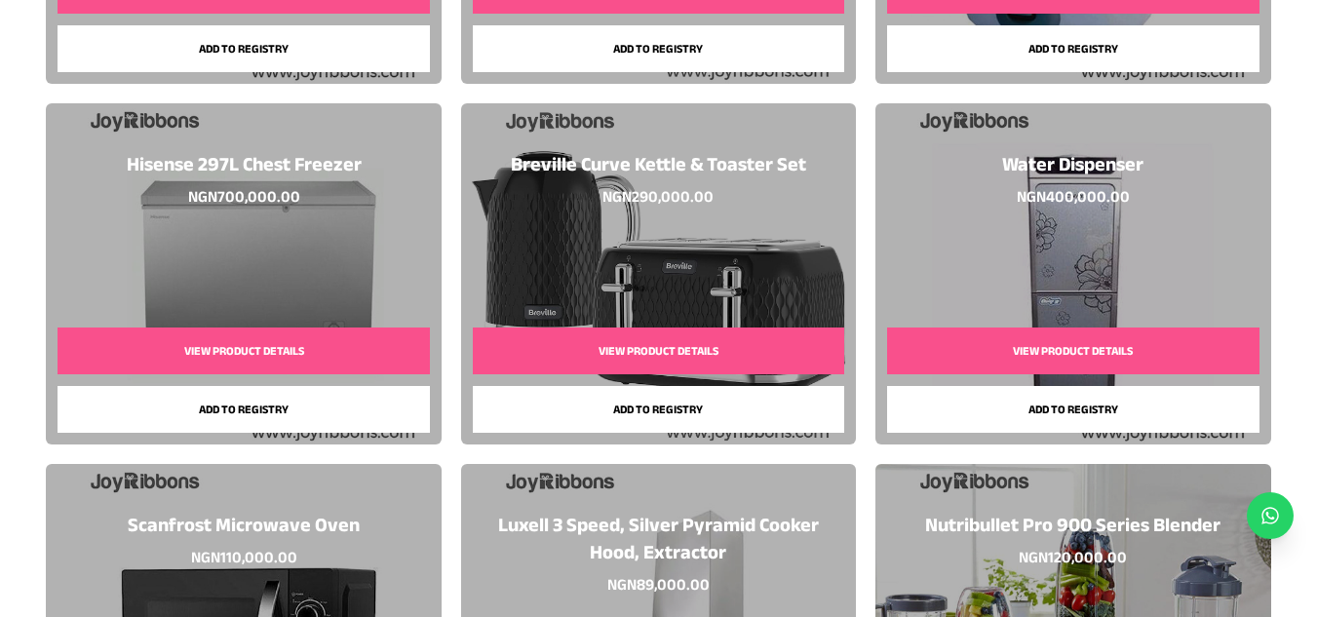
scroll to position [7868, 0]
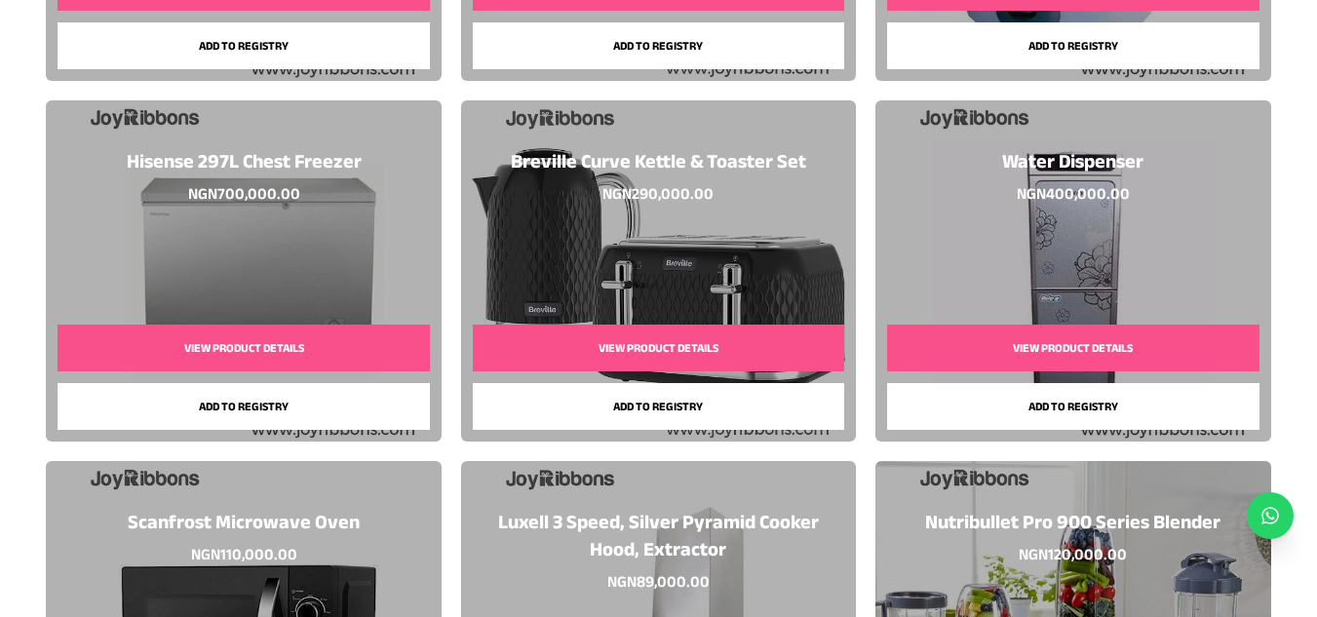
click at [290, 413] on button "Add to registry" at bounding box center [244, 406] width 372 height 47
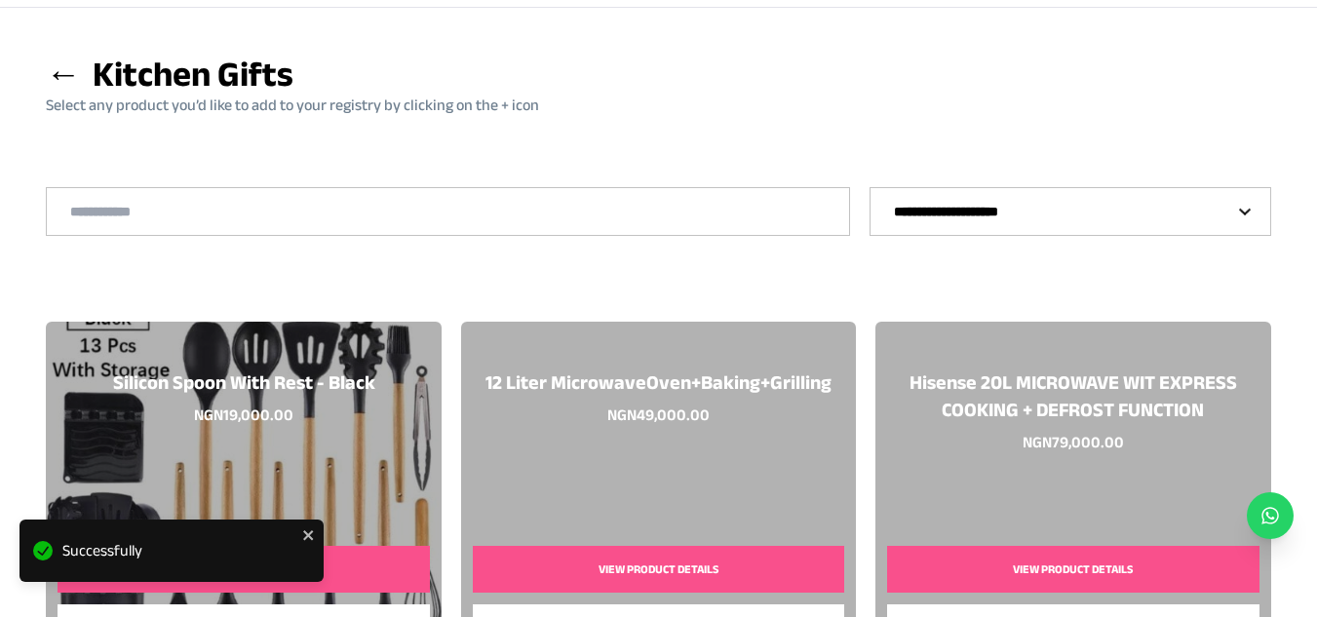
scroll to position [0, 0]
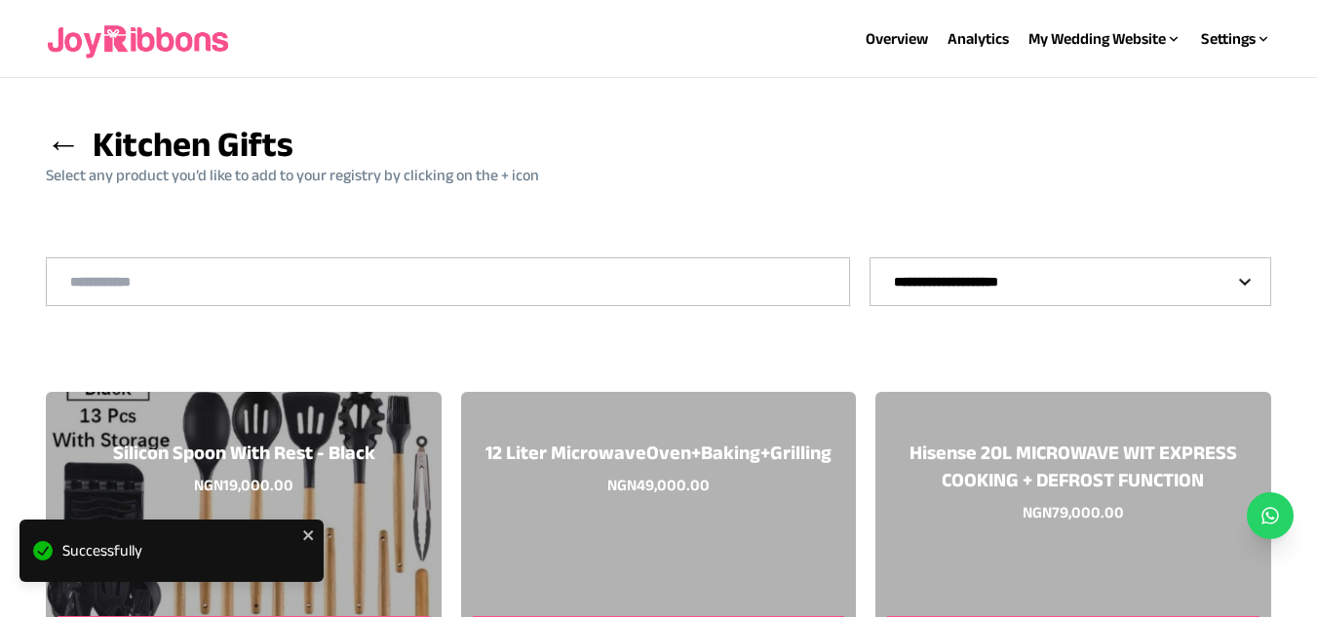
click at [50, 142] on span "←" at bounding box center [63, 144] width 35 height 38
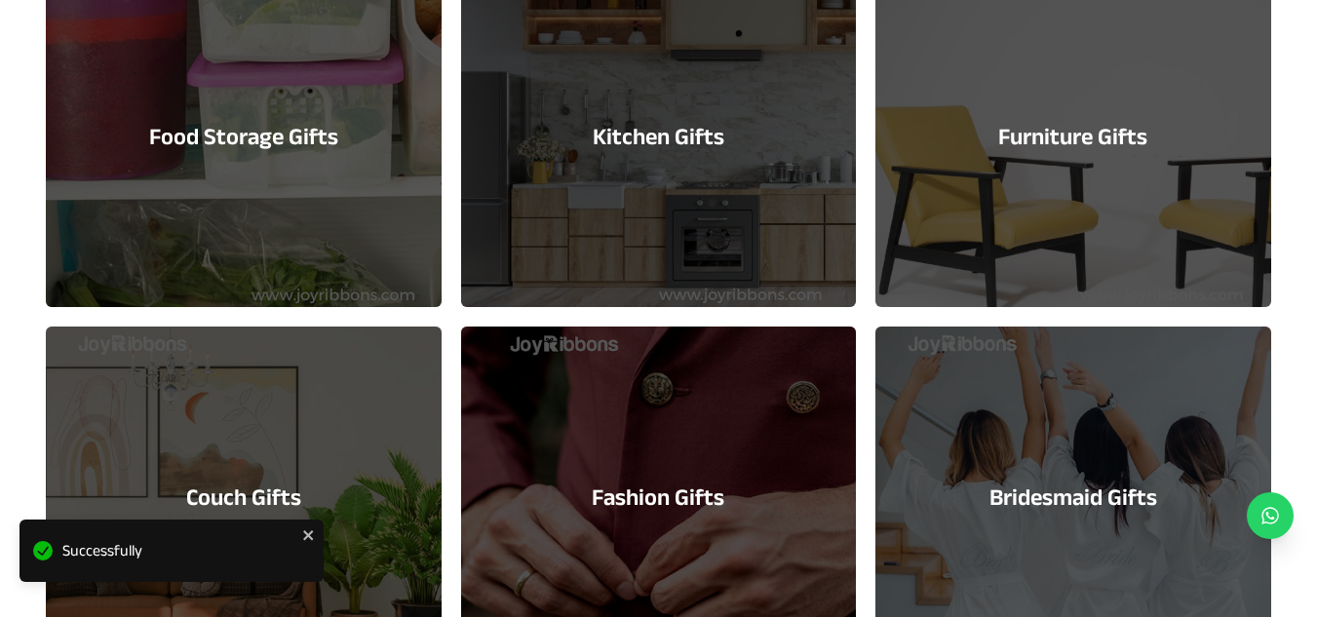
scroll to position [1446, 0]
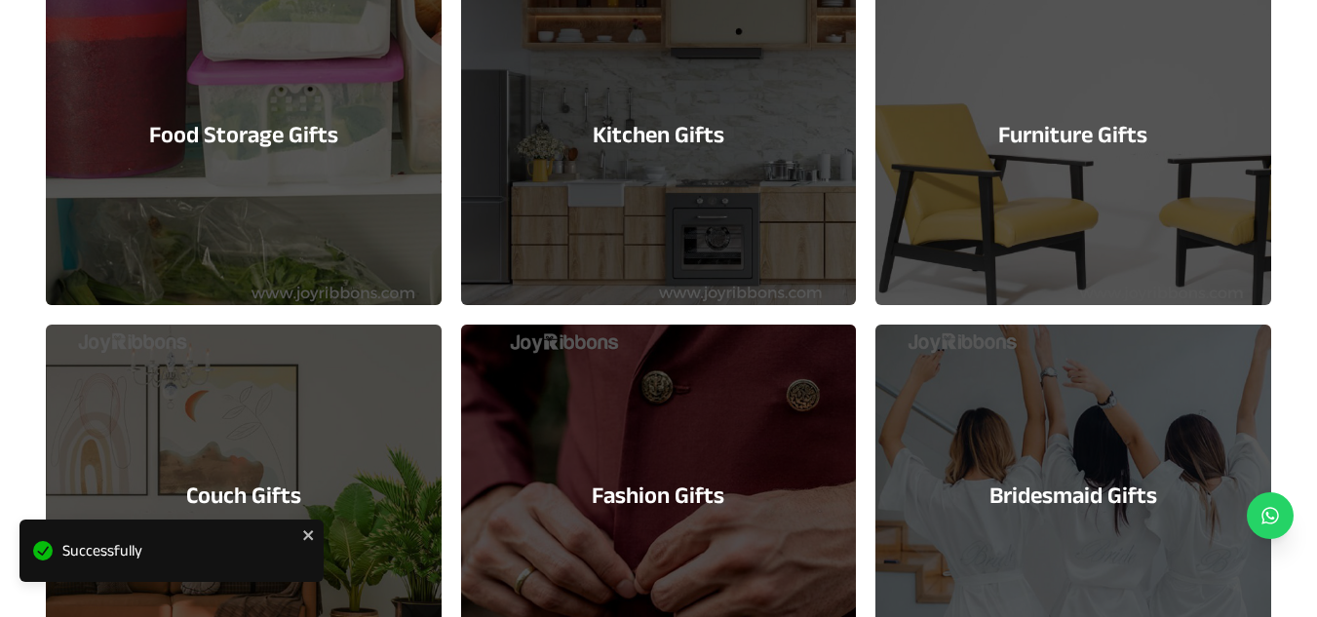
click at [1149, 146] on div "Furniture Gifts" at bounding box center [1073, 134] width 395 height 341
select select "*"
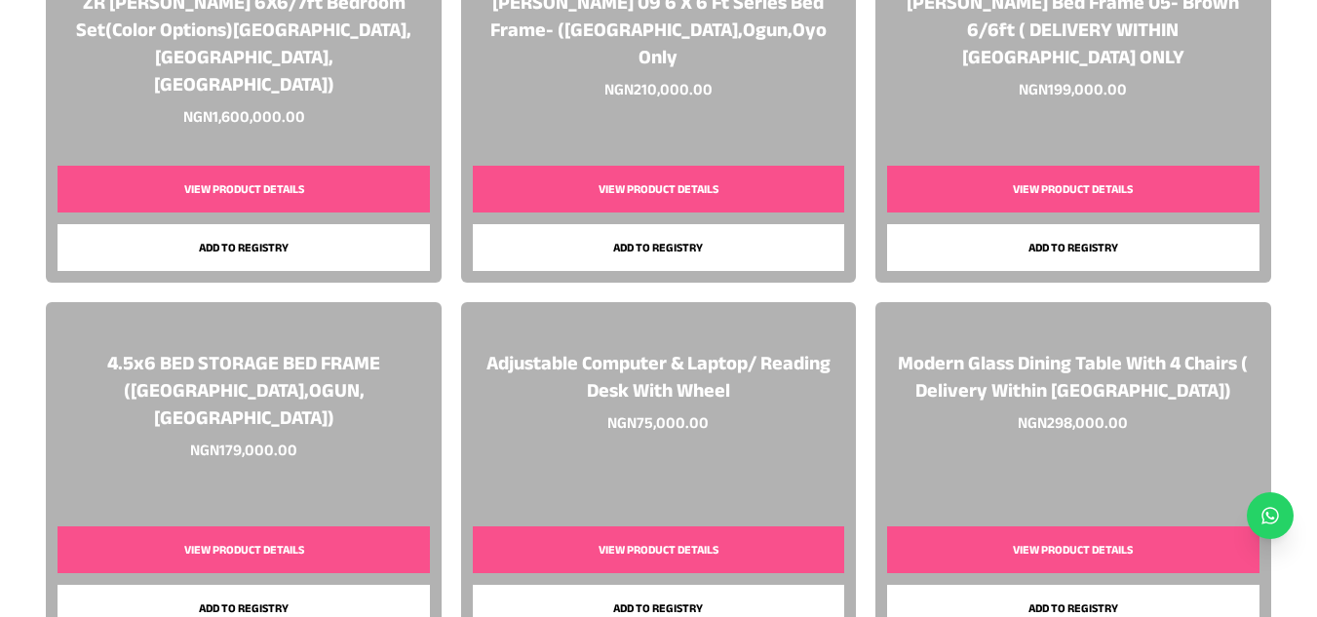
scroll to position [1896, 0]
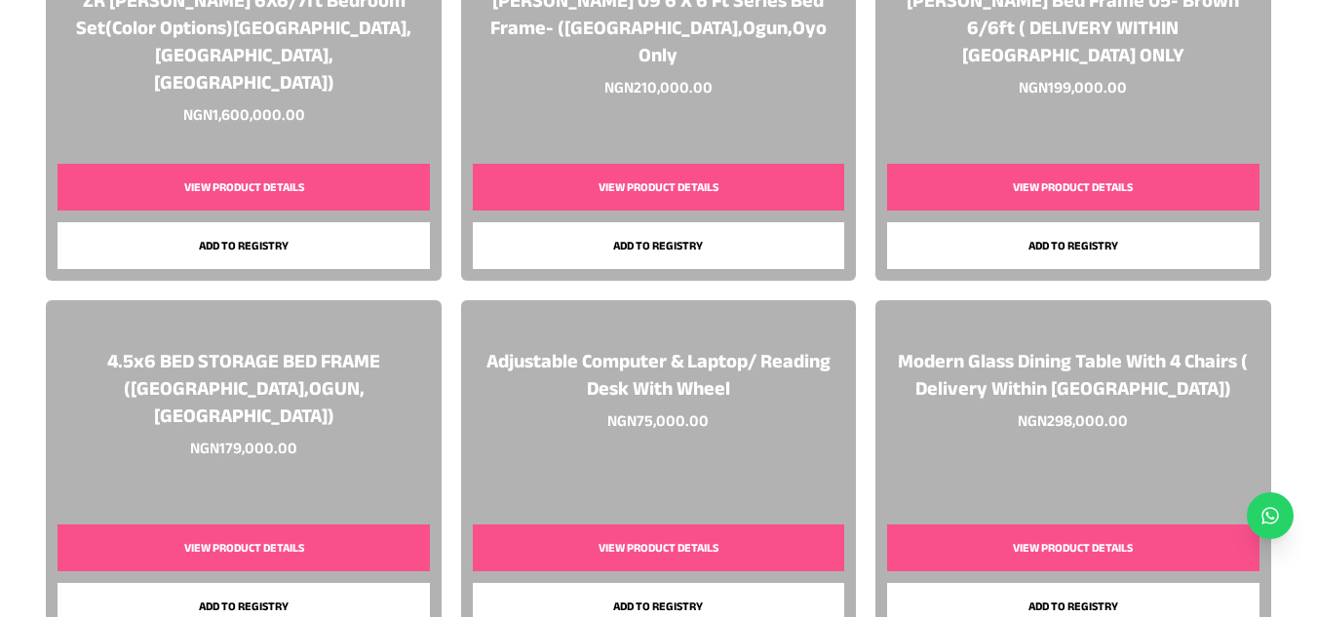
click at [1083, 546] on button "View Product Details" at bounding box center [1073, 548] width 372 height 47
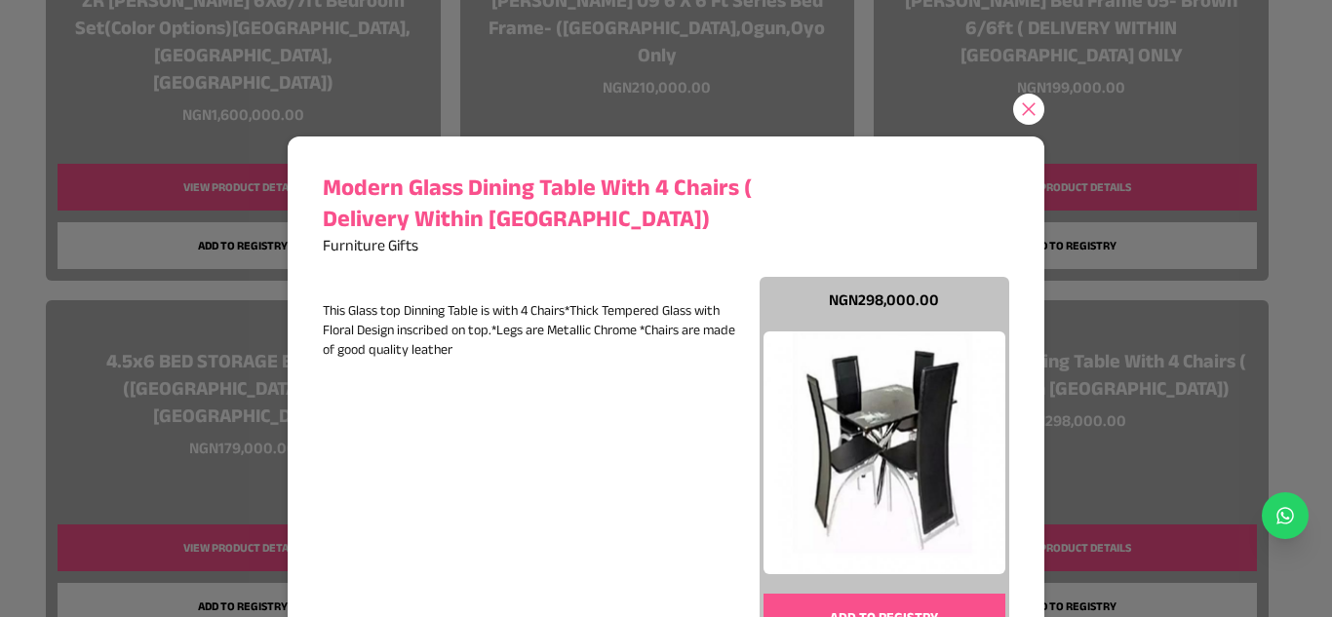
click at [1021, 106] on icon at bounding box center [1029, 109] width 20 height 20
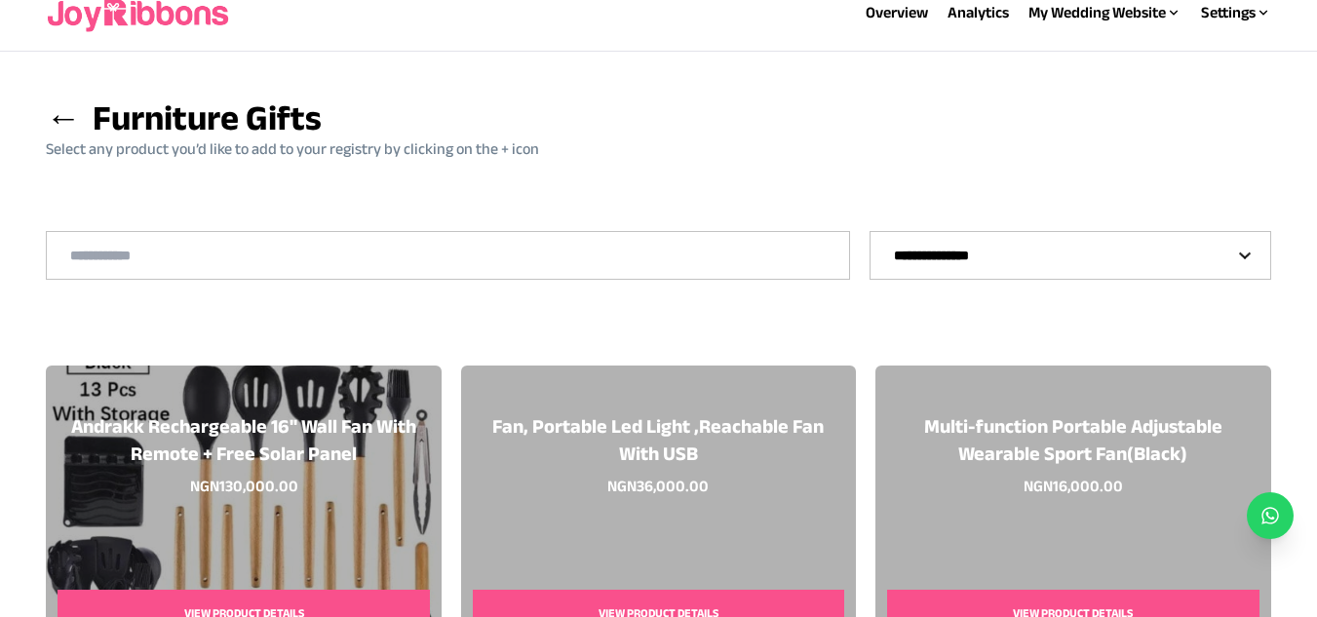
scroll to position [0, 0]
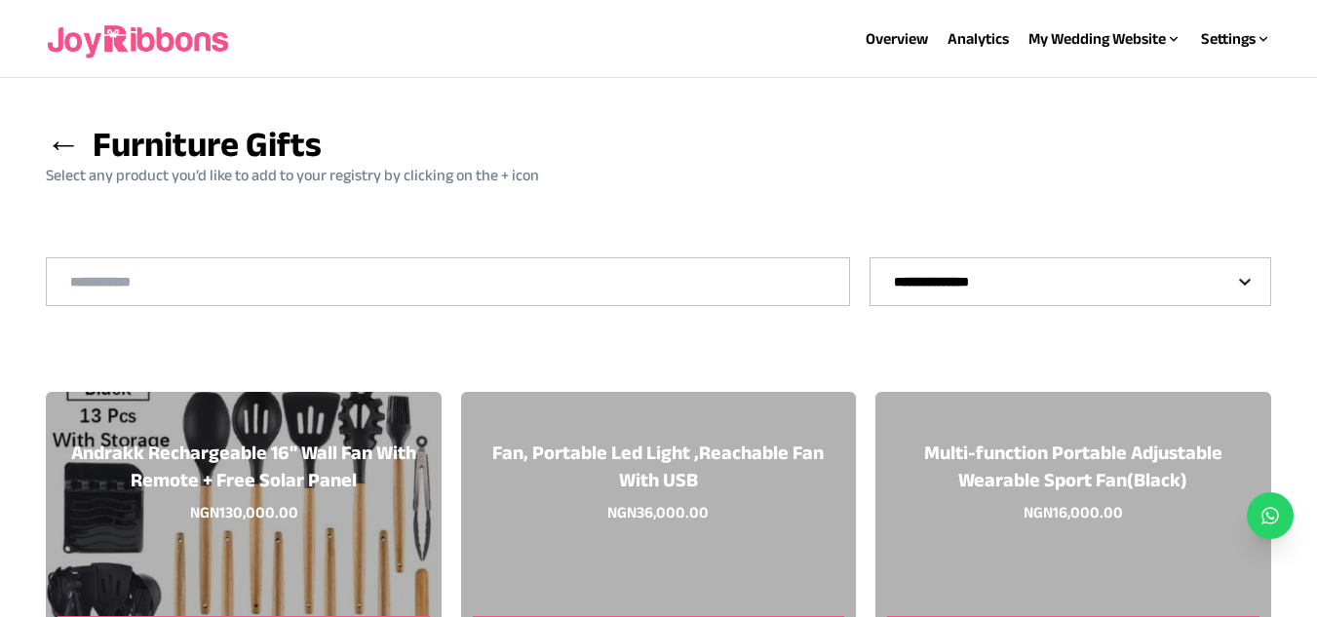
click at [58, 146] on span "←" at bounding box center [63, 144] width 35 height 38
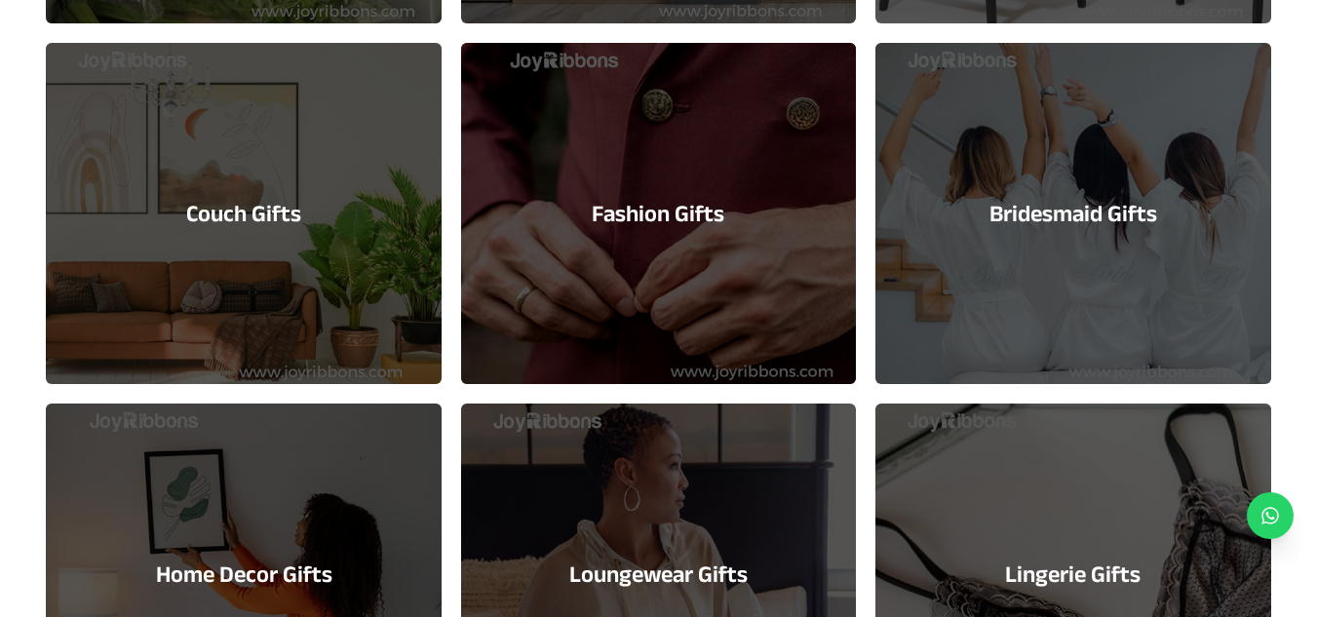
scroll to position [1740, 0]
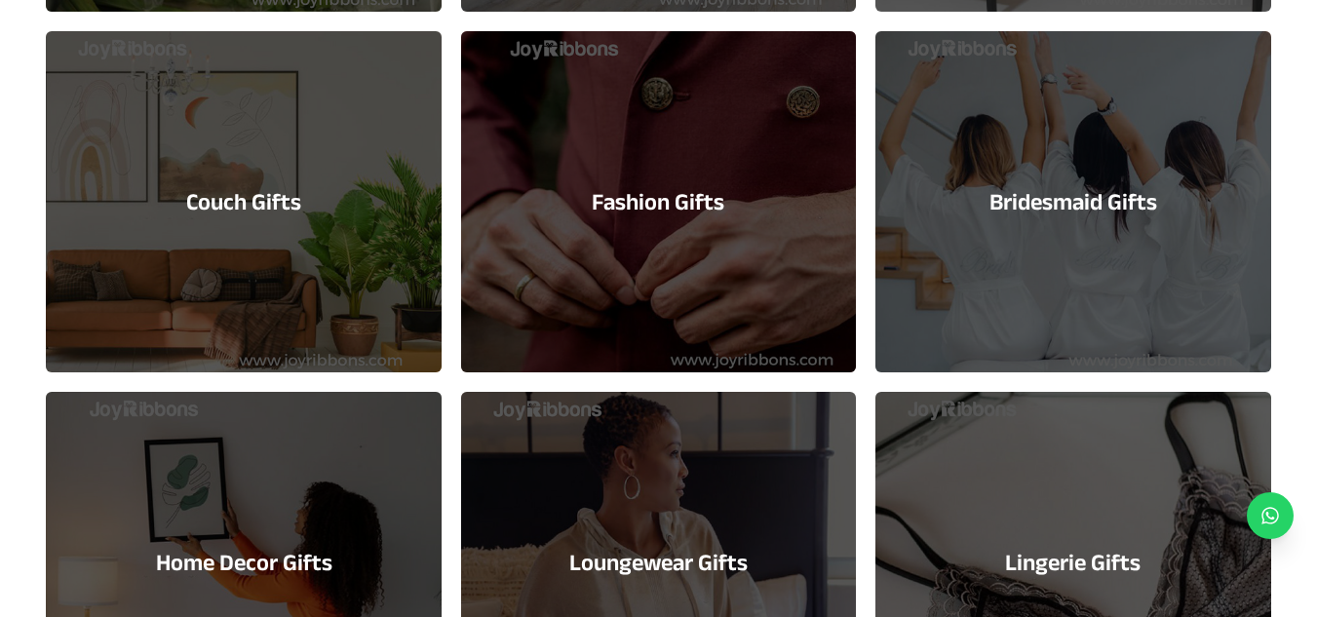
click at [208, 165] on div "Couch Gifts" at bounding box center [243, 201] width 395 height 341
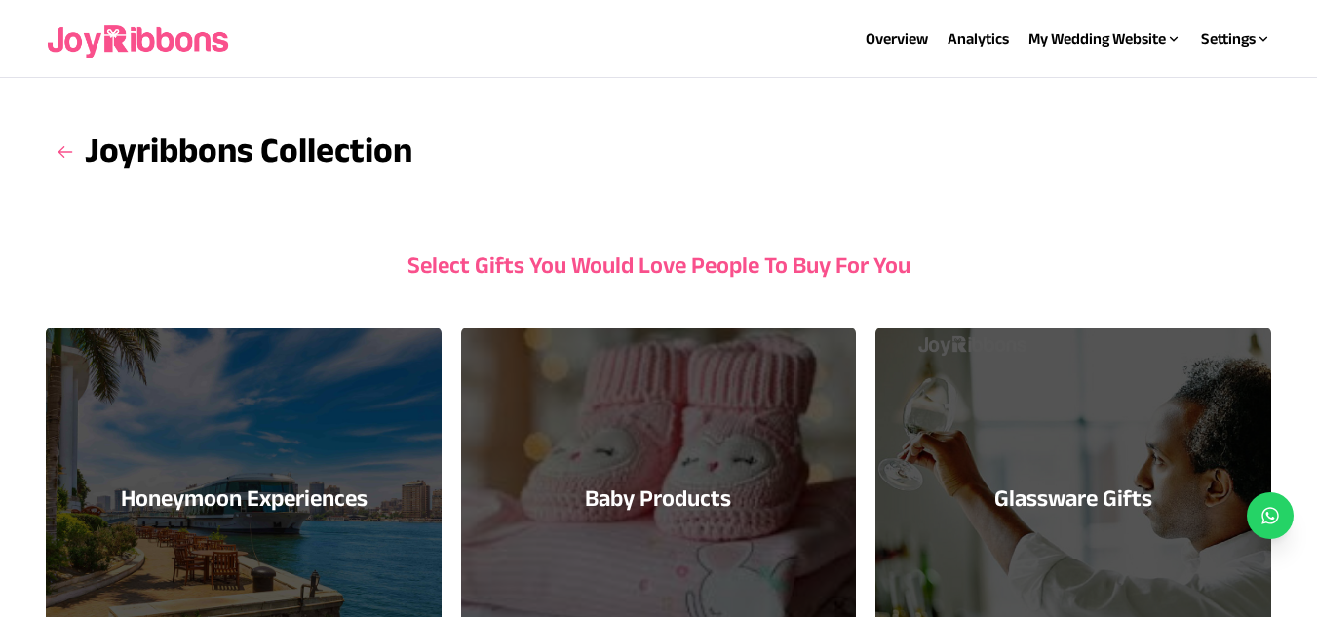
select select "*"
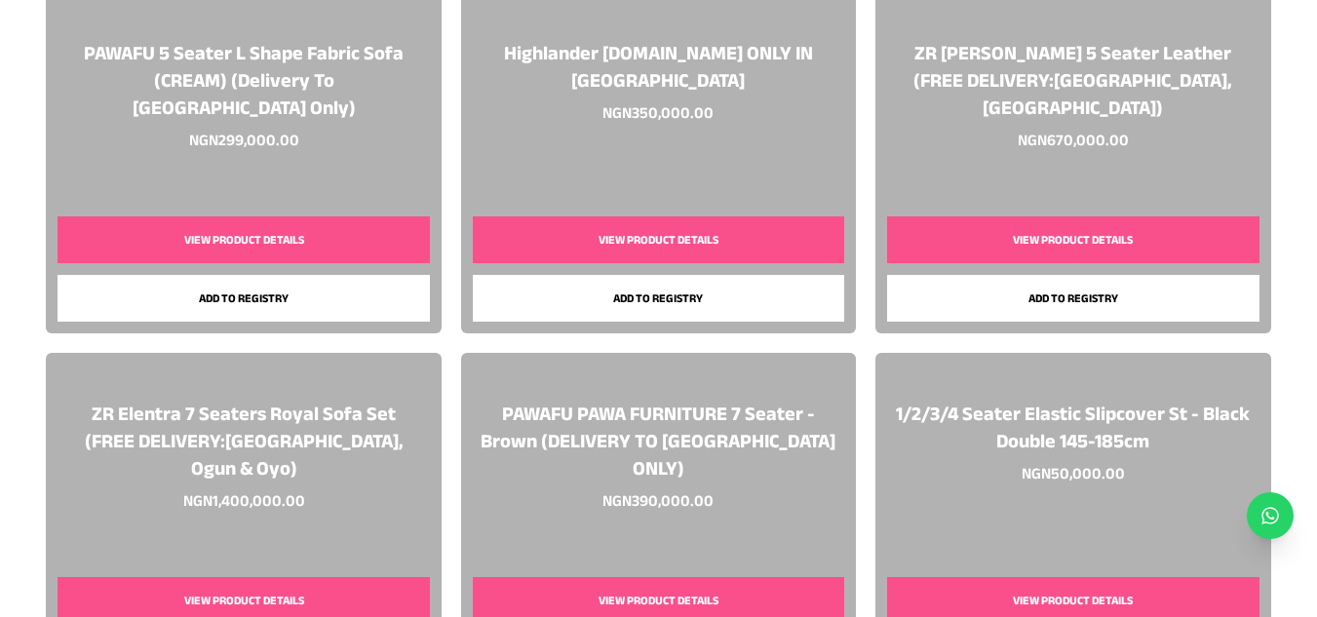
scroll to position [566, 0]
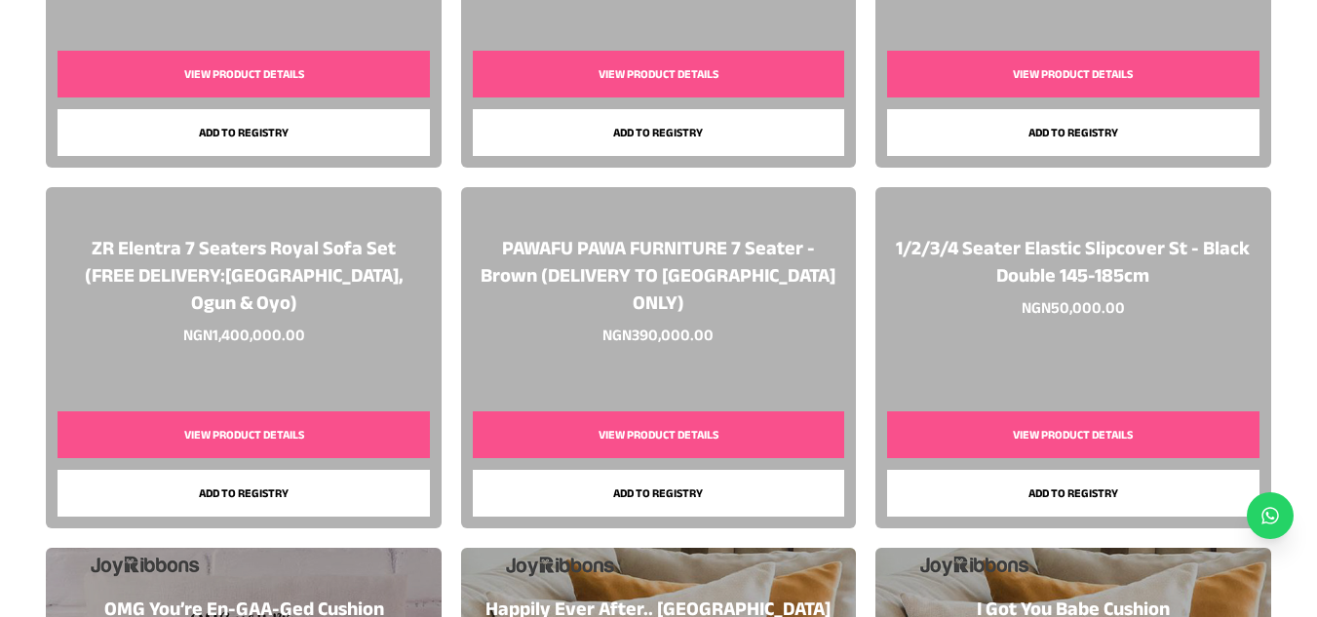
click at [1070, 445] on button "View Product Details" at bounding box center [1073, 435] width 372 height 47
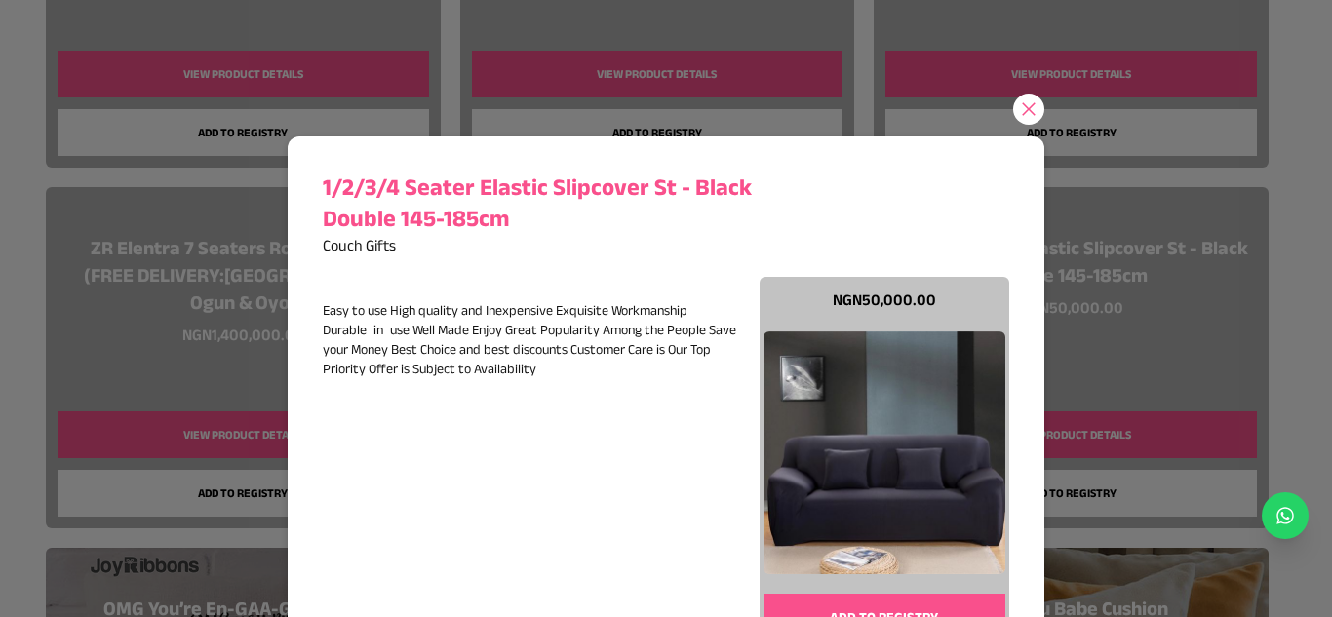
click at [1031, 112] on icon at bounding box center [1029, 109] width 20 height 20
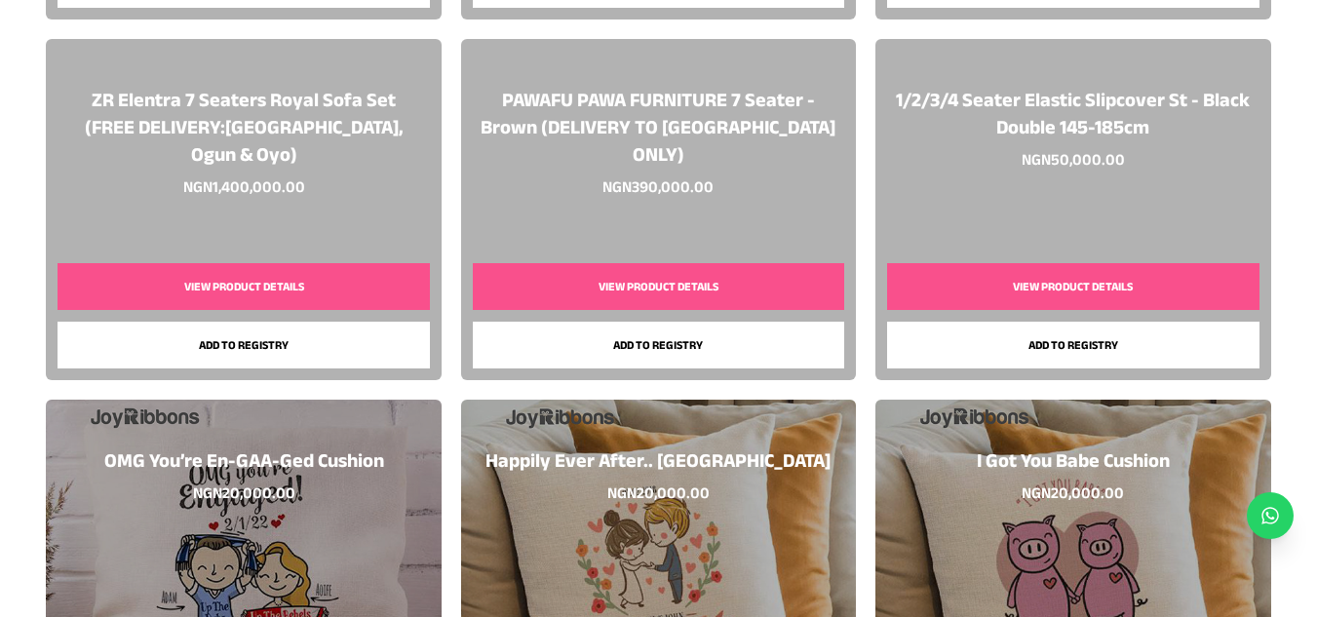
scroll to position [0, 0]
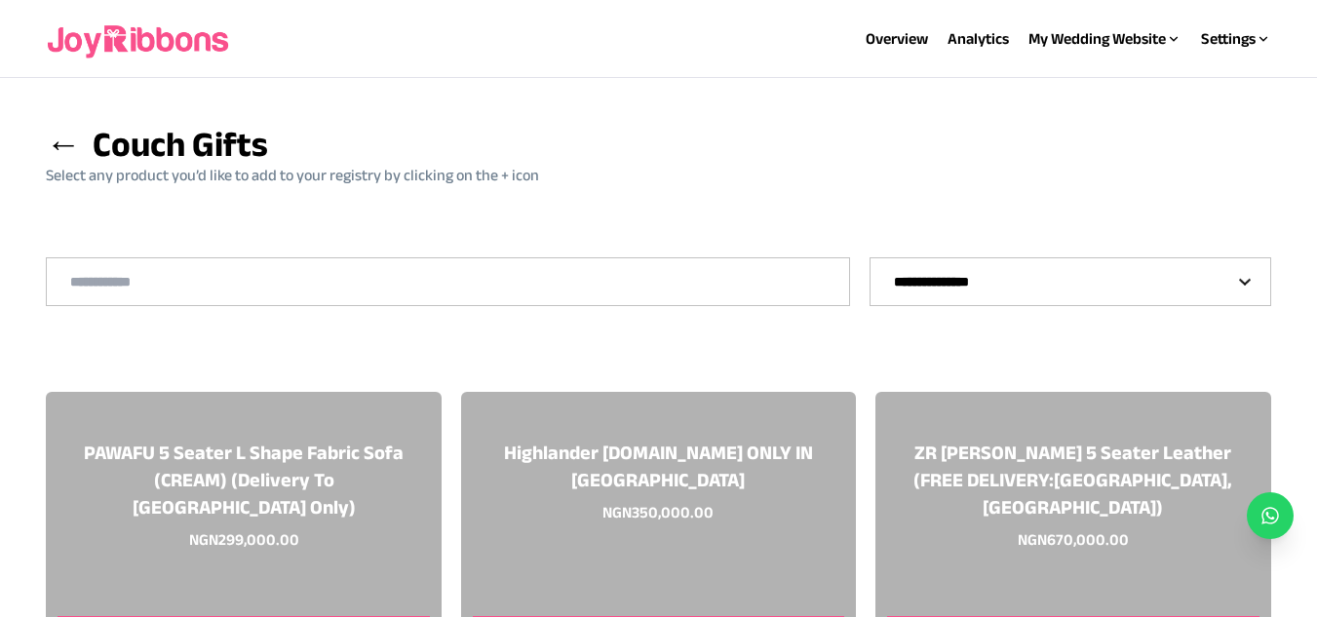
click at [47, 138] on span "←" at bounding box center [63, 144] width 35 height 38
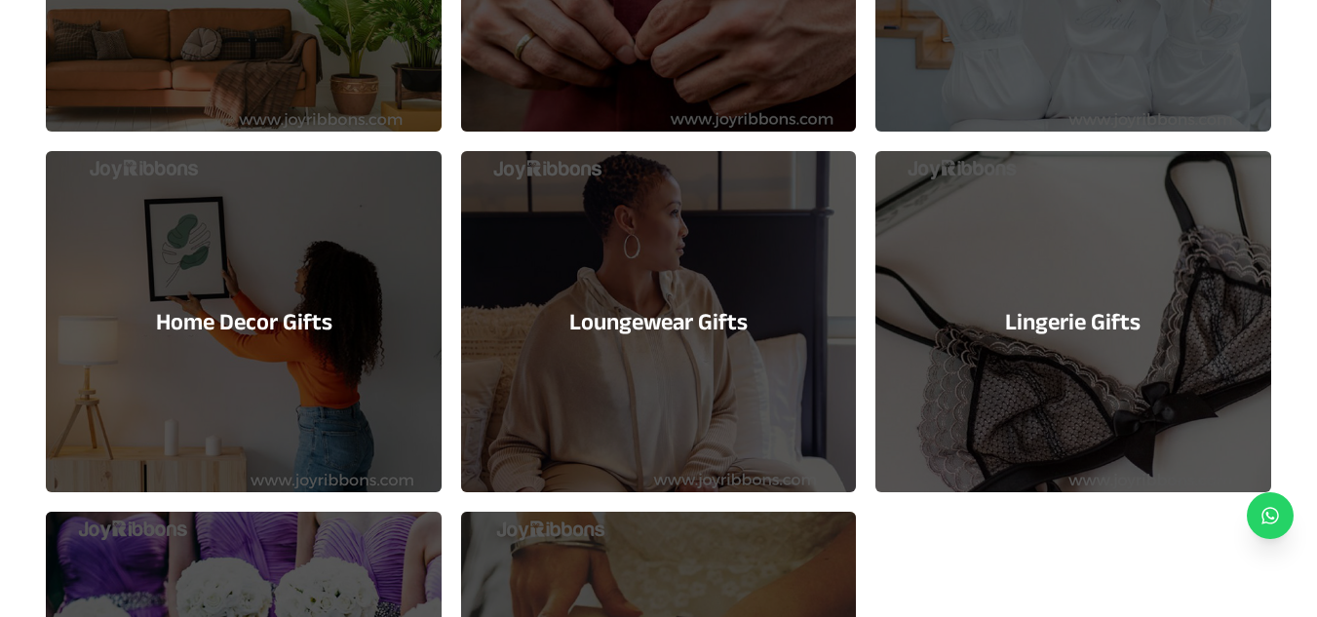
scroll to position [1981, 0]
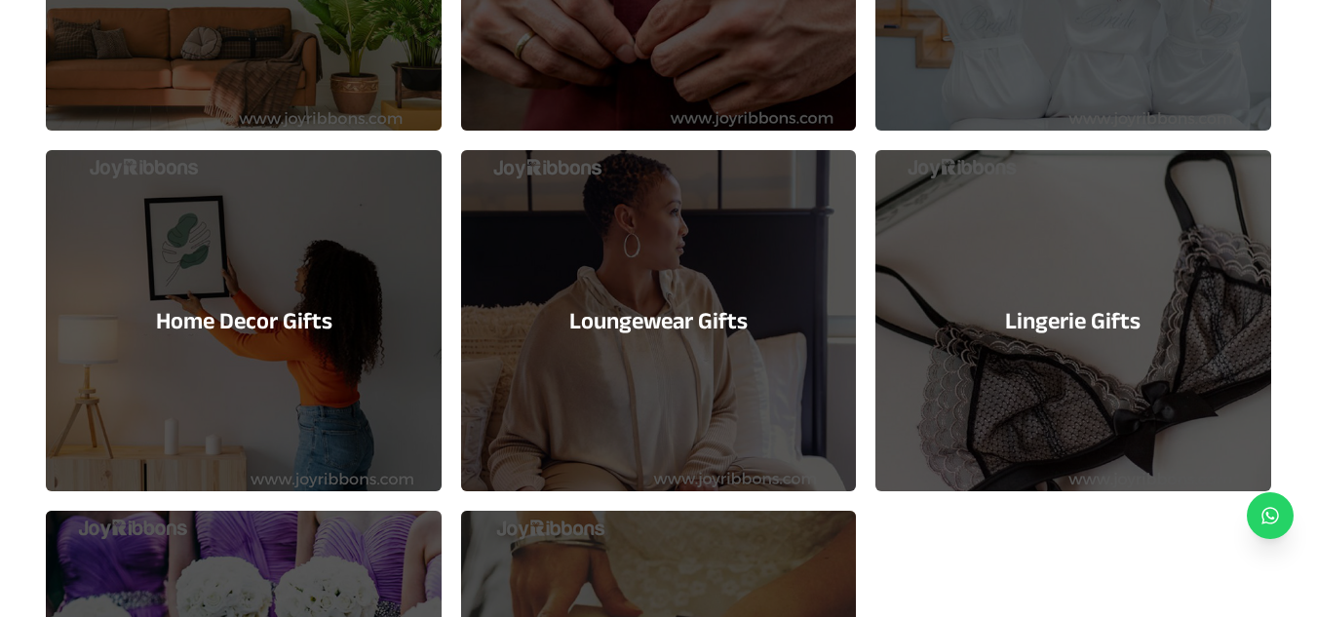
click at [735, 386] on div "Loungewear Gifts" at bounding box center [658, 320] width 395 height 341
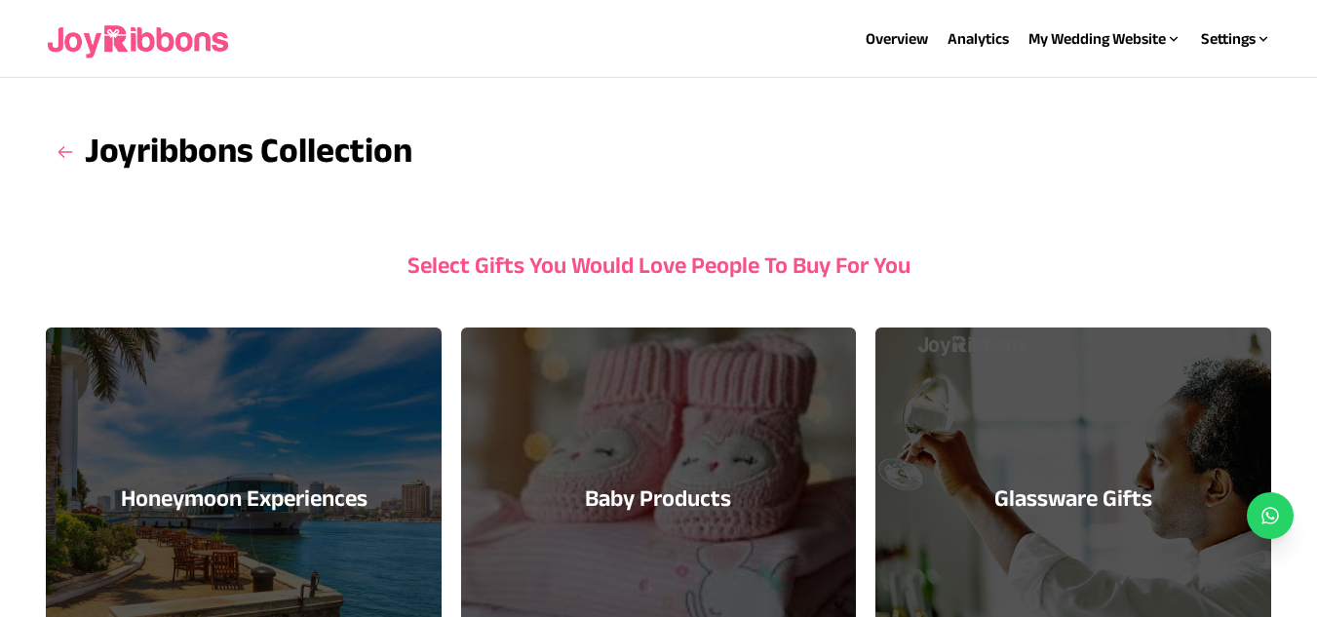
select select "*"
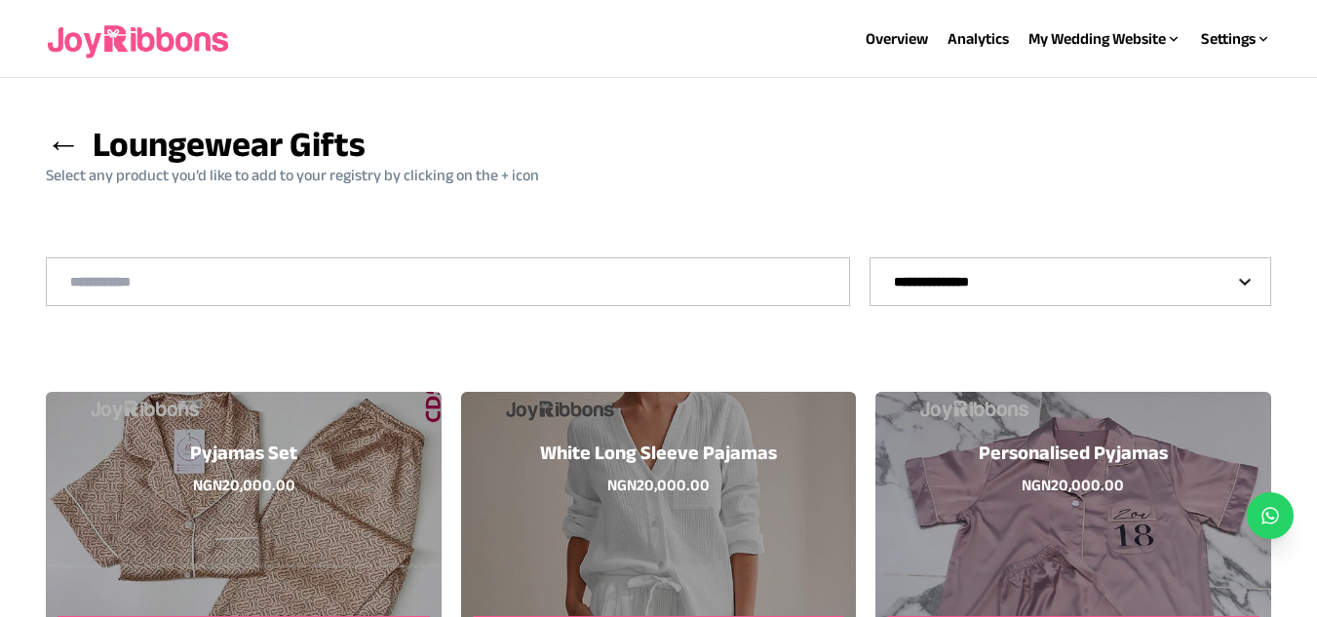
click at [59, 152] on span "←" at bounding box center [63, 144] width 35 height 38
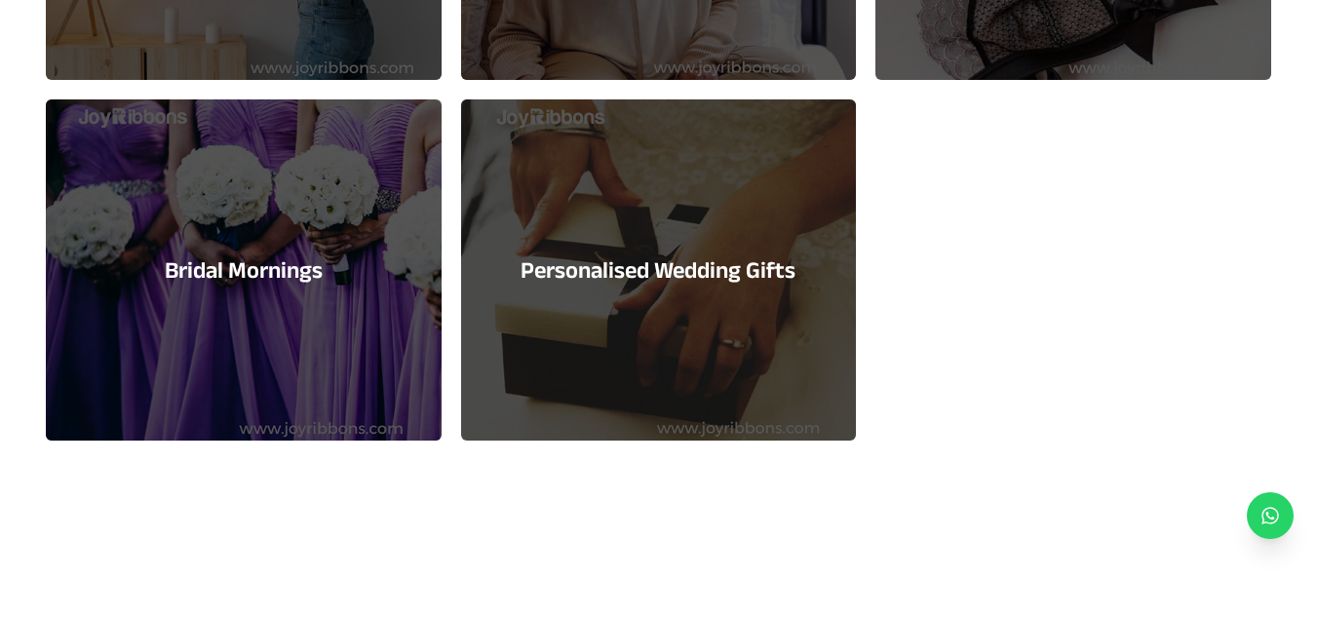
scroll to position [2404, 0]
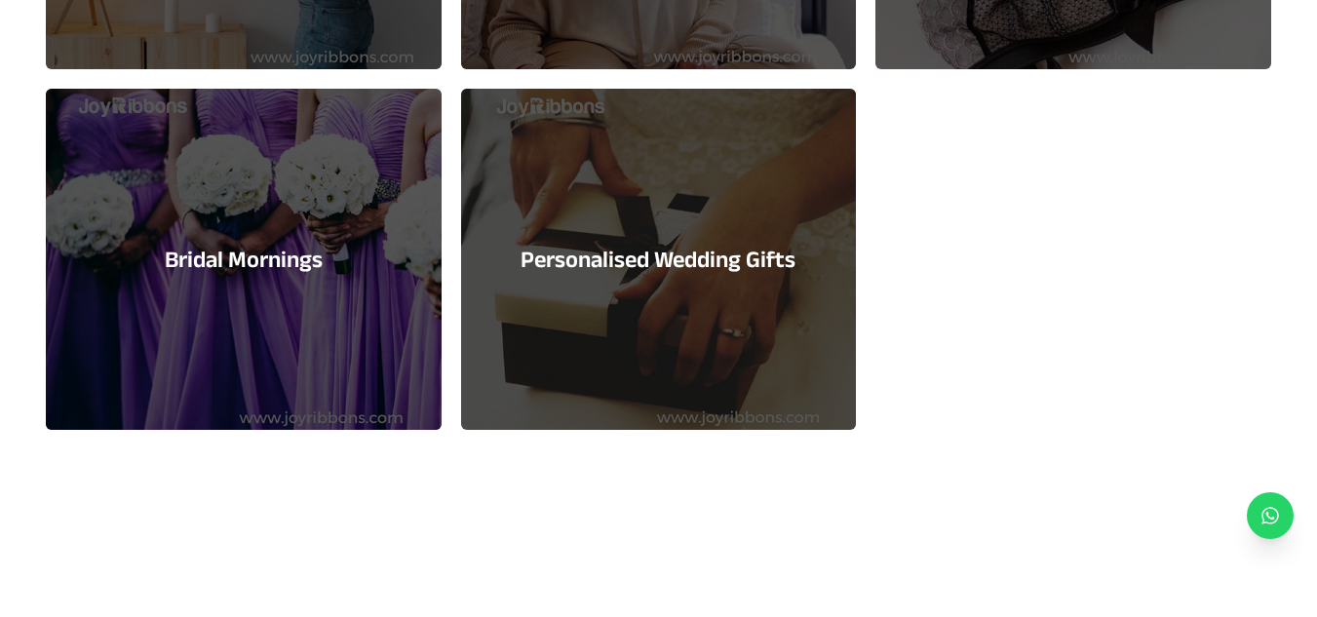
click at [551, 288] on div "Personalised Wedding Gifts" at bounding box center [658, 259] width 395 height 341
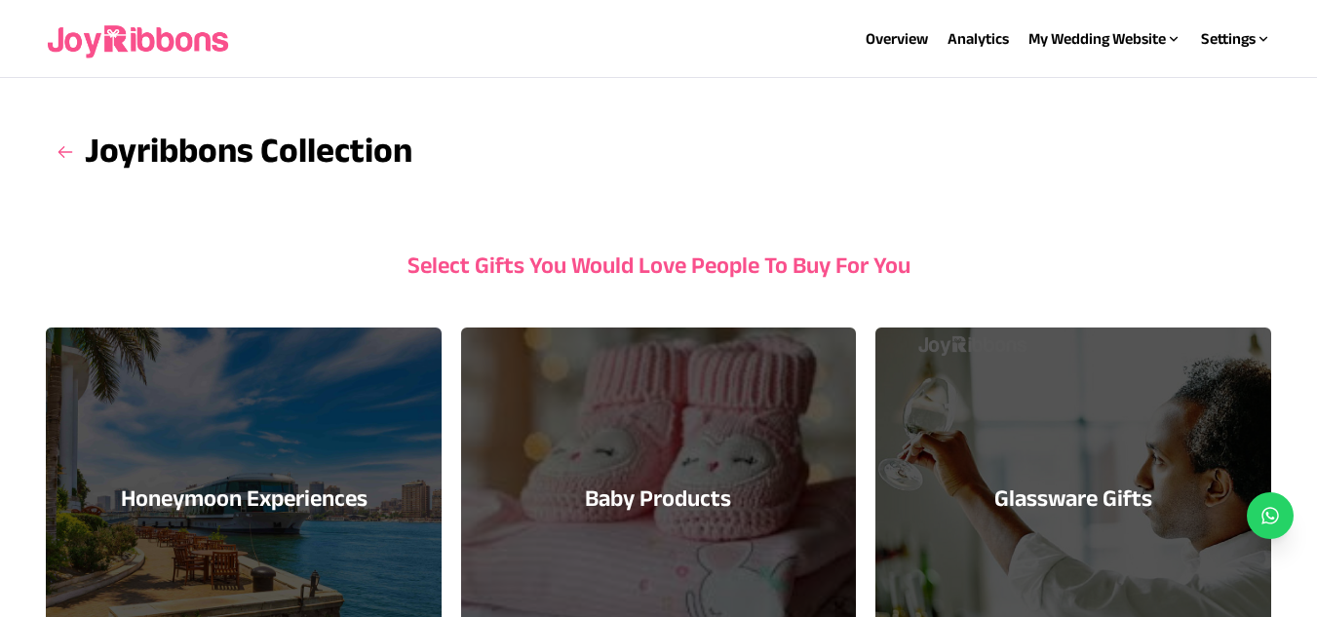
select select "*"
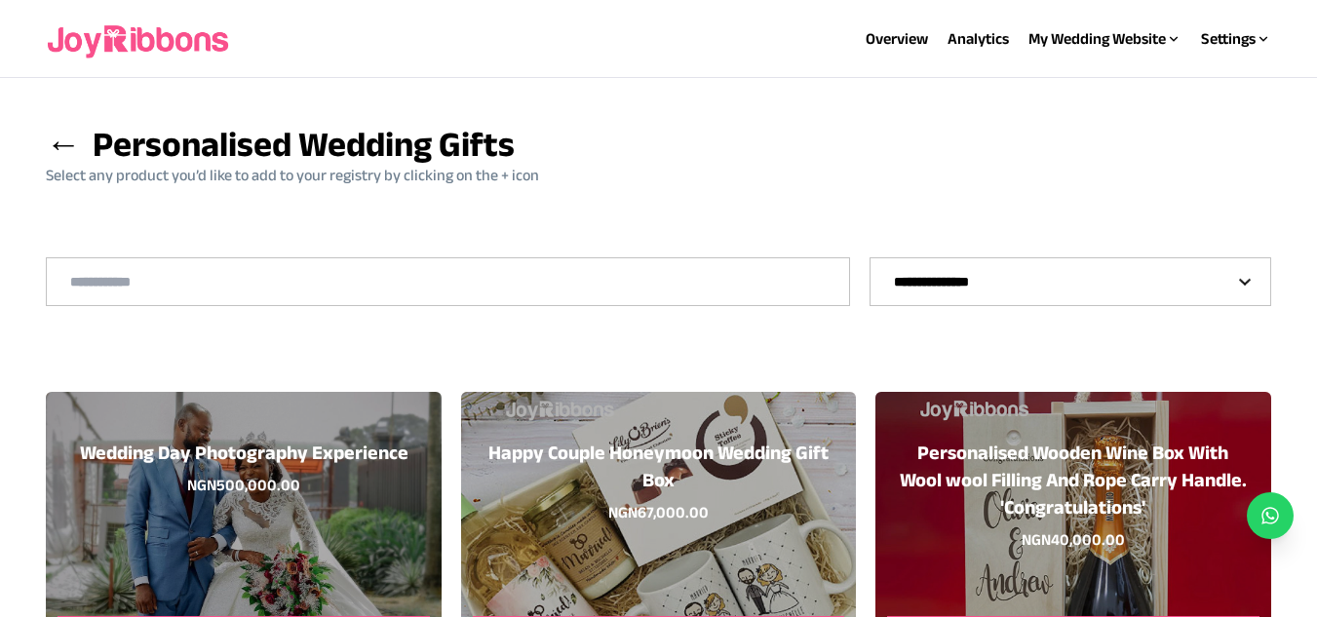
click at [52, 150] on span "←" at bounding box center [63, 144] width 35 height 38
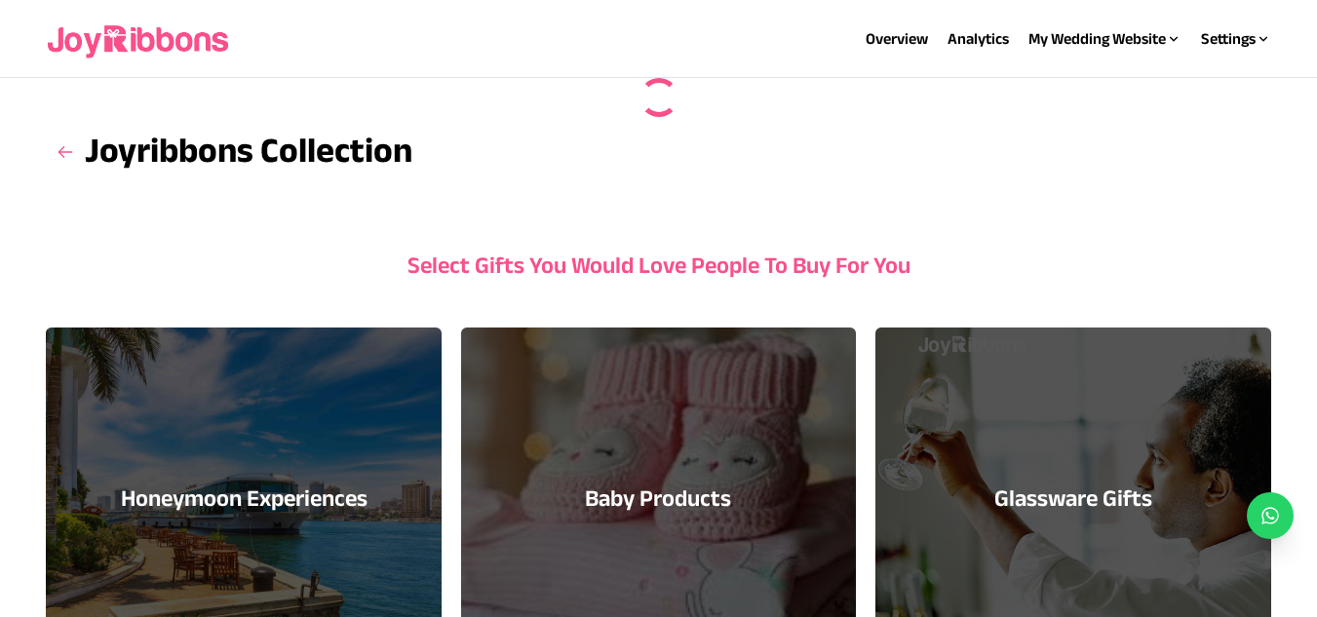
scroll to position [2404, 0]
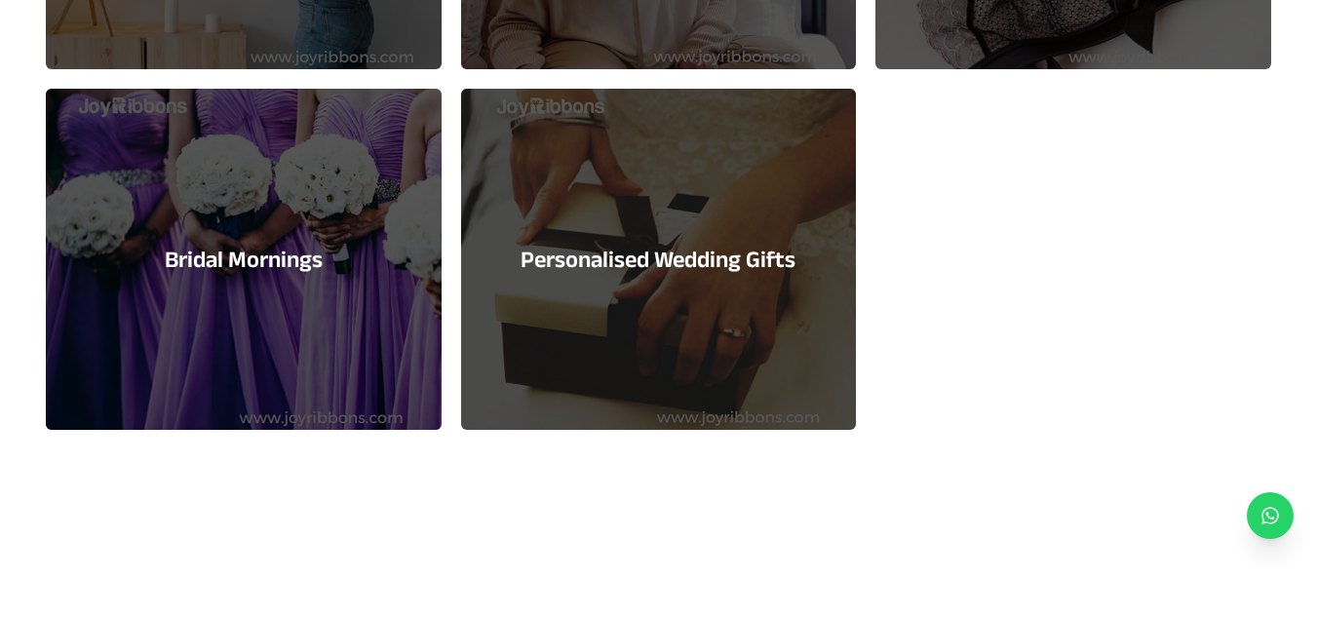
click at [401, 333] on div "Bridal Mornings" at bounding box center [243, 259] width 395 height 341
select select "*"
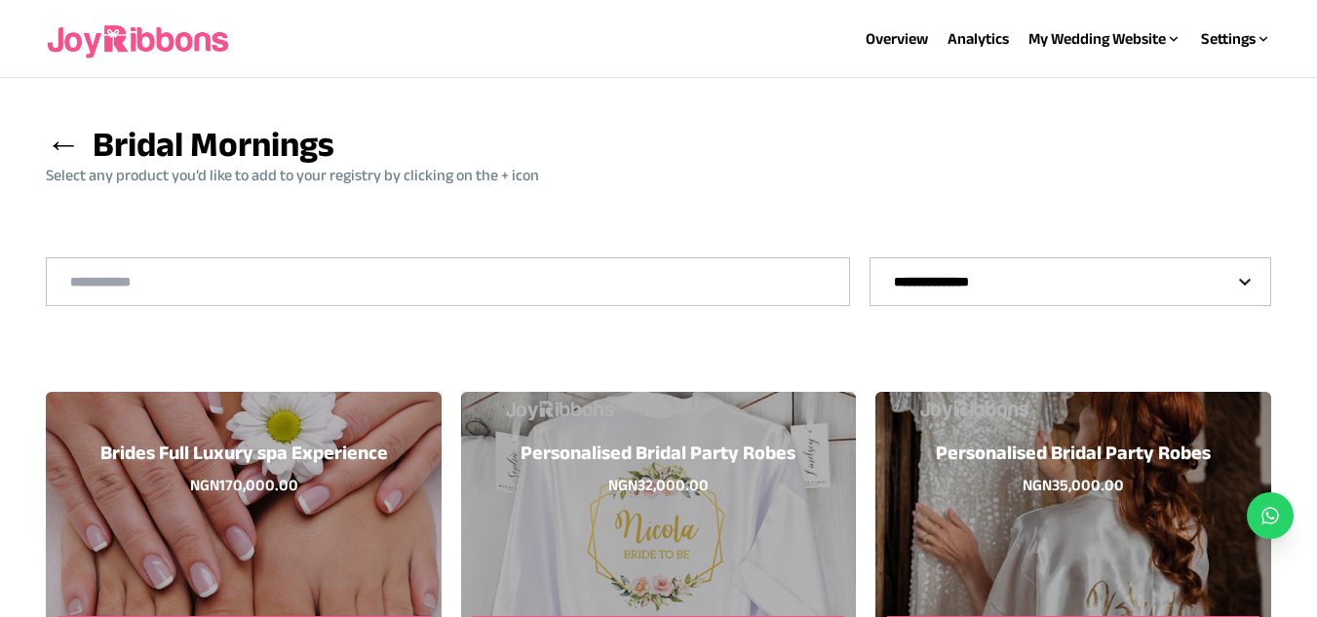
click at [64, 145] on span "←" at bounding box center [63, 144] width 35 height 38
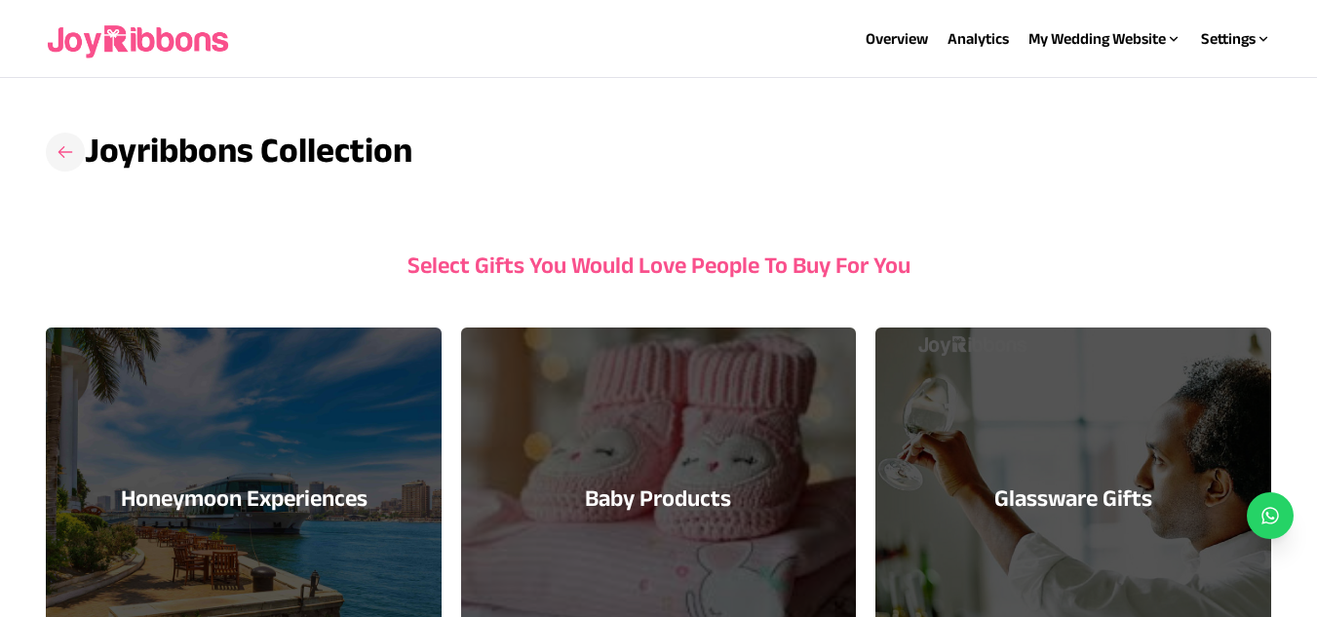
click at [65, 154] on icon at bounding box center [66, 152] width 20 height 20
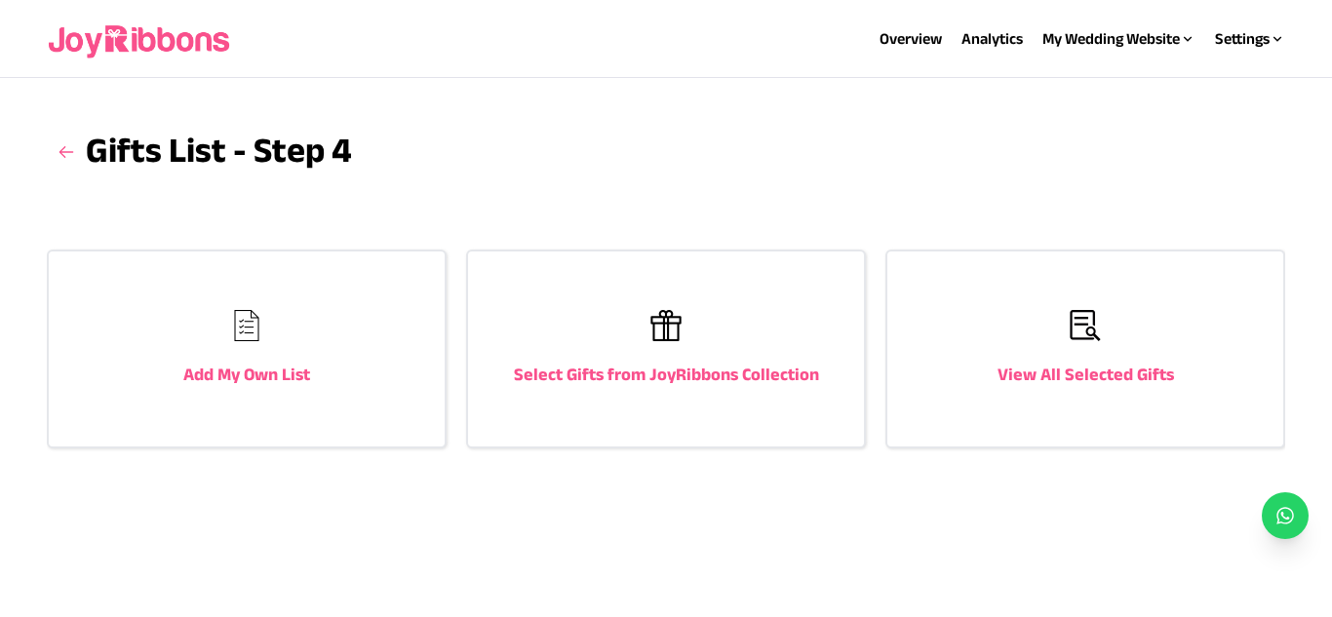
click at [1063, 392] on div "View All Selected Gifts" at bounding box center [1085, 349] width 396 height 195
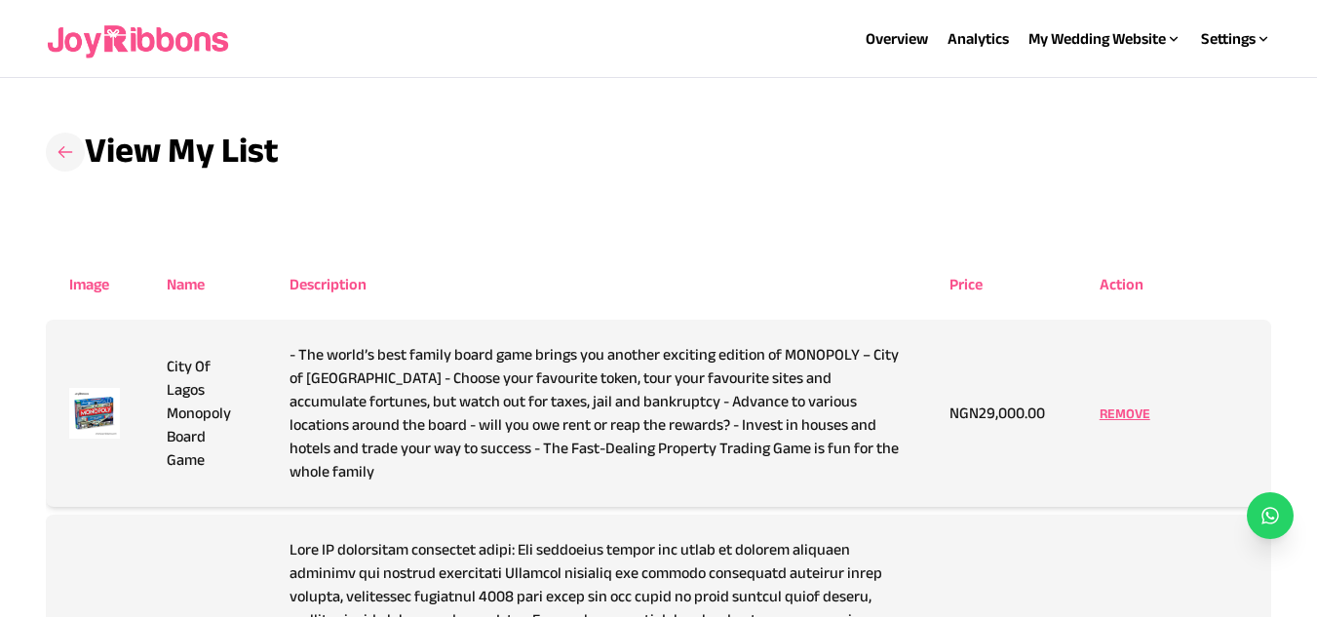
click at [68, 148] on icon at bounding box center [66, 152] width 20 height 20
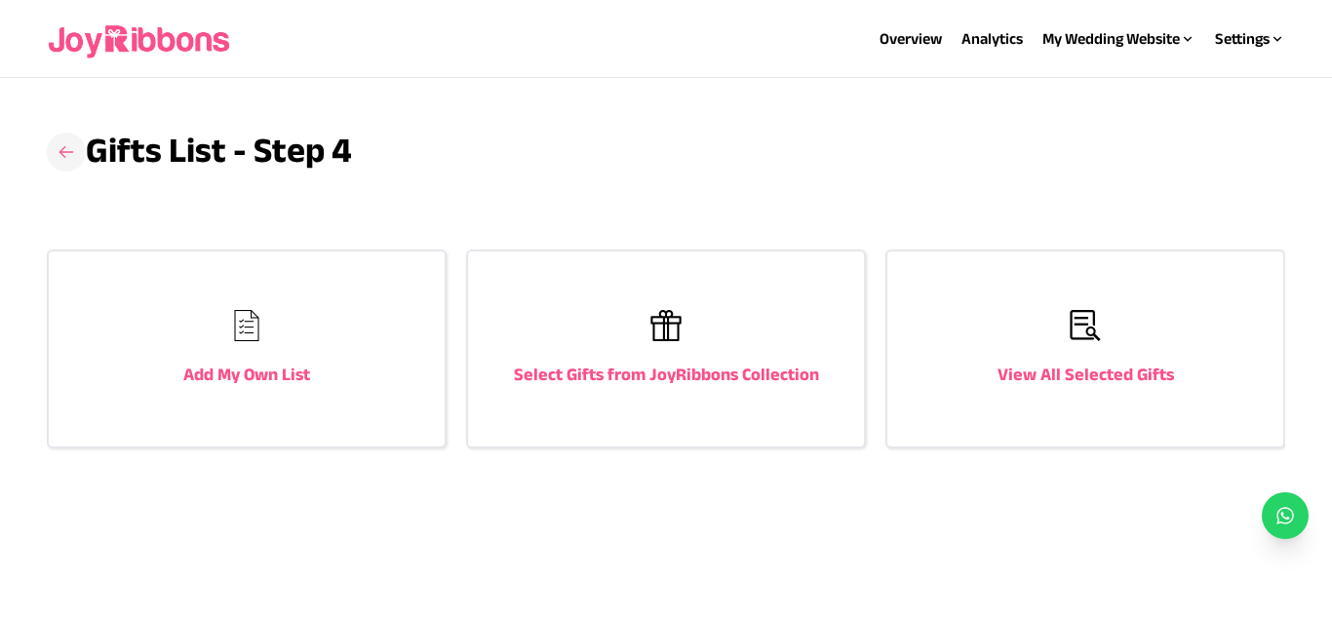
click at [67, 153] on icon at bounding box center [67, 152] width 20 height 20
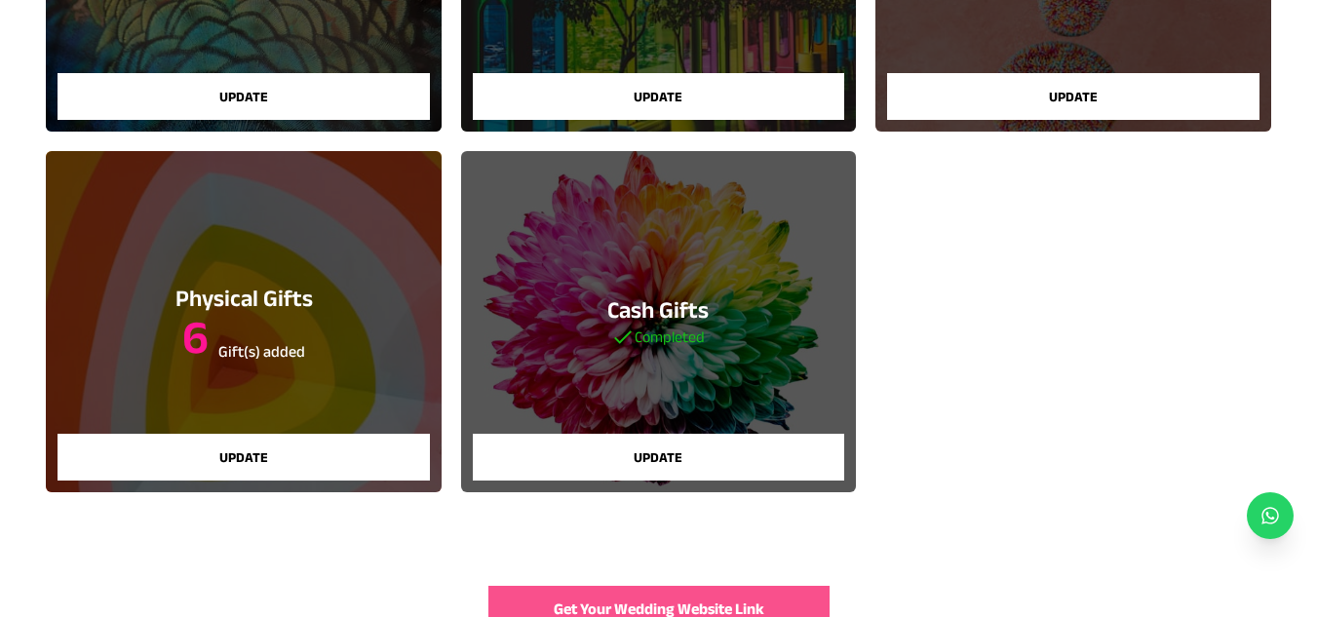
scroll to position [421, 0]
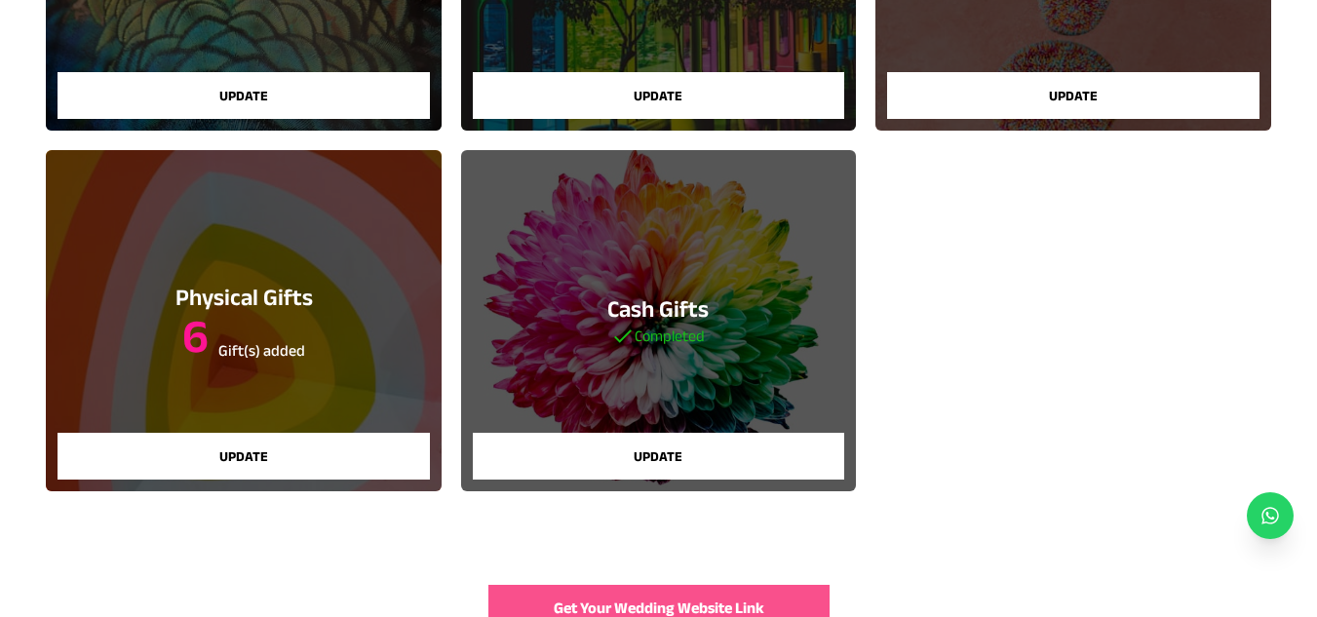
click at [653, 465] on button "Update" at bounding box center [659, 456] width 372 height 47
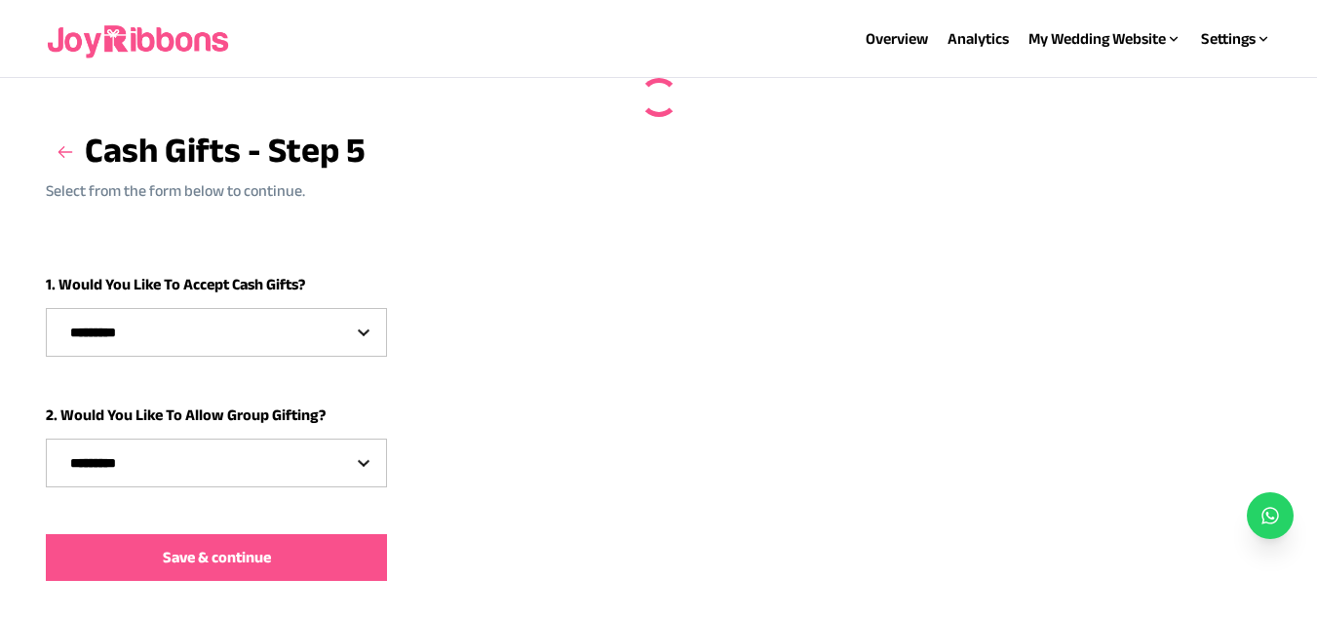
select select "***"
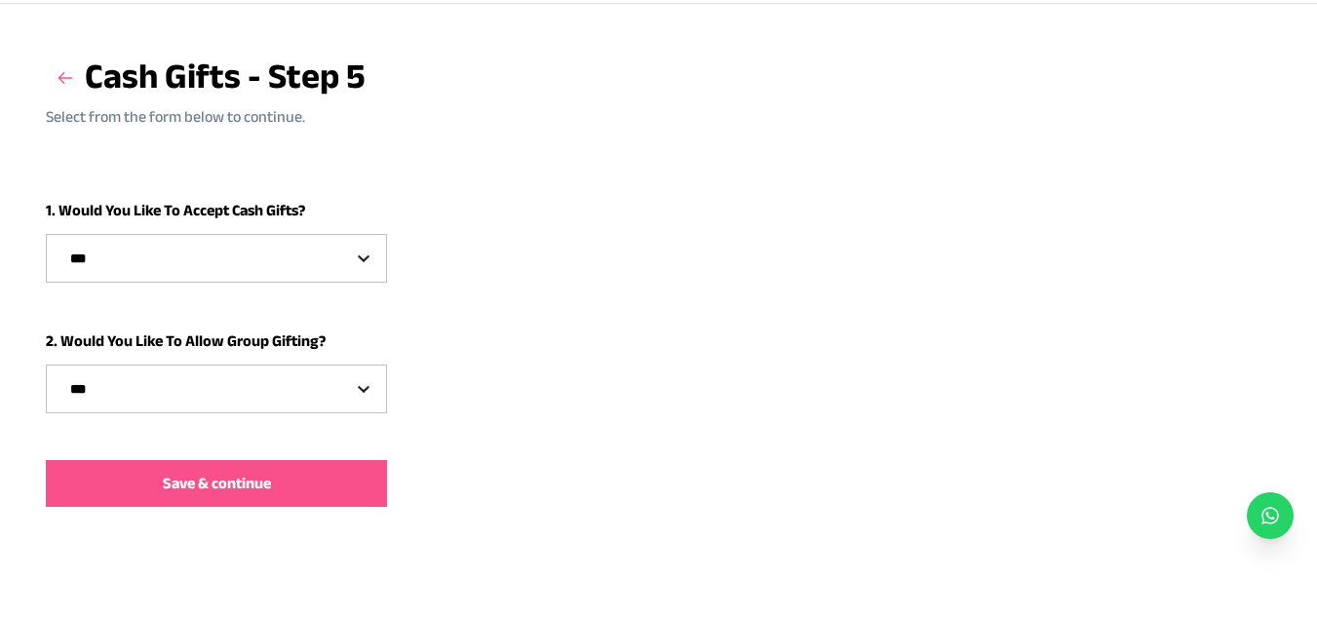
scroll to position [79, 0]
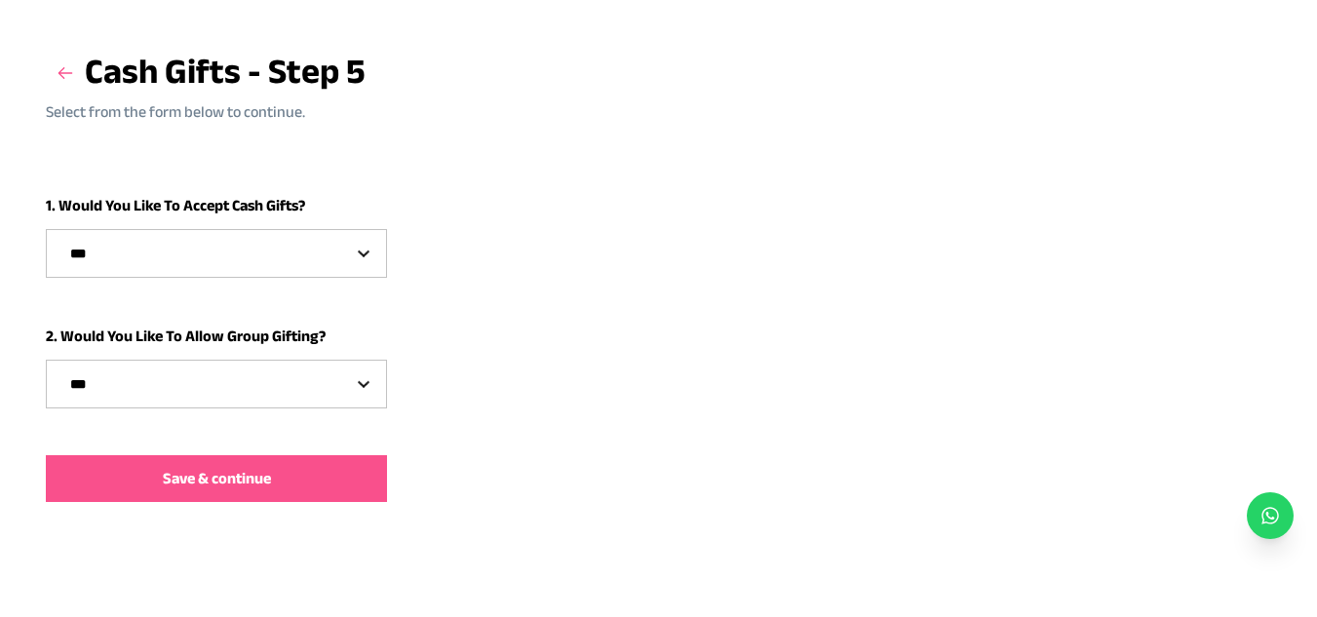
click at [342, 378] on select "********* *** **" at bounding box center [216, 384] width 339 height 47
click at [47, 361] on select "********* *** **" at bounding box center [216, 384] width 339 height 47
click at [322, 463] on button "Save & continue" at bounding box center [216, 478] width 341 height 47
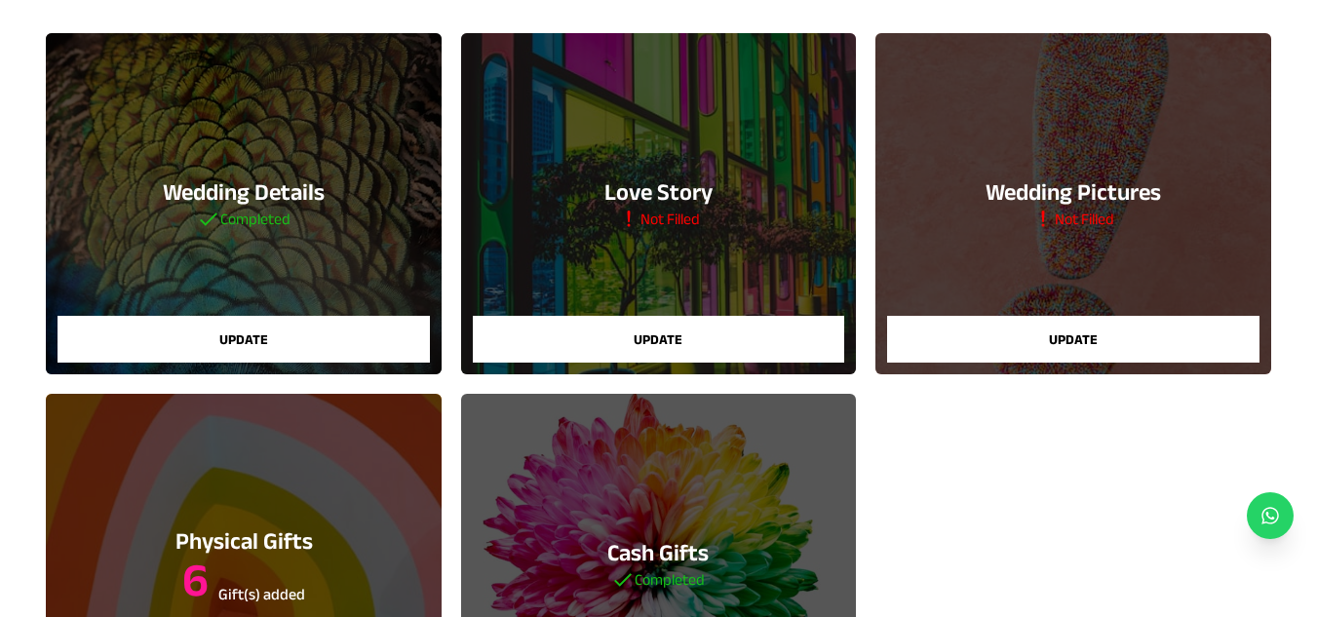
scroll to position [177, 0]
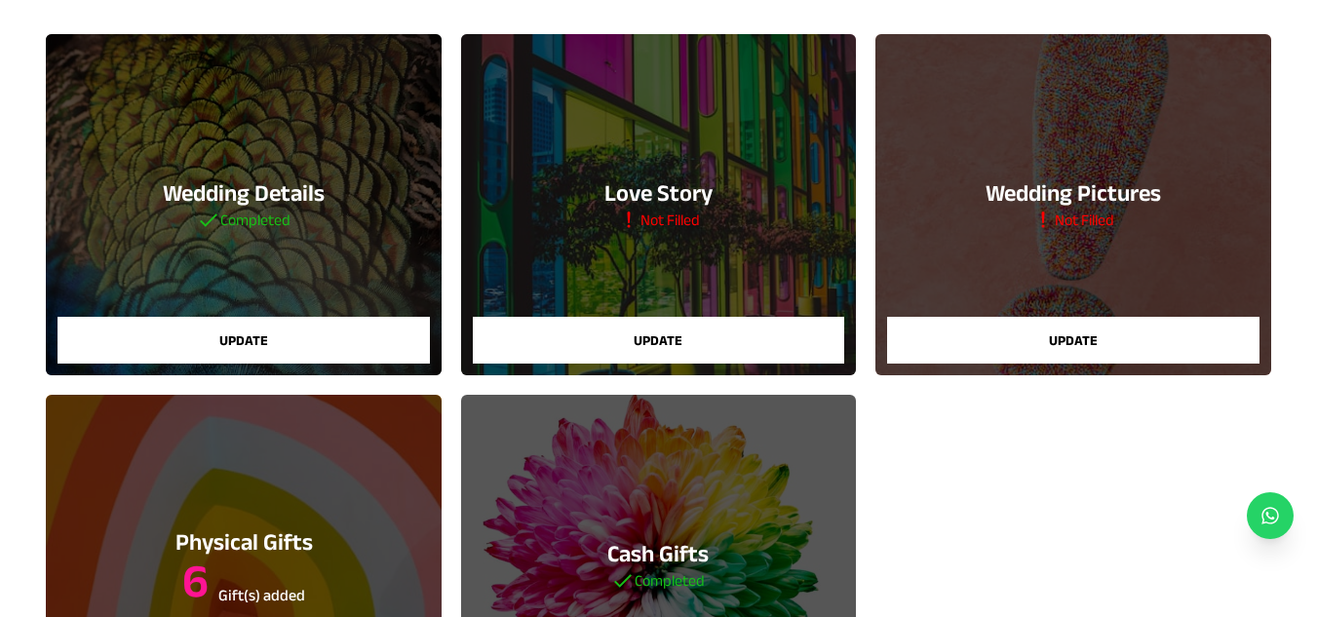
click at [1059, 339] on button "Update" at bounding box center [1073, 340] width 372 height 47
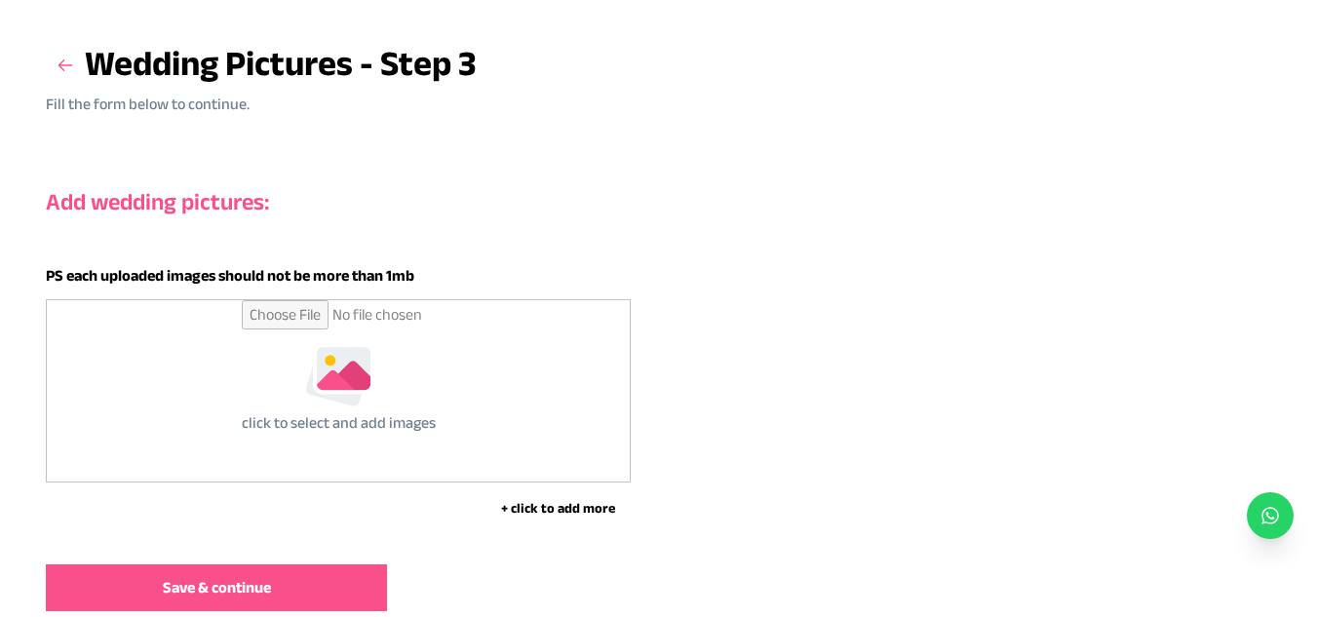
scroll to position [86, 0]
click at [551, 513] on button "+ click to add more" at bounding box center [558, 509] width 146 height 20
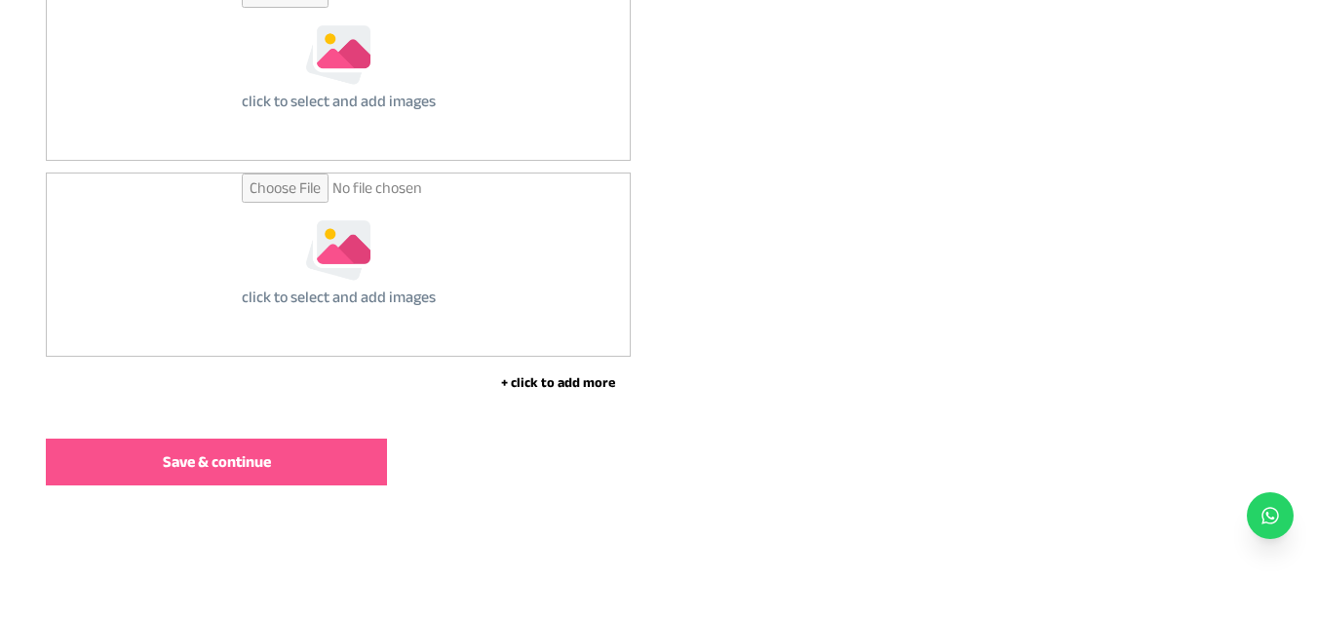
scroll to position [412, 0]
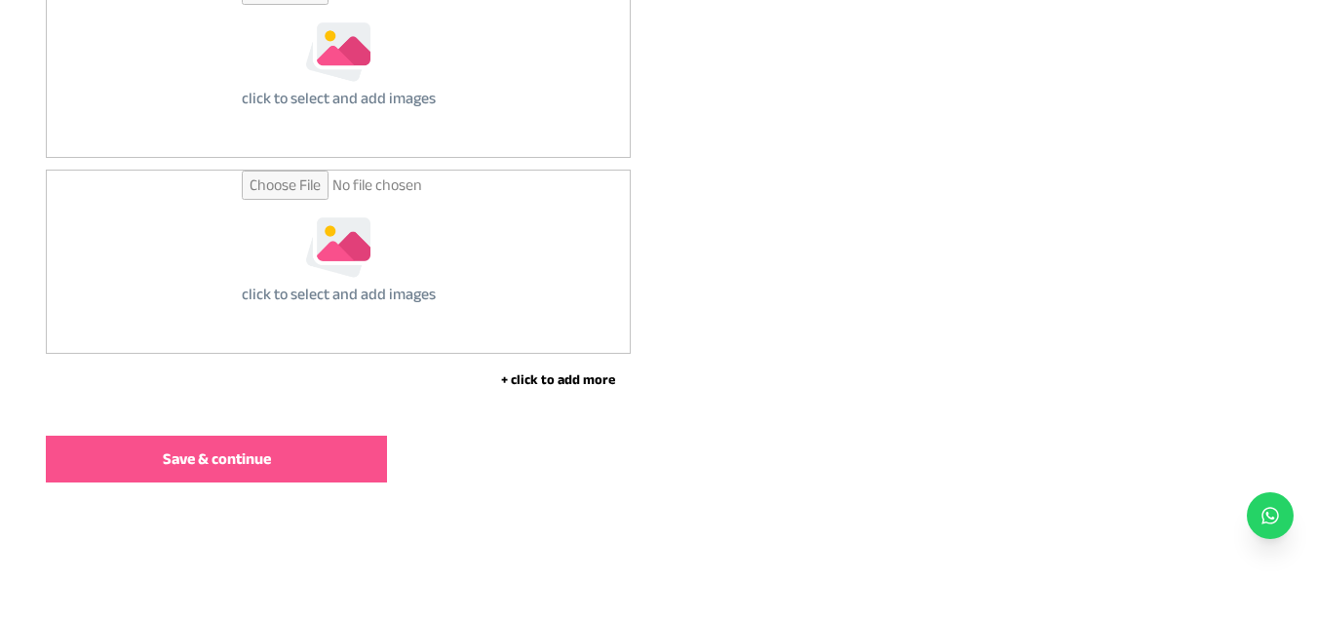
click at [569, 381] on button "+ click to add more" at bounding box center [558, 380] width 146 height 20
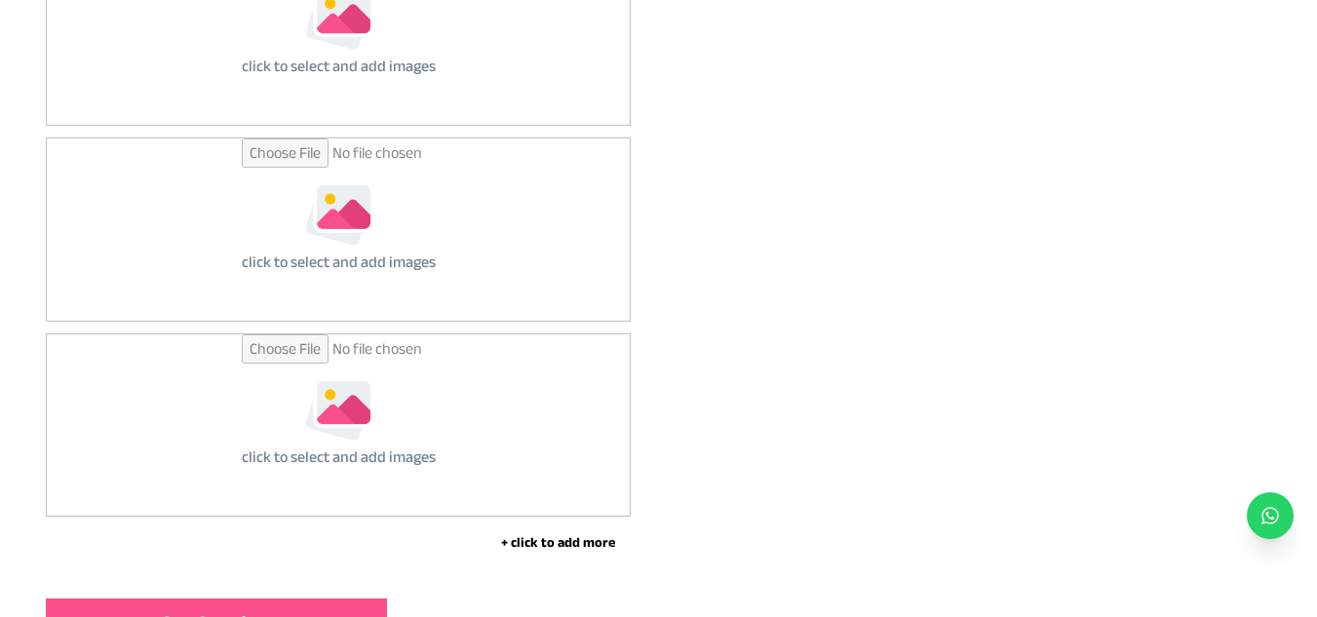
scroll to position [613, 0]
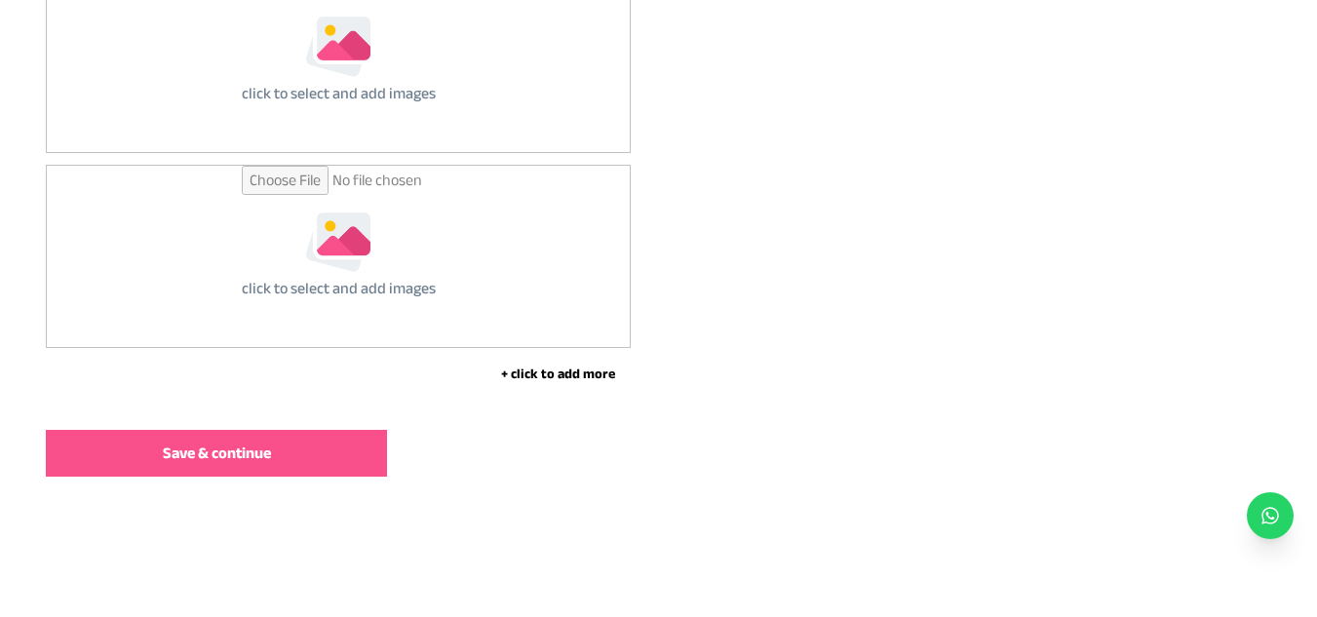
click at [572, 377] on button "+ click to add more" at bounding box center [558, 374] width 146 height 20
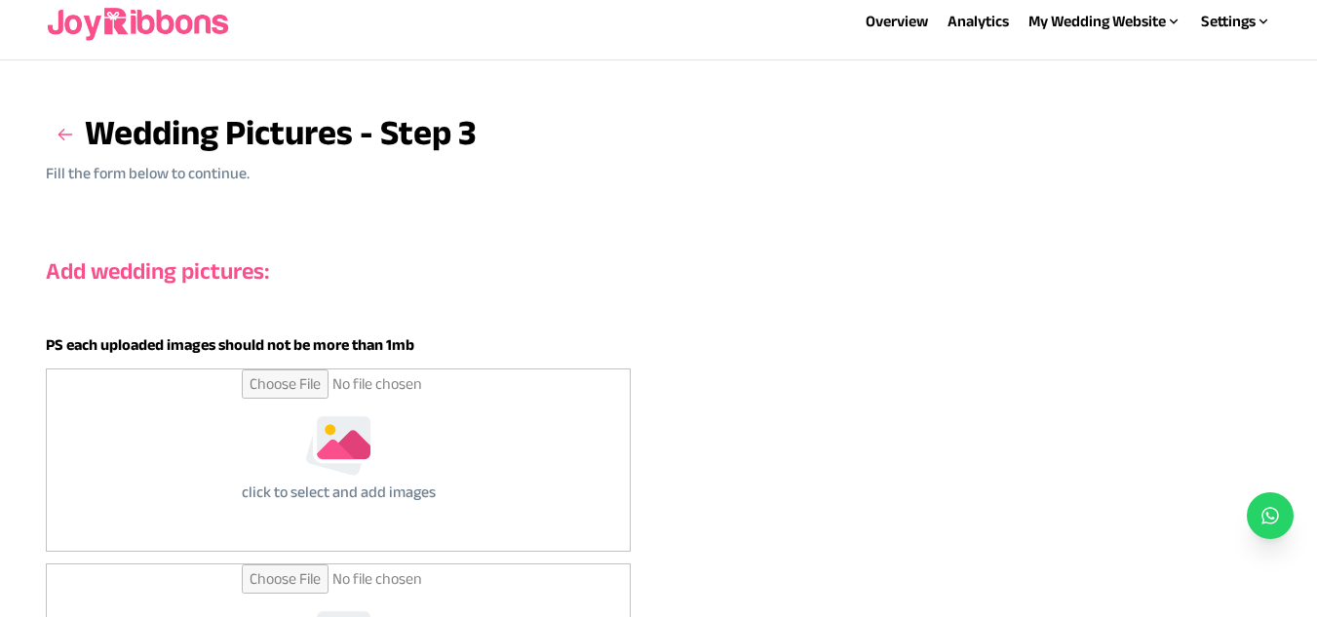
scroll to position [16, 0]
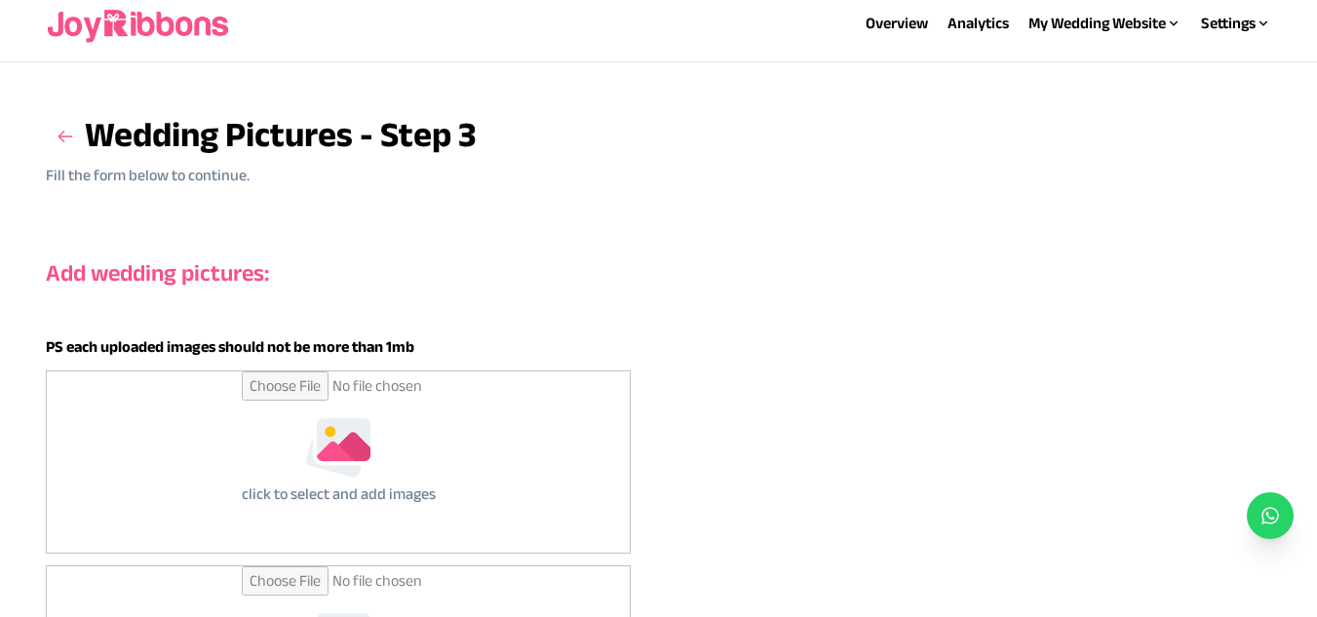
click at [329, 448] on input "file" at bounding box center [339, 462] width 194 height 181
type input "**********"
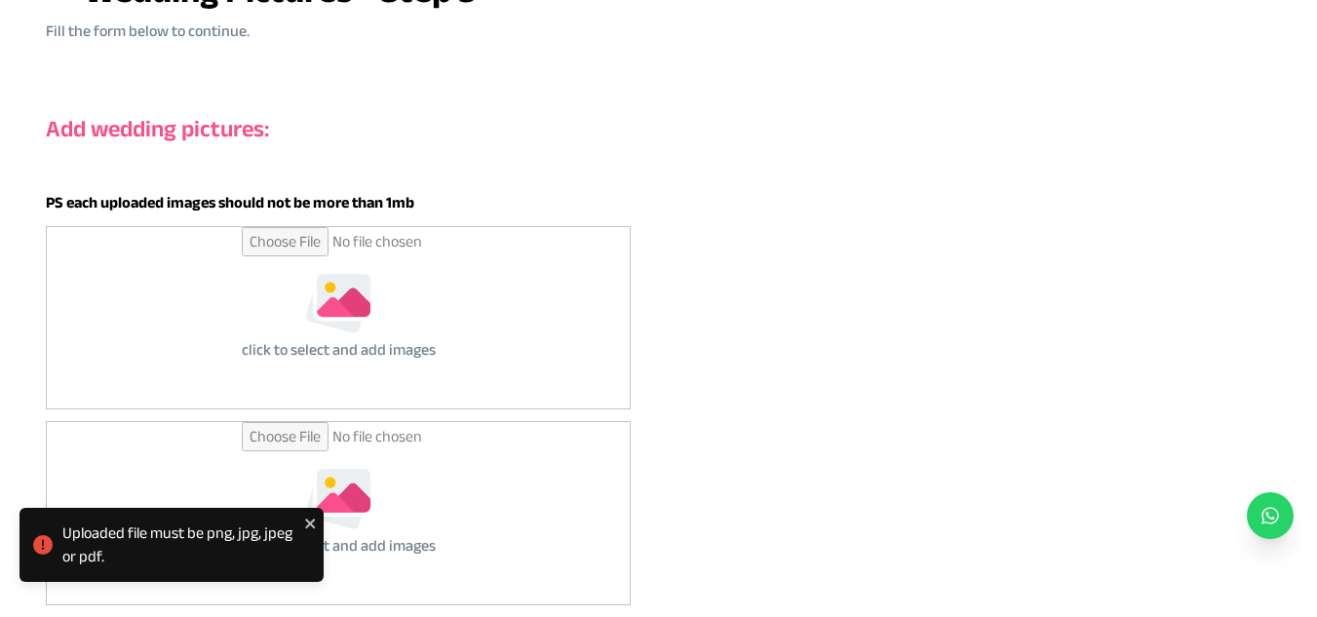
scroll to position [162, 0]
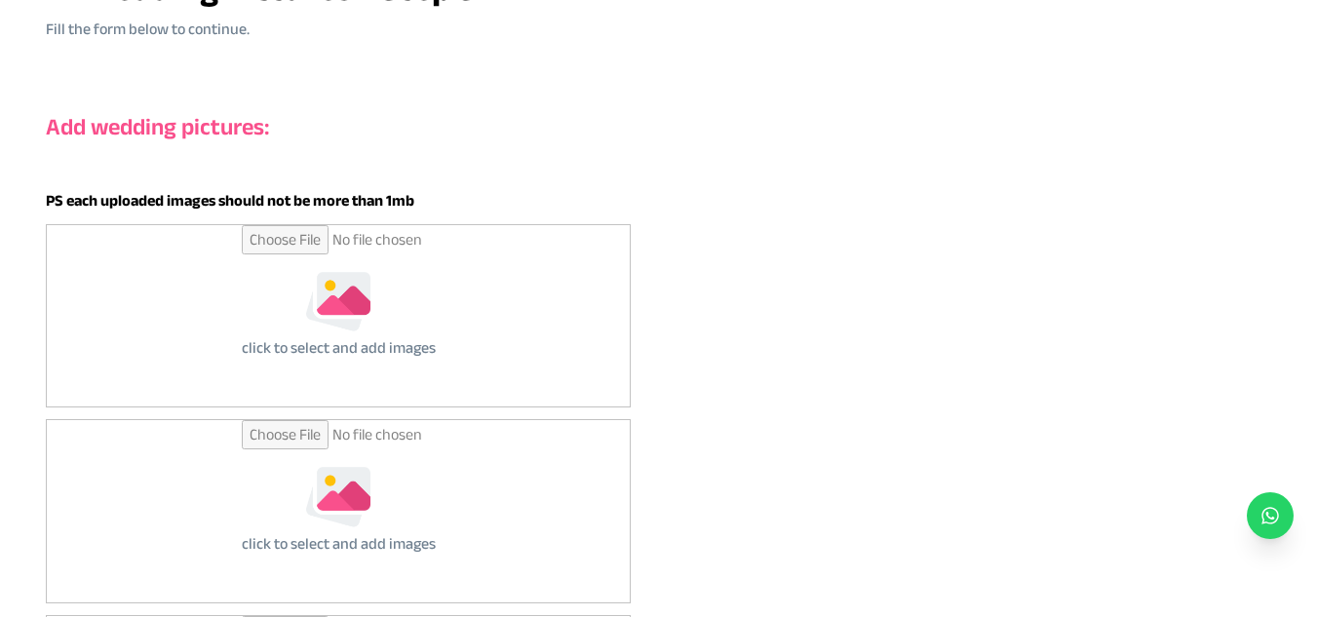
click at [332, 301] on input "file" at bounding box center [339, 315] width 194 height 181
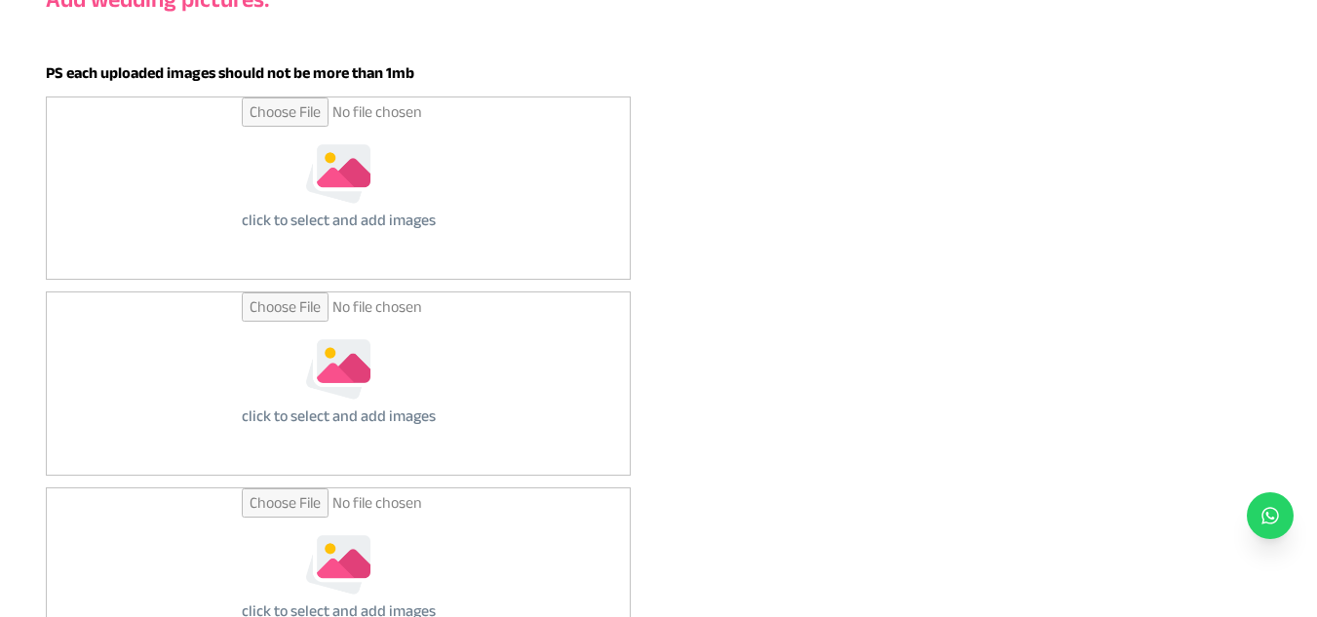
scroll to position [306, 0]
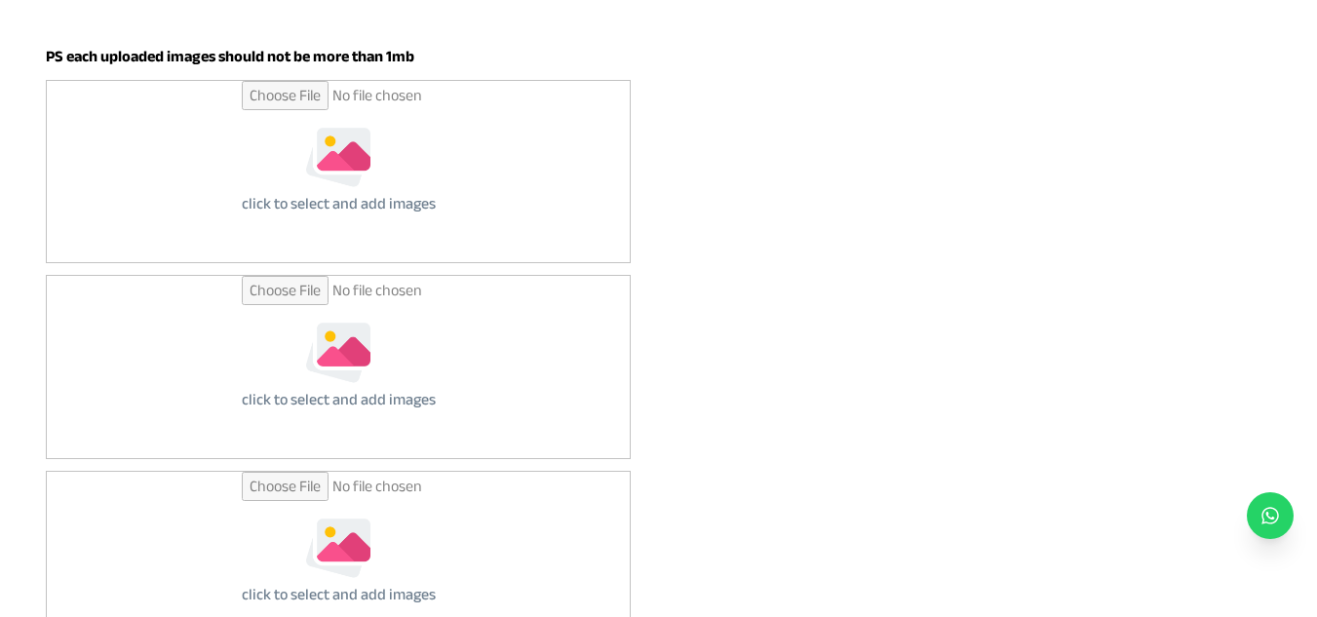
click at [356, 358] on input "file" at bounding box center [339, 366] width 194 height 181
type input "**********"
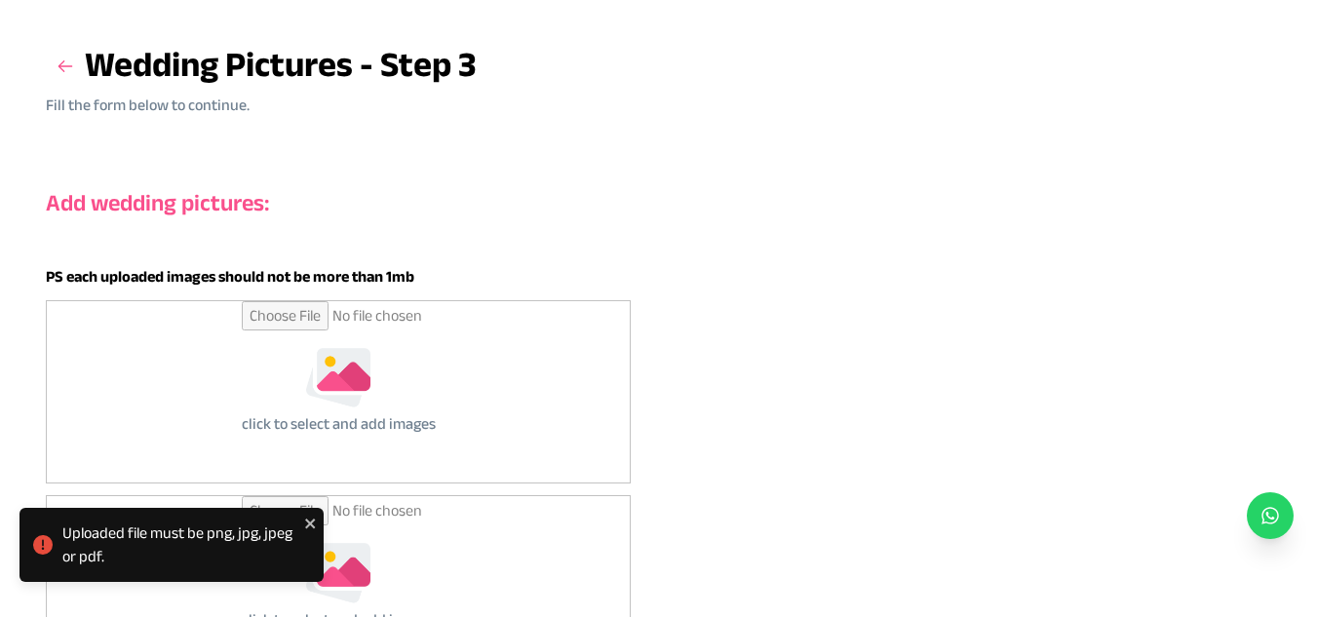
scroll to position [88, 0]
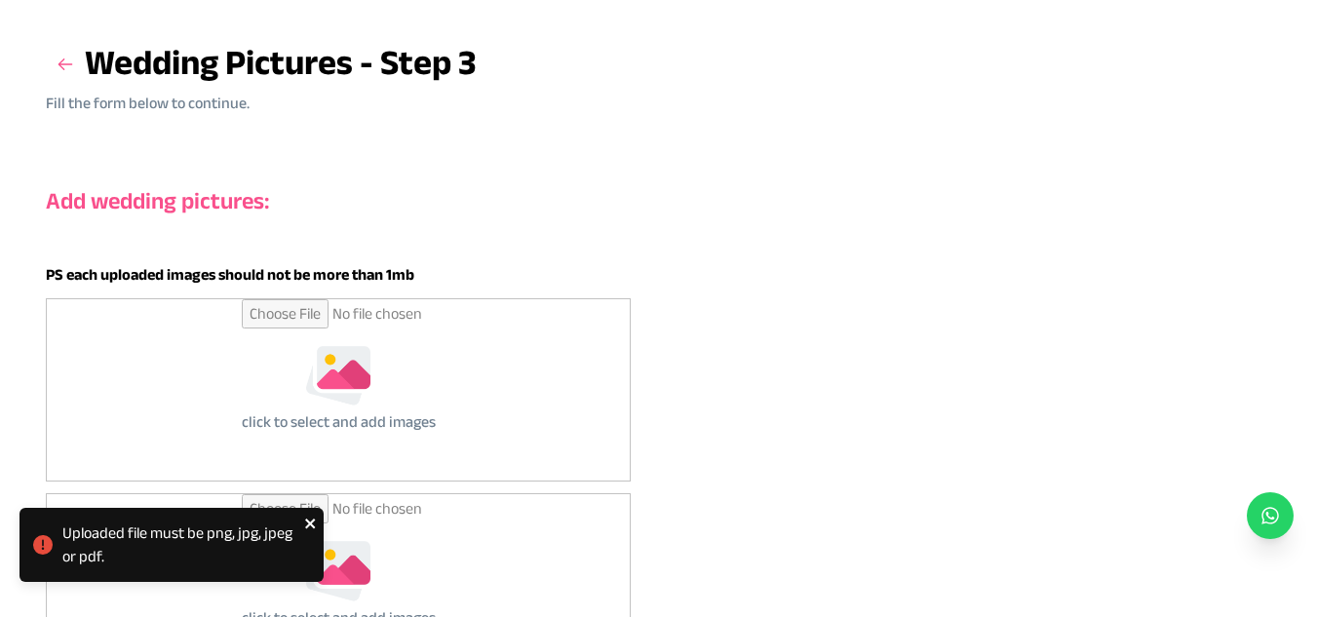
click at [312, 520] on icon "close" at bounding box center [311, 524] width 14 height 16
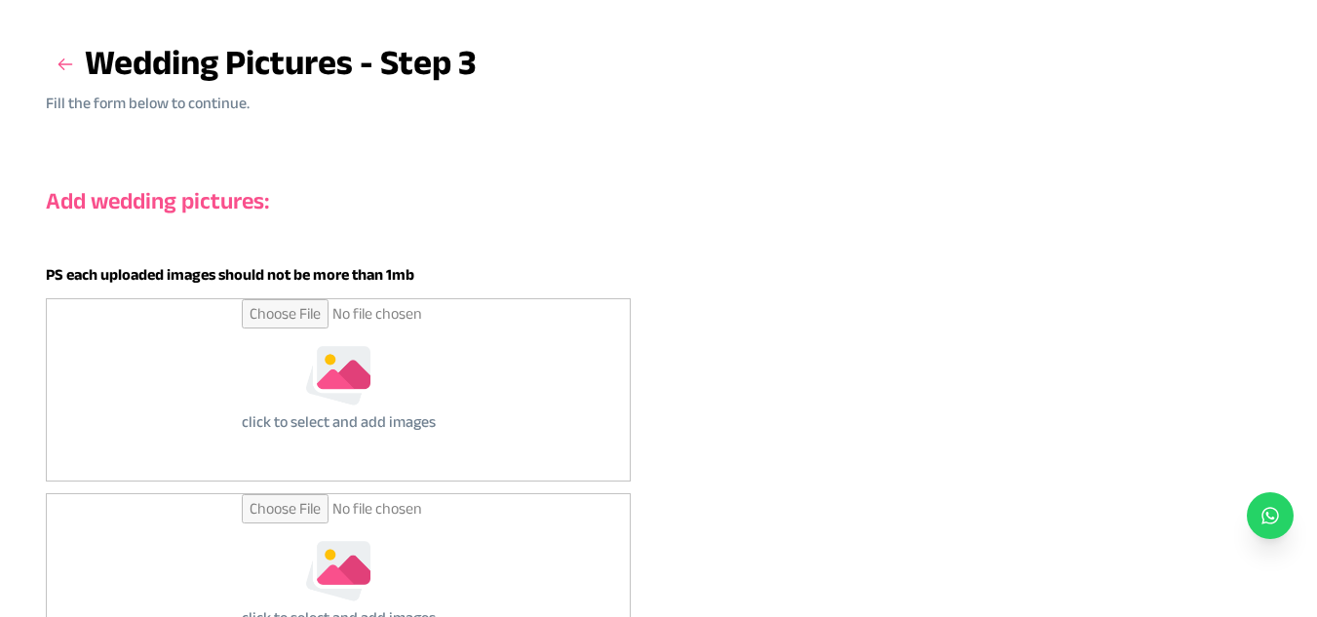
click at [354, 378] on input "file" at bounding box center [339, 389] width 194 height 181
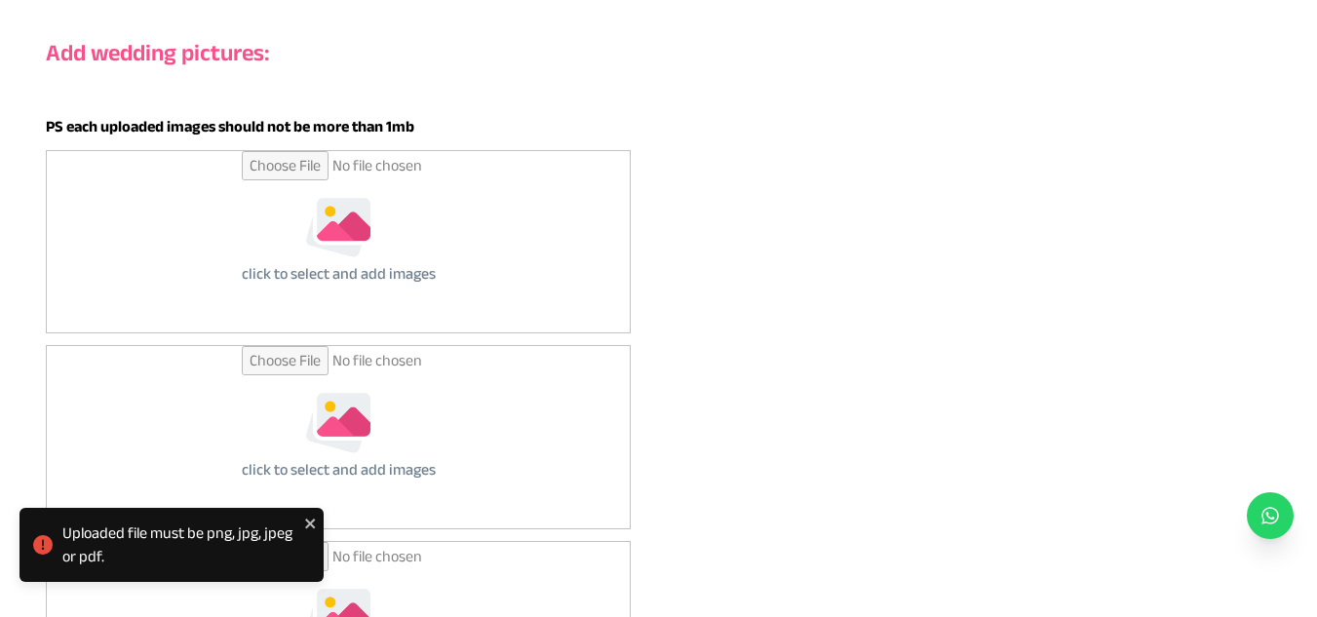
scroll to position [238, 0]
click at [333, 217] on input "file" at bounding box center [339, 239] width 194 height 181
type input "**********"
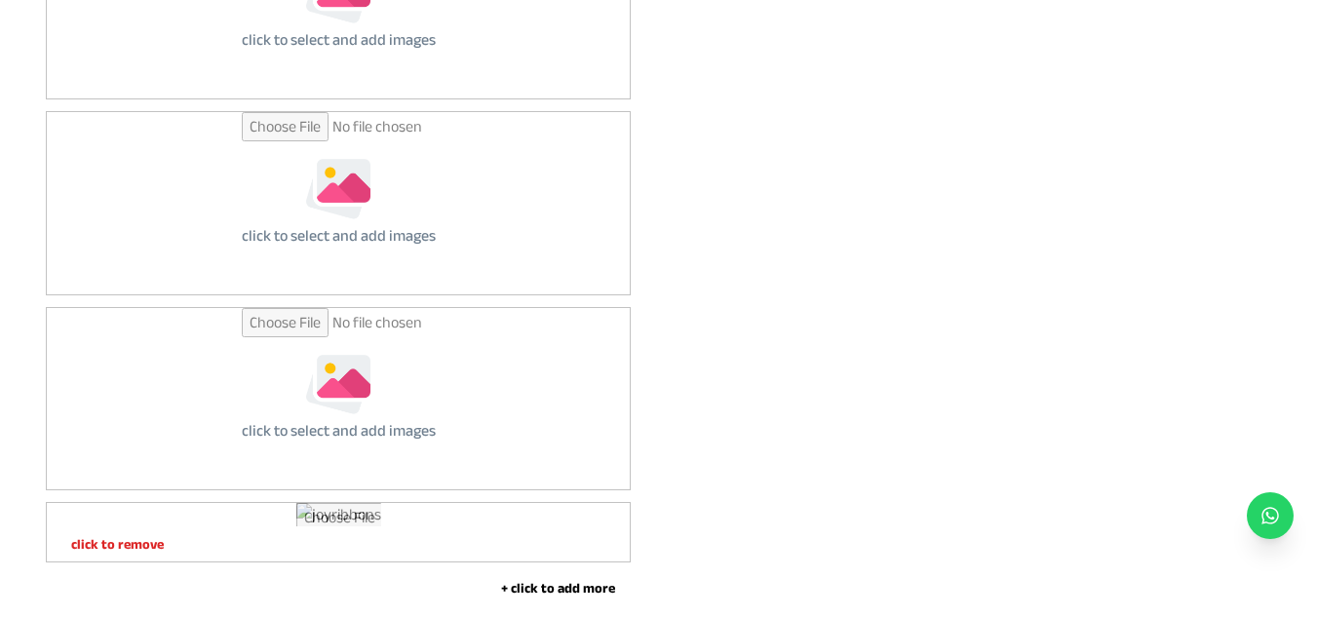
scroll to position [459, 0]
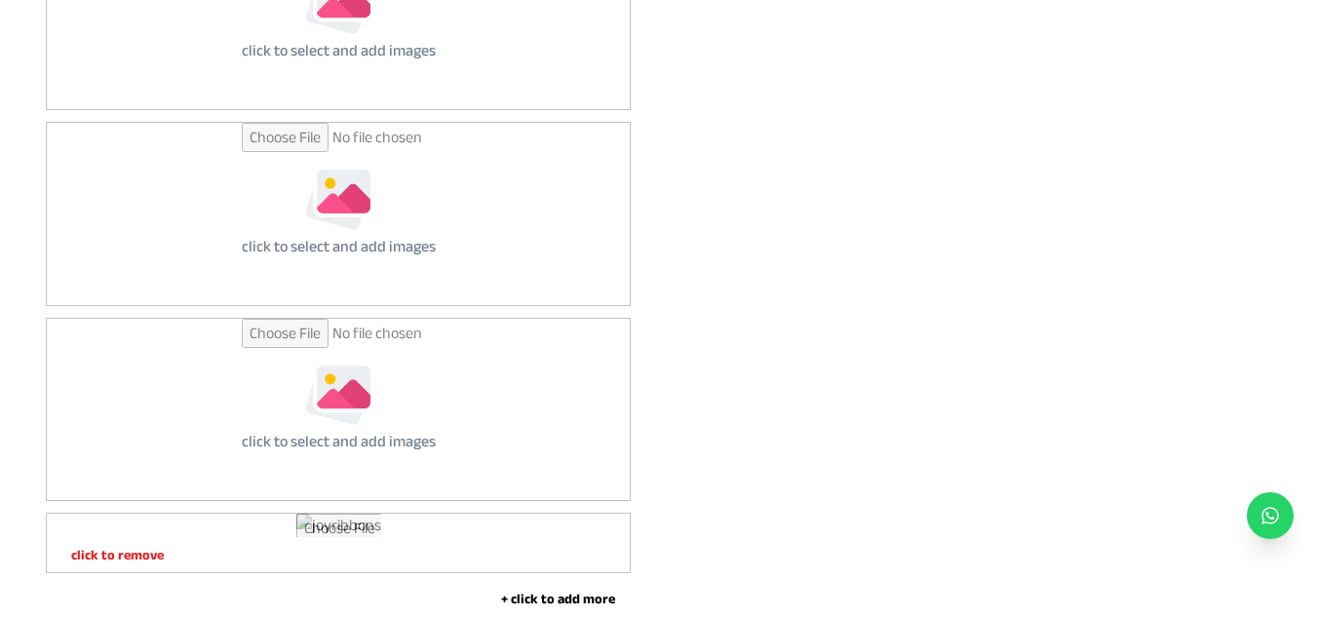
click at [369, 413] on input "file" at bounding box center [339, 409] width 194 height 181
type input "**********"
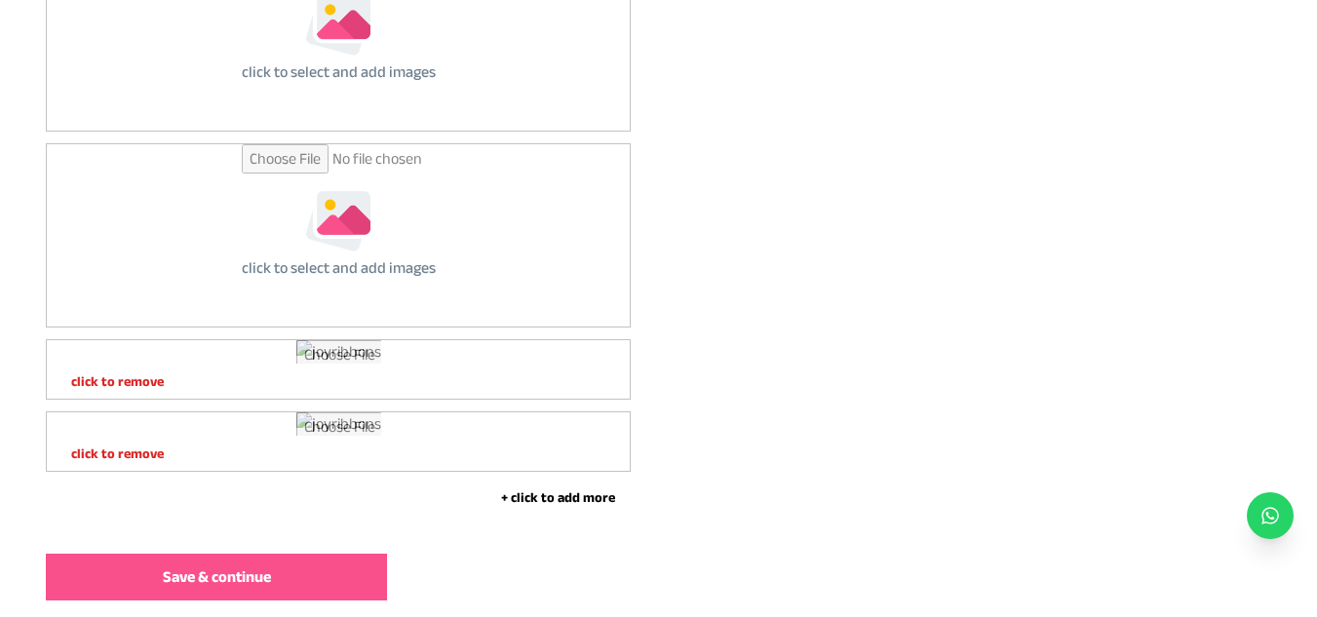
scroll to position [439, 0]
click at [386, 249] on input "file" at bounding box center [339, 233] width 194 height 181
type input "**********"
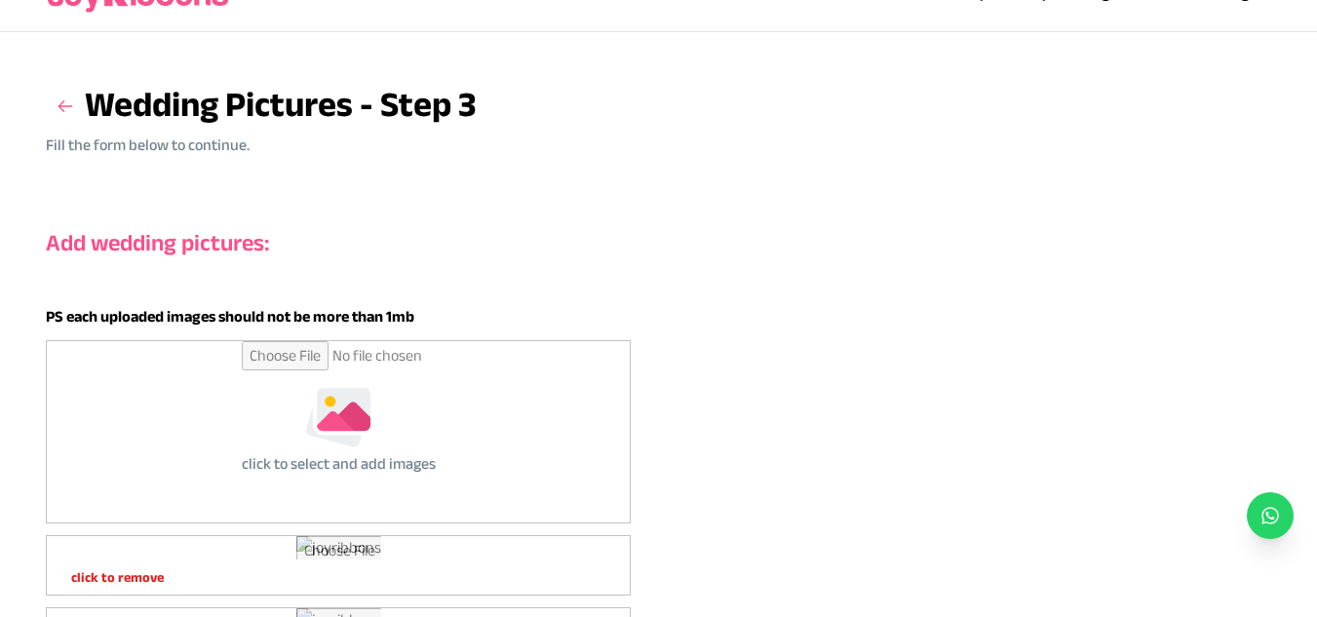
scroll to position [45, 0]
click at [344, 407] on input "file" at bounding box center [339, 432] width 194 height 181
type input "**********"
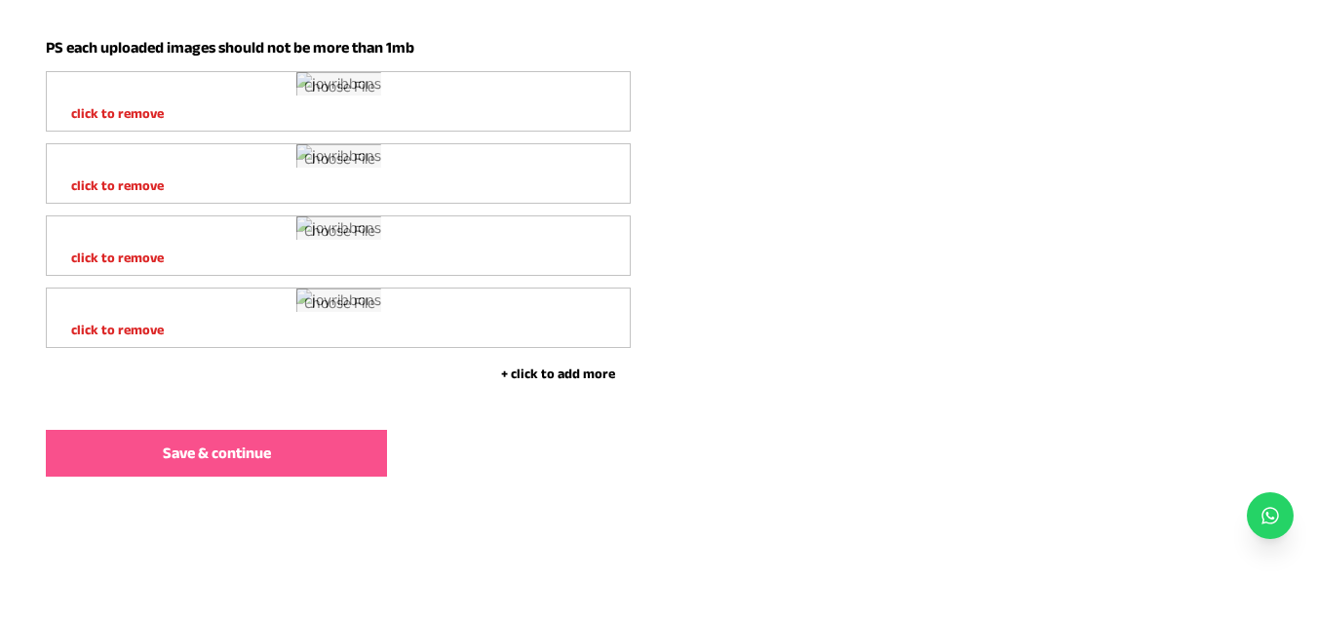
scroll to position [2072, 0]
click at [271, 436] on button "Save & continue" at bounding box center [216, 453] width 341 height 47
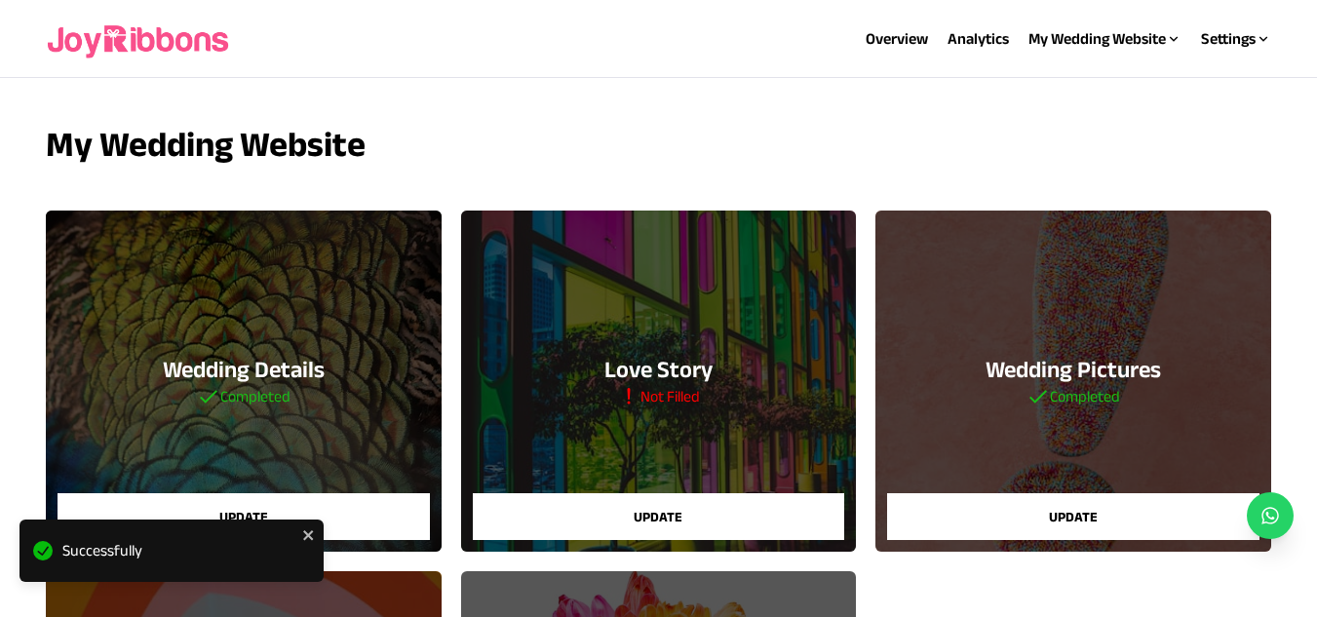
click at [675, 501] on button "Update" at bounding box center [659, 516] width 372 height 47
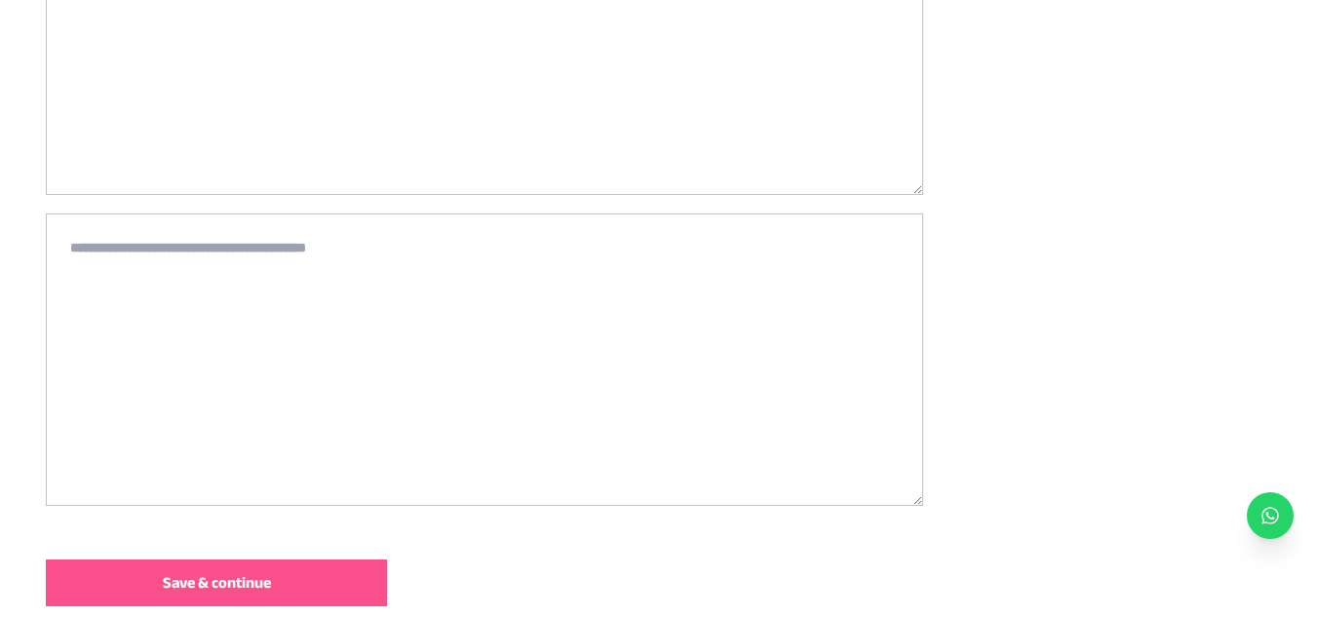
scroll to position [529, 0]
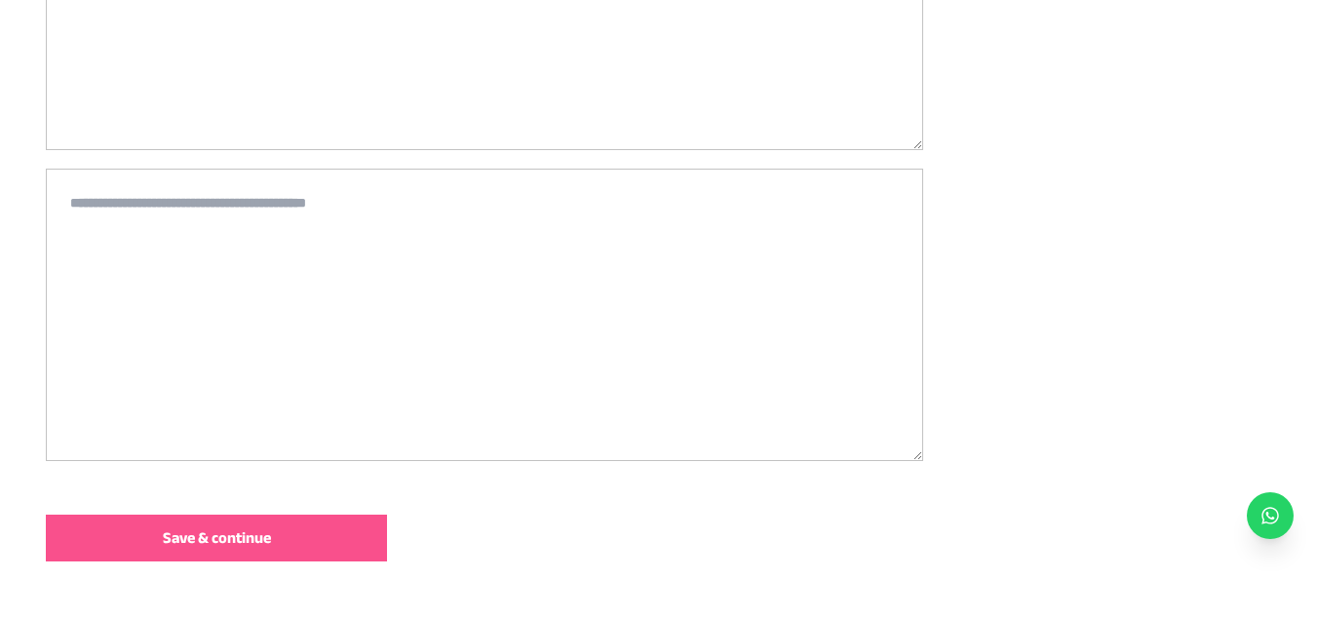
click at [369, 253] on textarea at bounding box center [485, 315] width 878 height 293
paste textarea "**********"
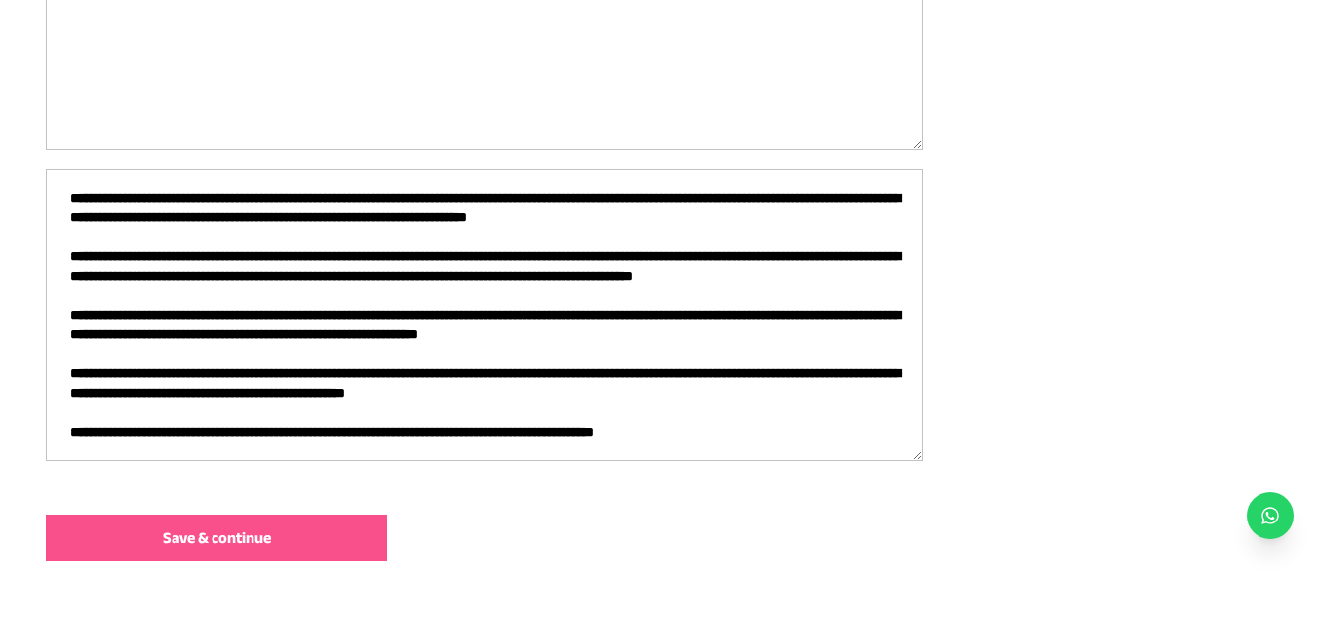
scroll to position [68, 0]
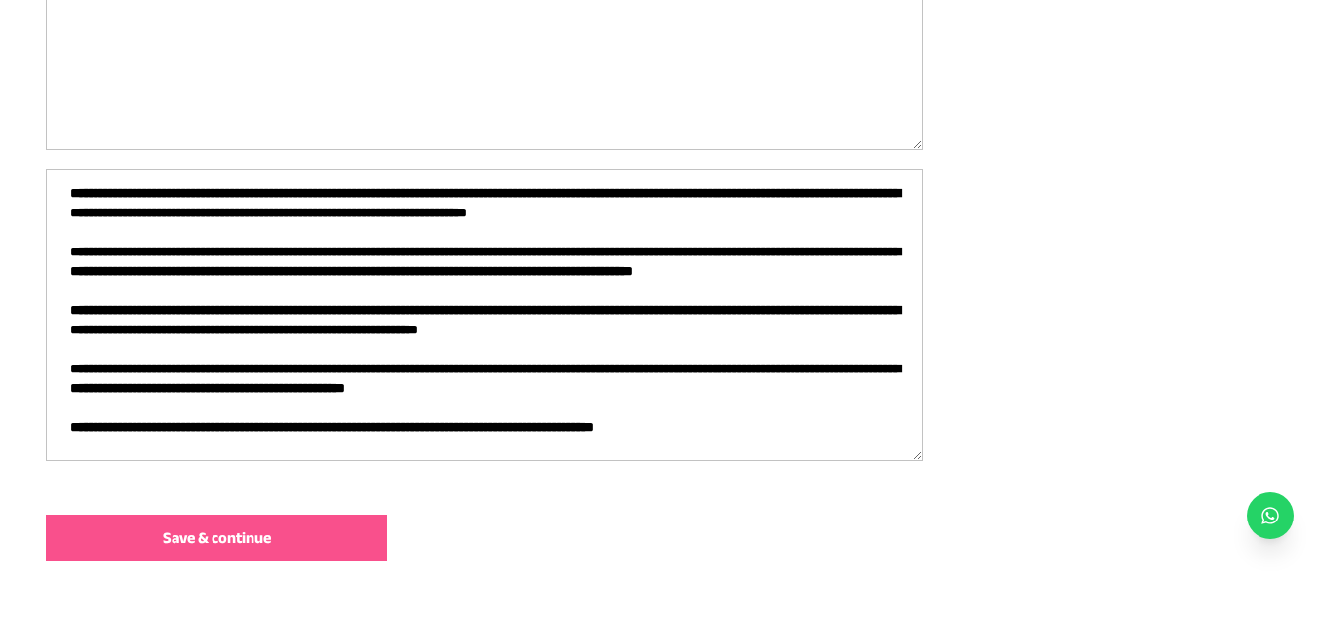
drag, startPoint x: 706, startPoint y: 329, endPoint x: 298, endPoint y: 329, distance: 407.6
click at [298, 329] on textarea at bounding box center [485, 315] width 878 height 293
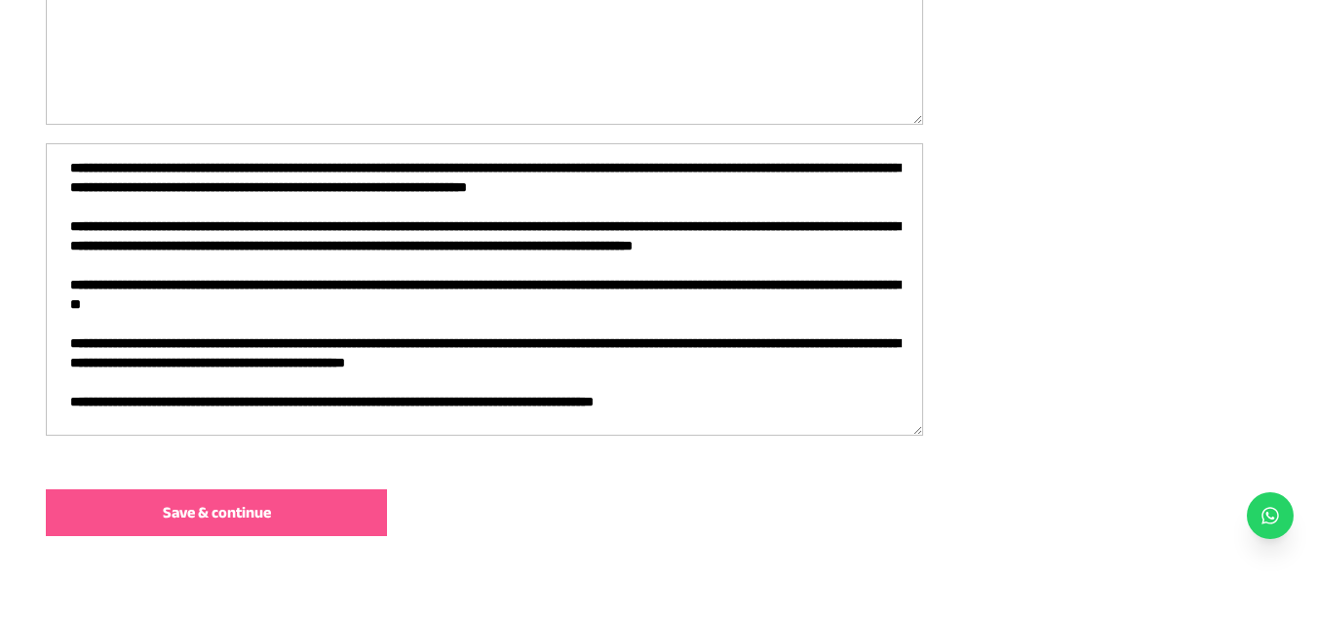
scroll to position [587, 0]
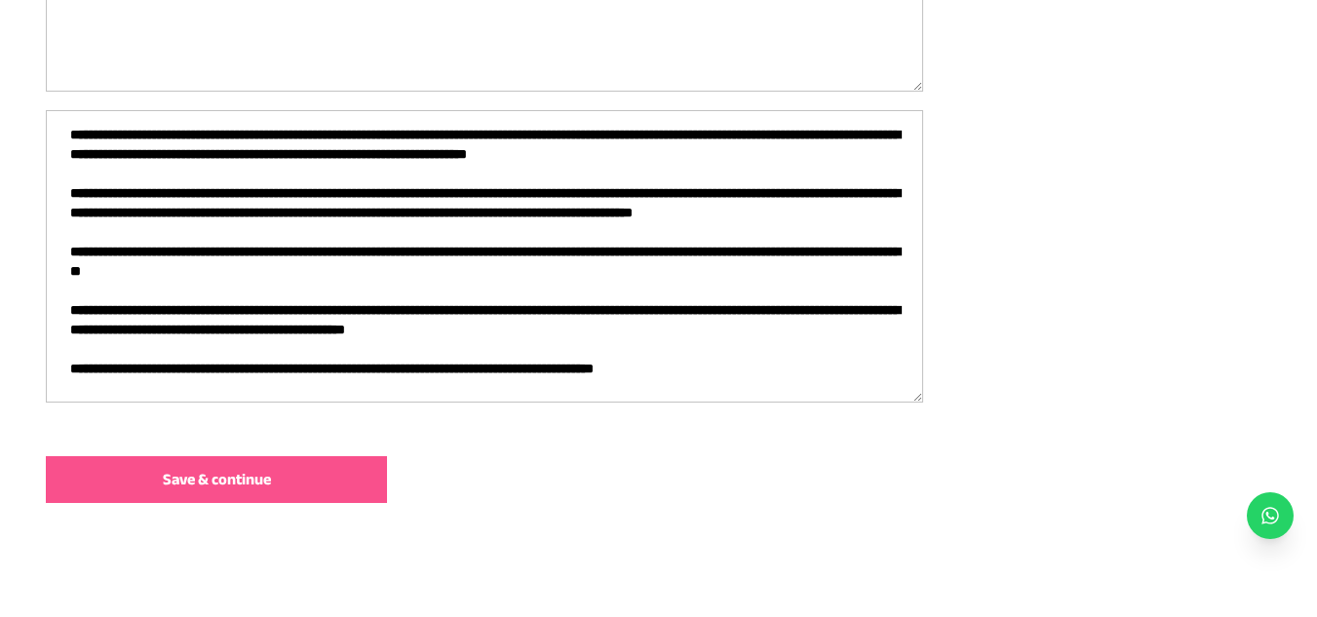
click at [482, 307] on textarea at bounding box center [485, 256] width 878 height 293
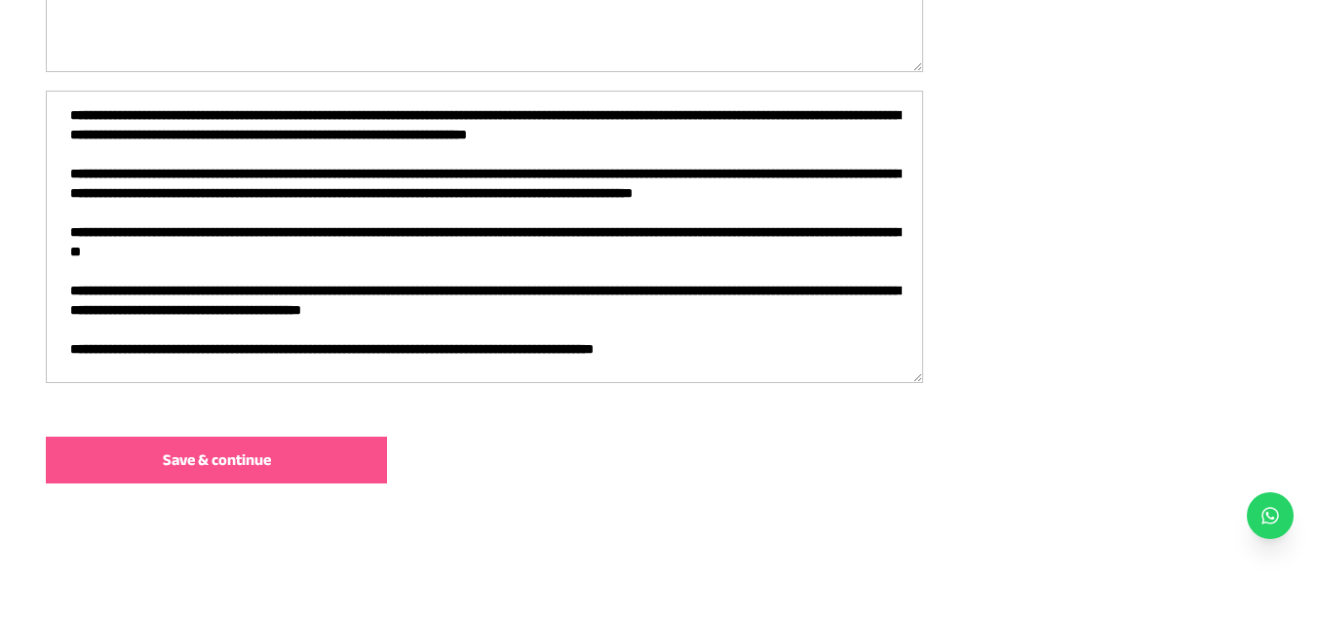
scroll to position [613, 0]
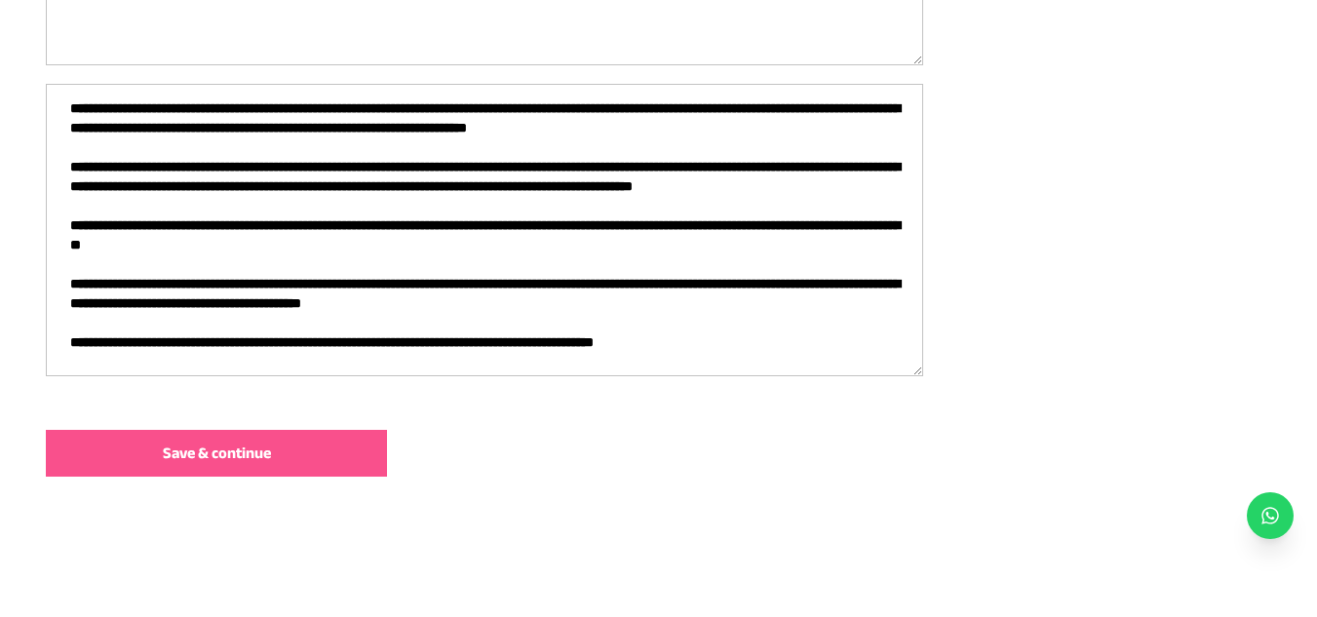
type textarea "**********"
click at [279, 452] on button "Save & continue" at bounding box center [216, 453] width 341 height 47
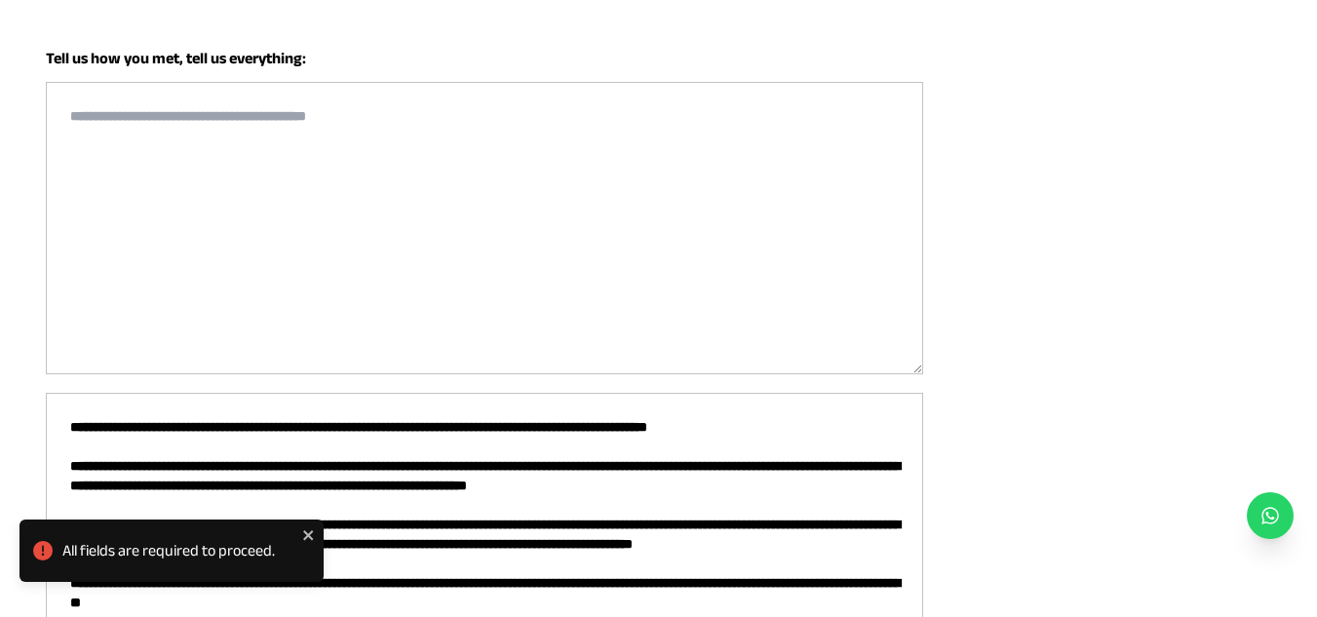
scroll to position [301, 0]
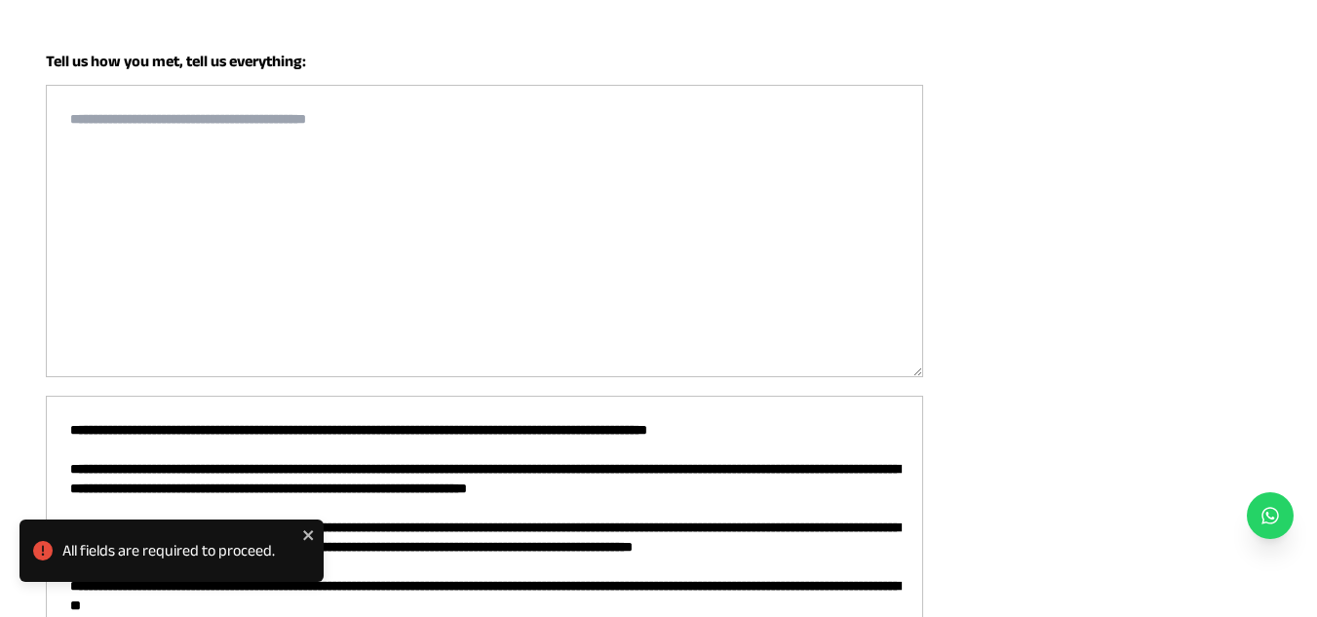
click at [371, 250] on textarea at bounding box center [485, 231] width 878 height 293
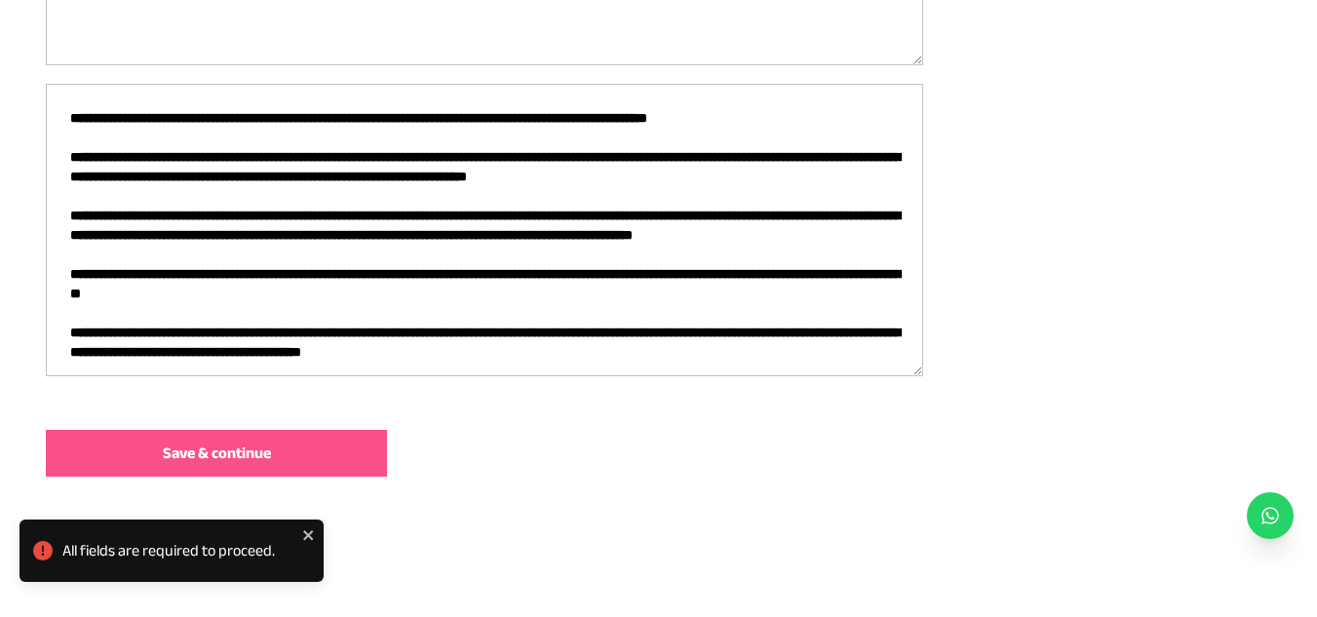
scroll to position [68, 0]
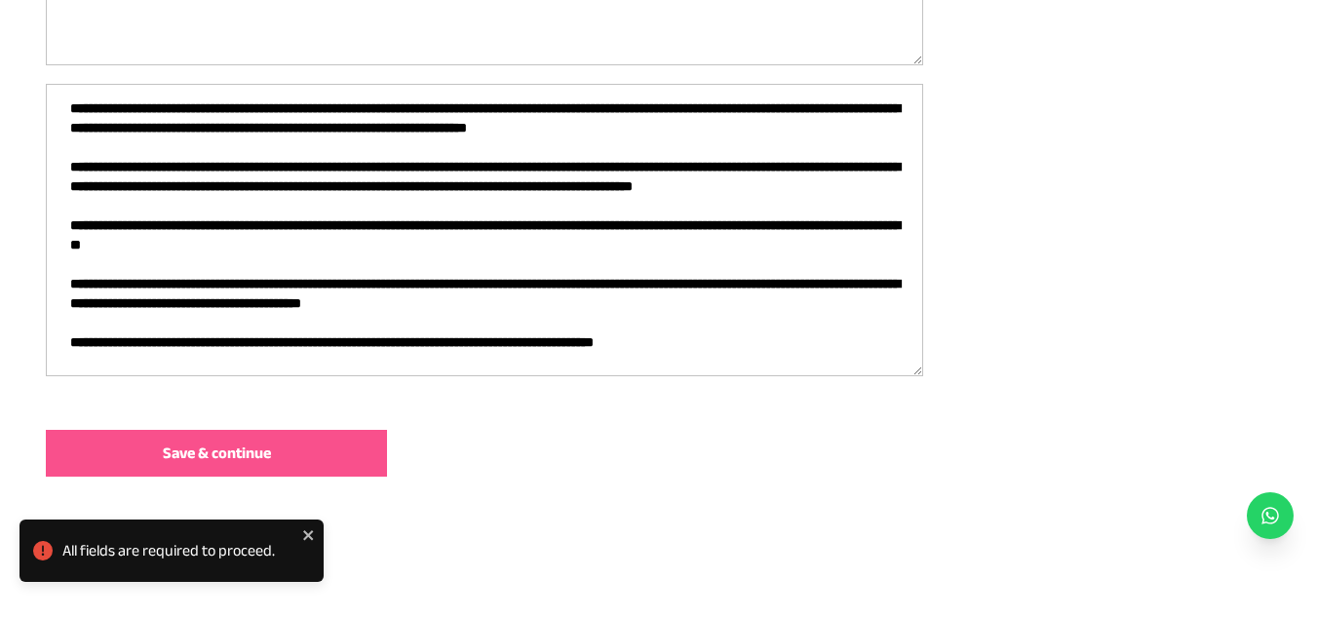
type textarea "***"
click at [287, 447] on button "Save & continue" at bounding box center [216, 453] width 341 height 47
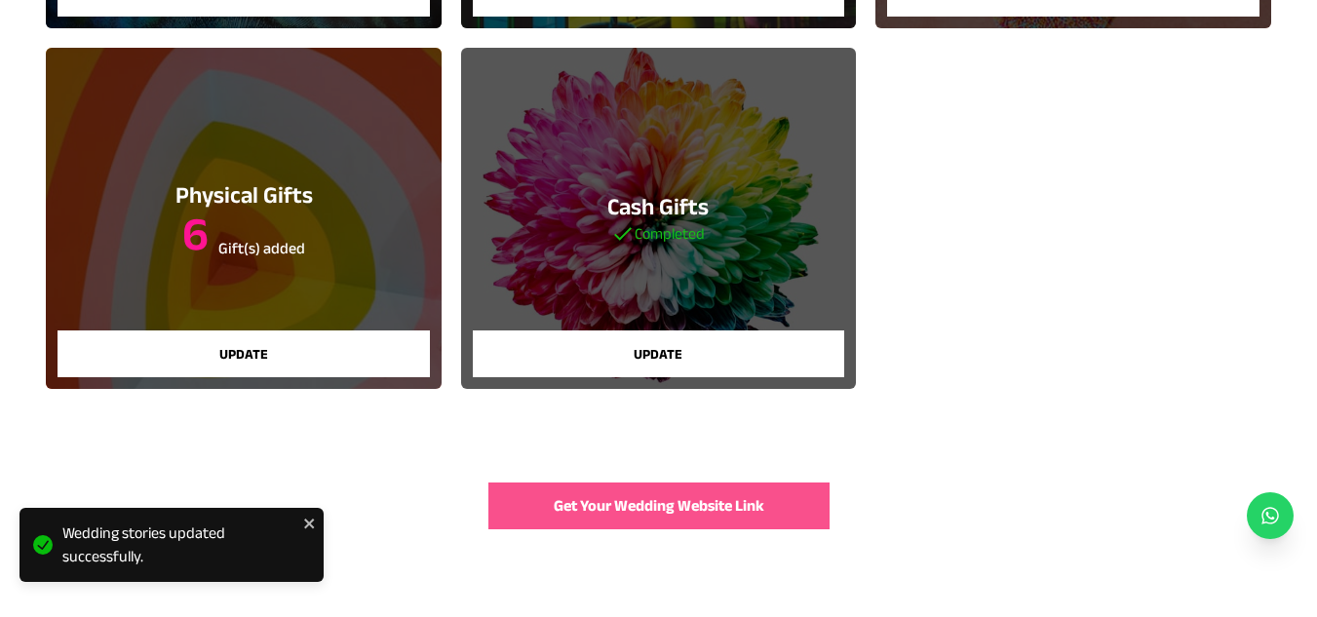
scroll to position [530, 0]
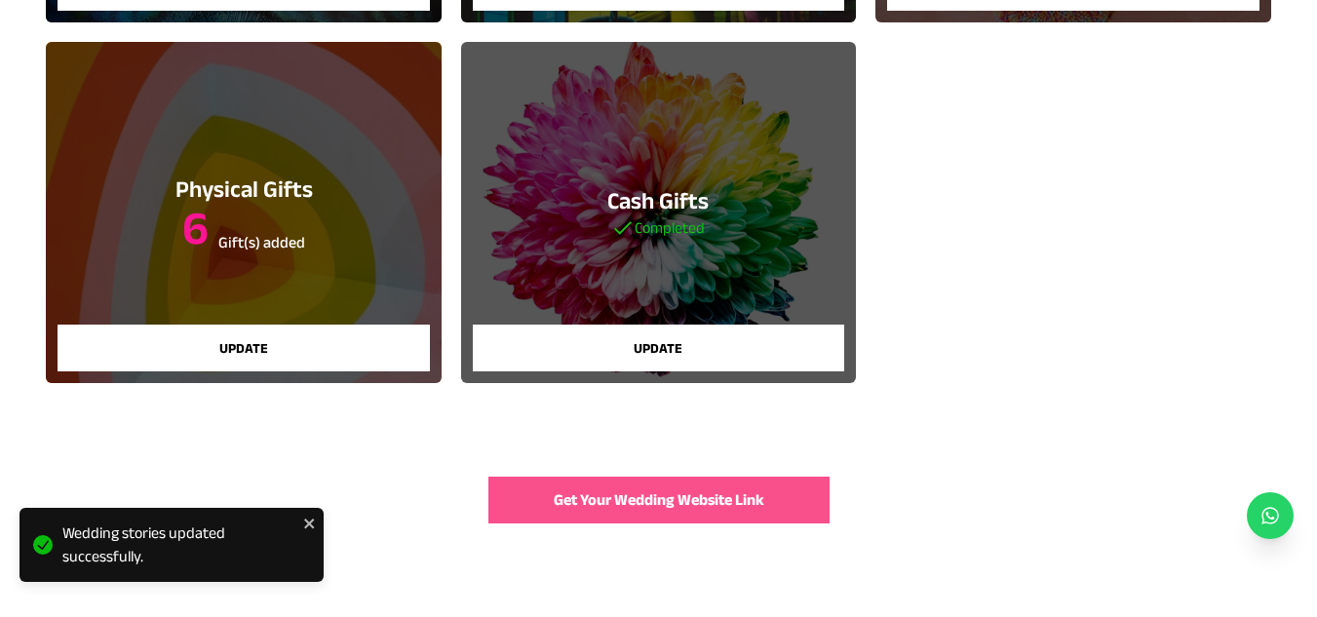
click at [554, 490] on span "Get Your Wedding Website Link" at bounding box center [659, 500] width 211 height 23
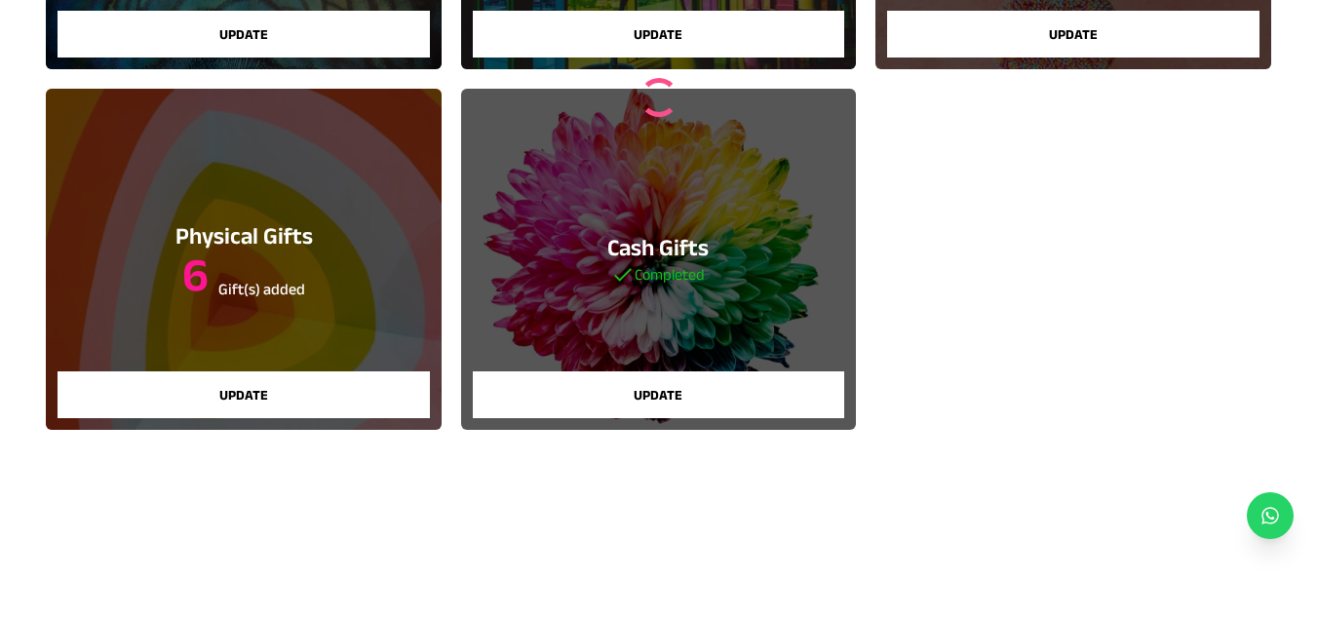
scroll to position [483, 0]
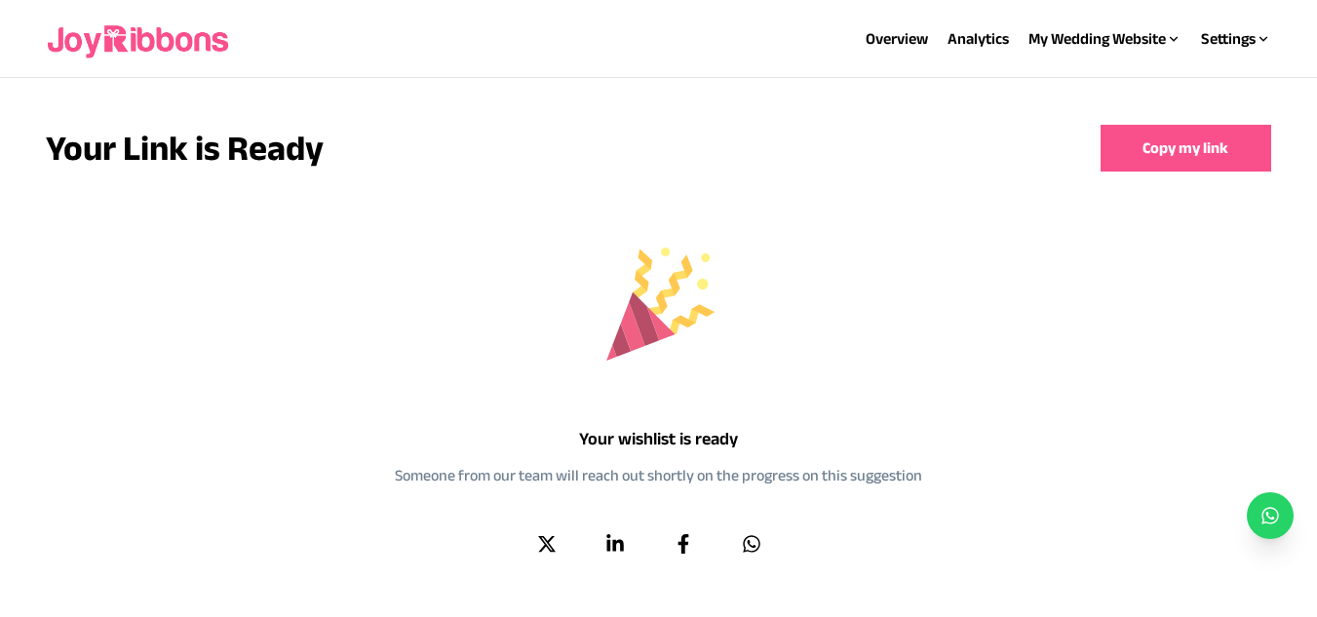
click at [1182, 149] on button "Copy my link" at bounding box center [1186, 148] width 171 height 47
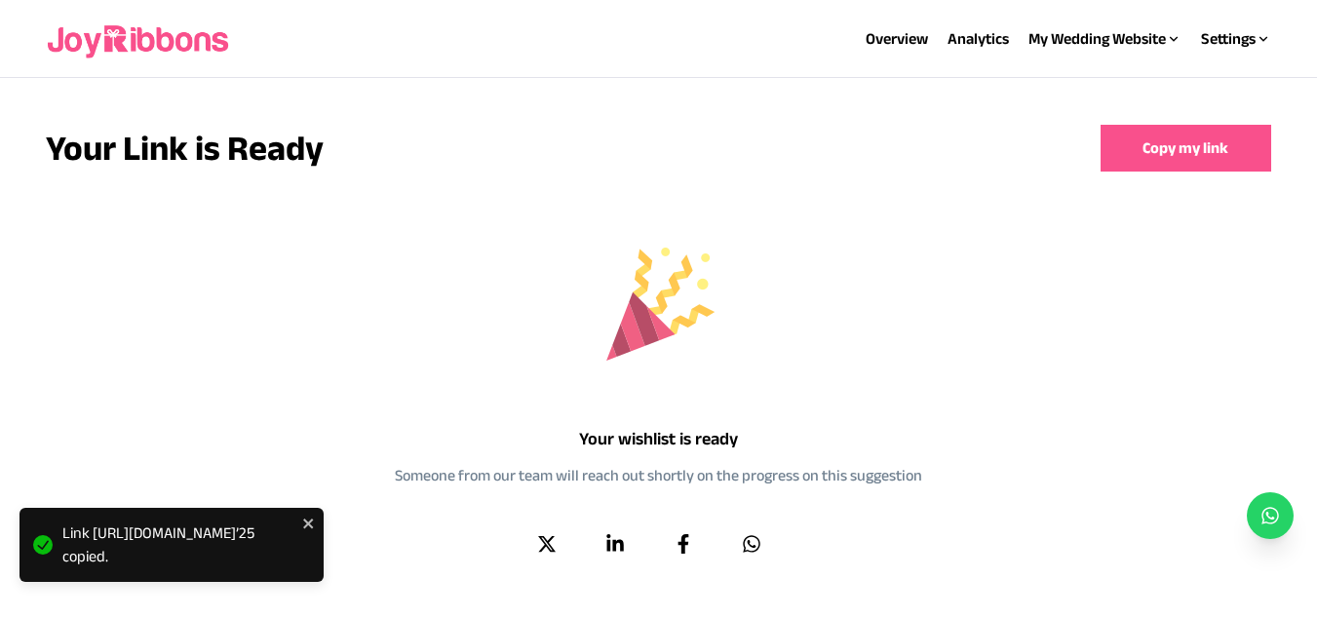
scroll to position [30, 0]
